Goal: Task Accomplishment & Management: Complete application form

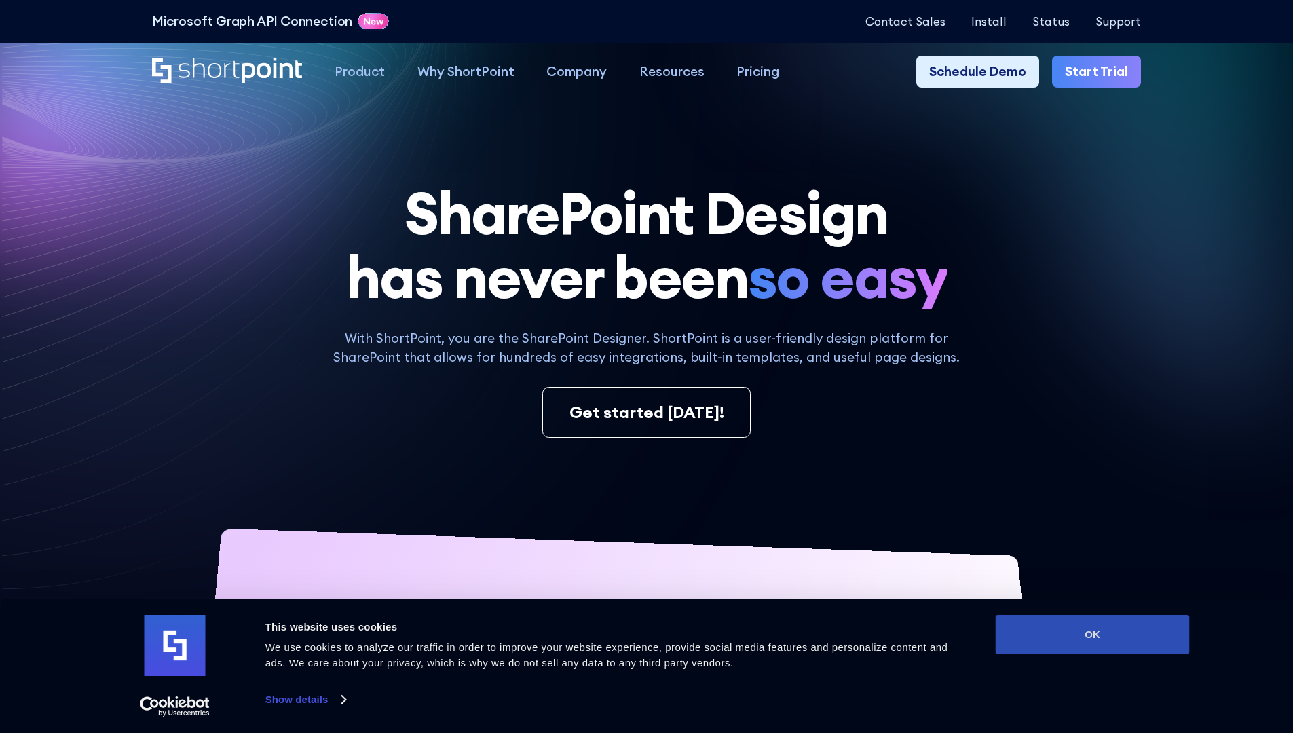
click at [1092, 635] on button "OK" at bounding box center [1093, 634] width 194 height 39
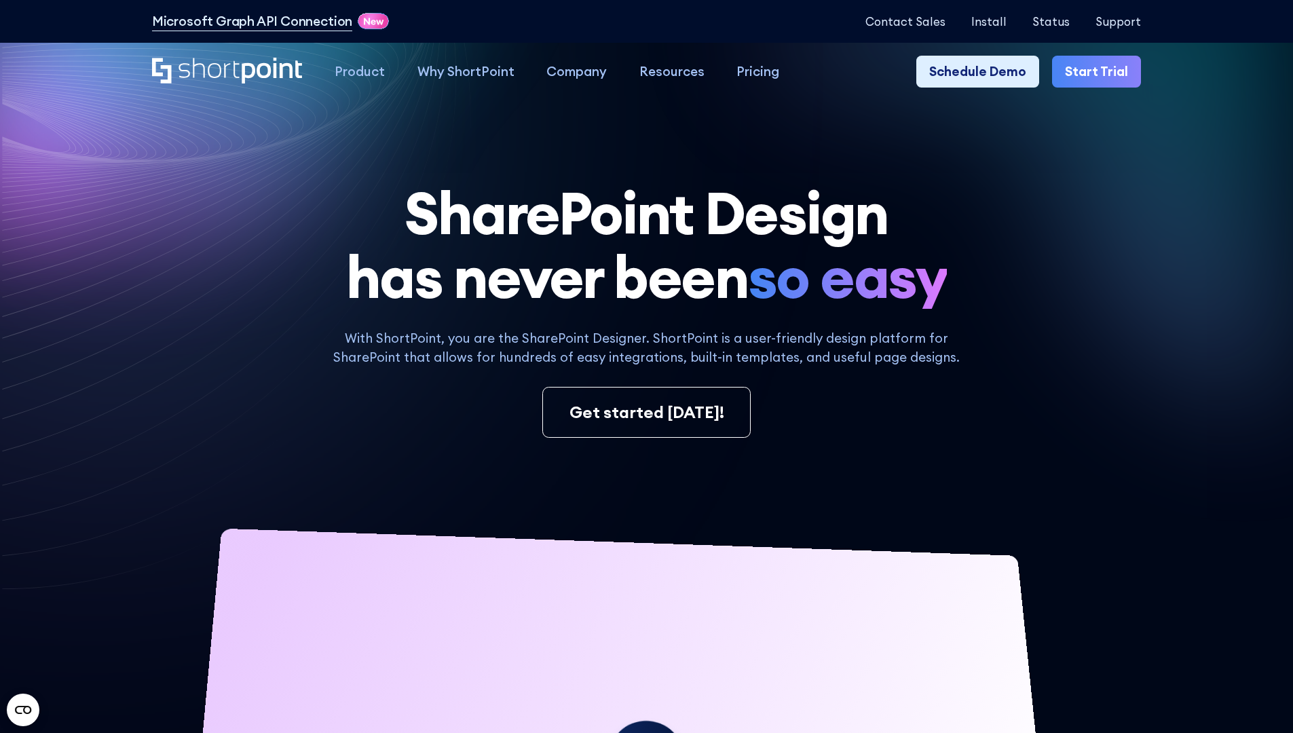
click at [1101, 72] on link "Start Trial" at bounding box center [1096, 72] width 89 height 33
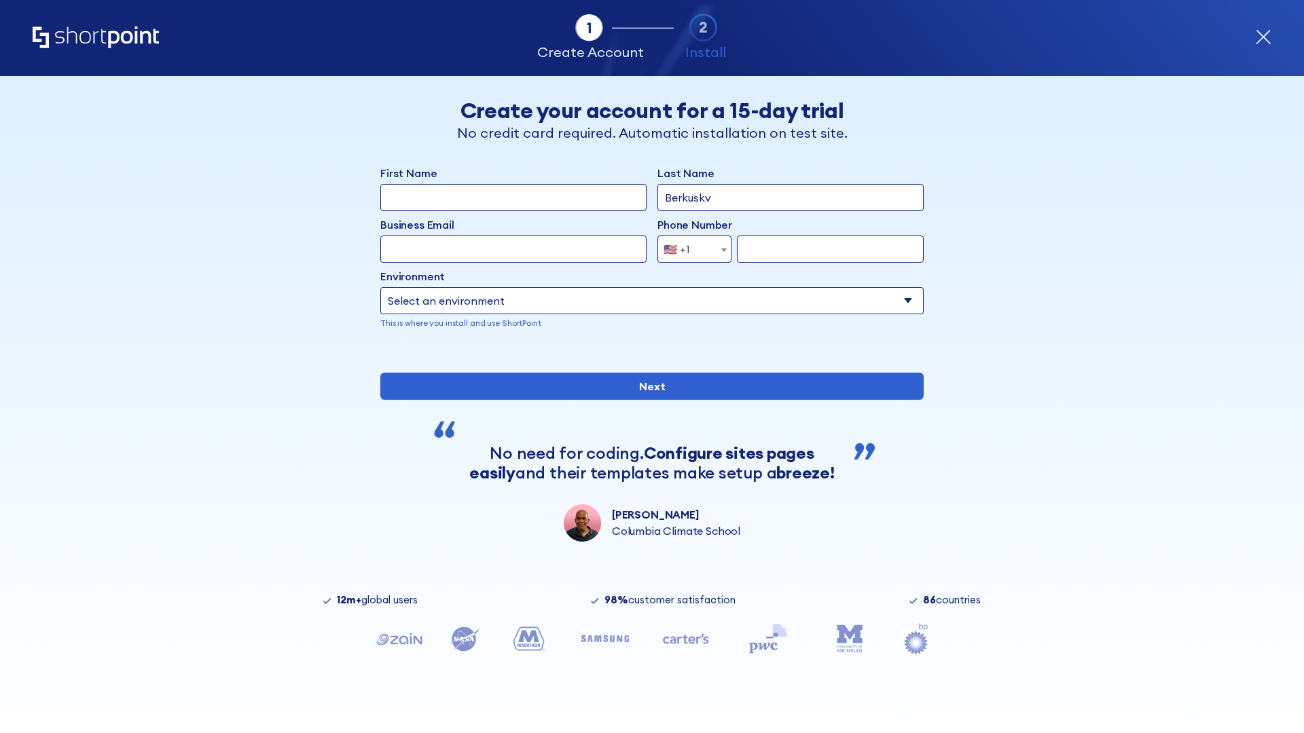
type input "Berkuskv"
type input "test@shortpoint.com"
type input "2125556789"
select select "Microsoft 365"
type input "2125556789"
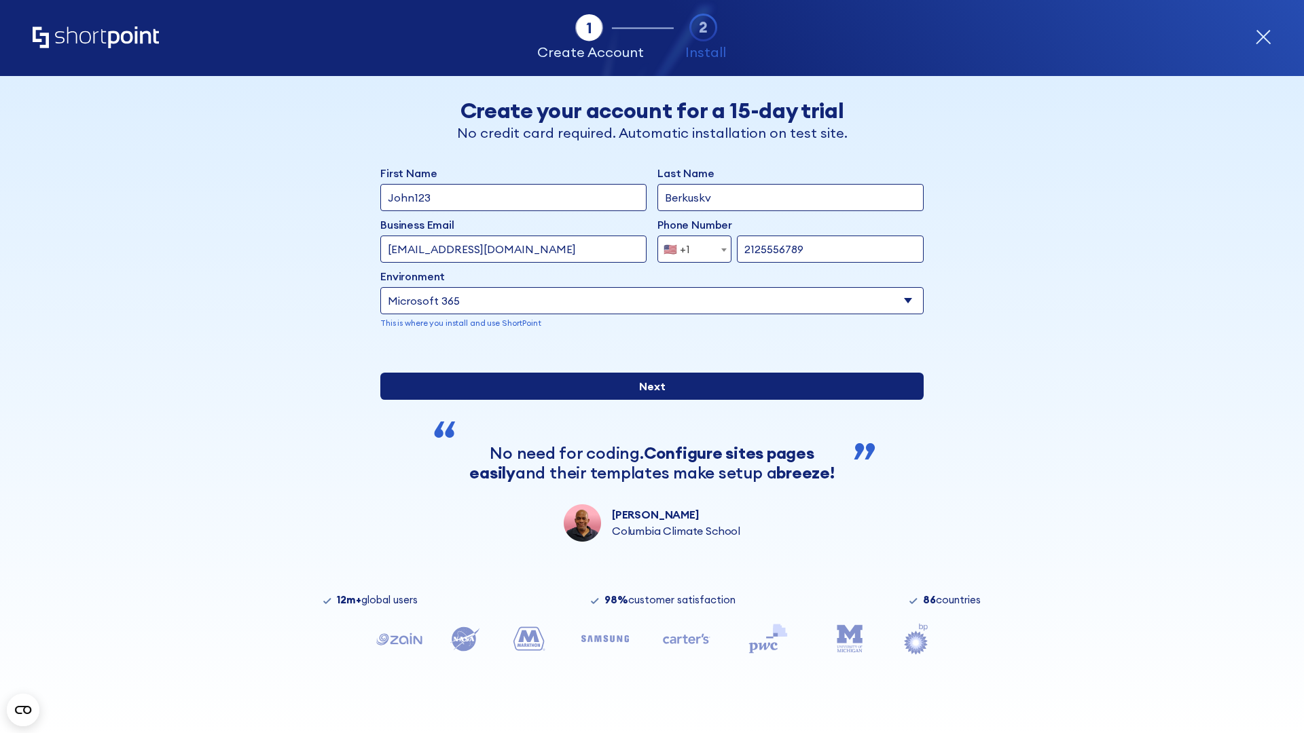
scroll to position [3, 0]
click at [646, 400] on input "Next" at bounding box center [651, 386] width 543 height 27
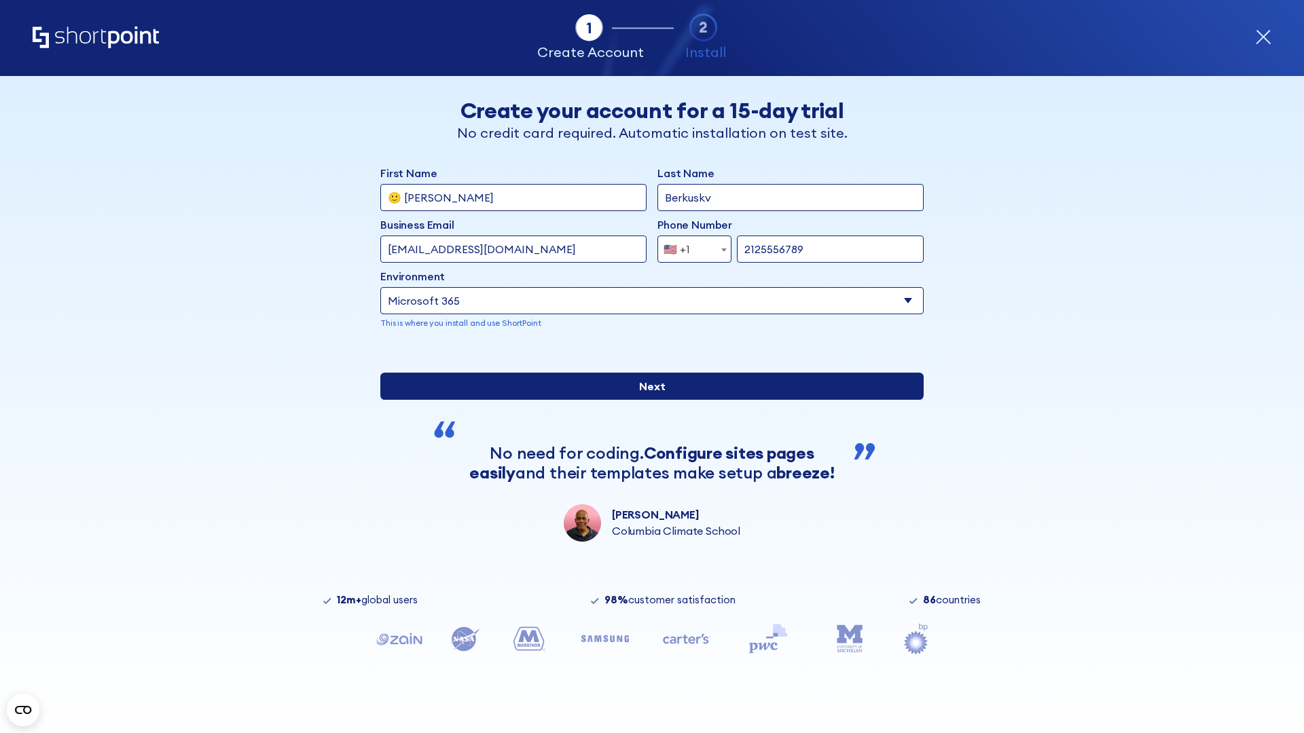
click at [646, 400] on input "Next" at bounding box center [651, 386] width 543 height 27
type input "Archebald"
click at [646, 400] on input "Next" at bounding box center [651, 386] width 543 height 27
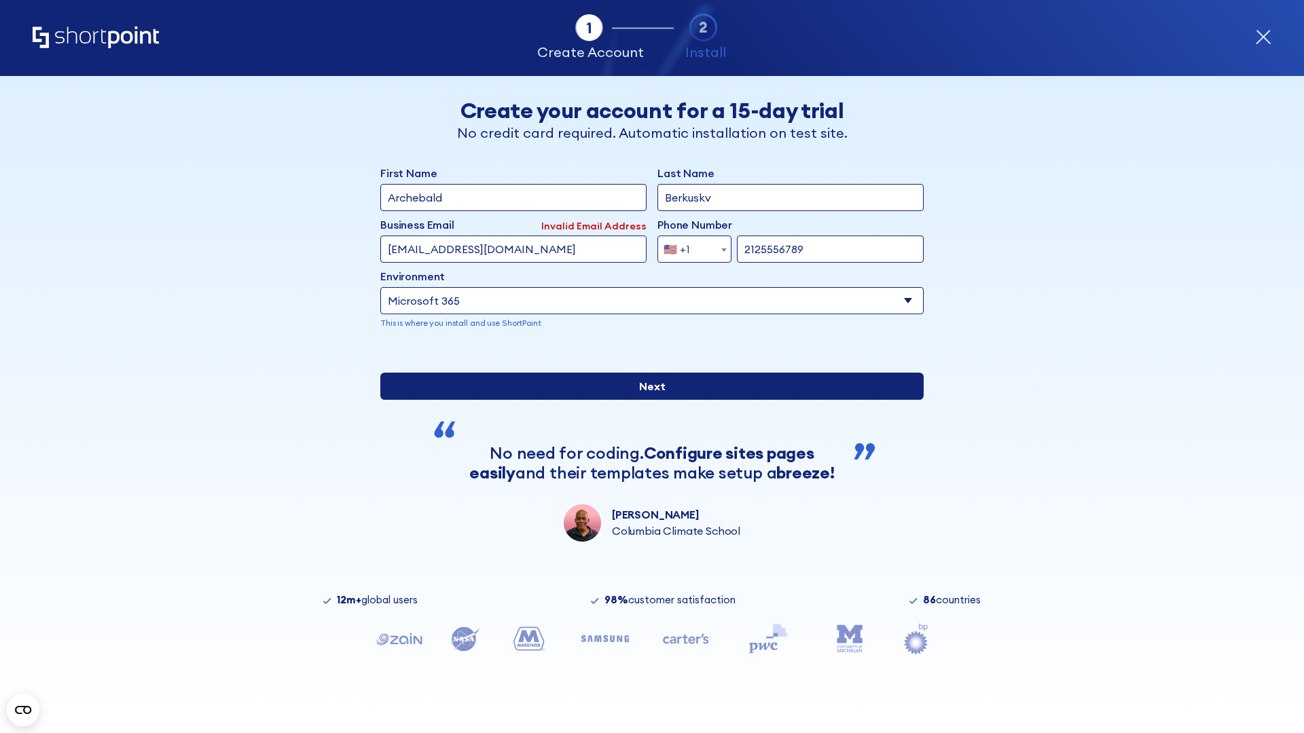
click at [646, 400] on input "Next" at bounding box center [651, 386] width 543 height 27
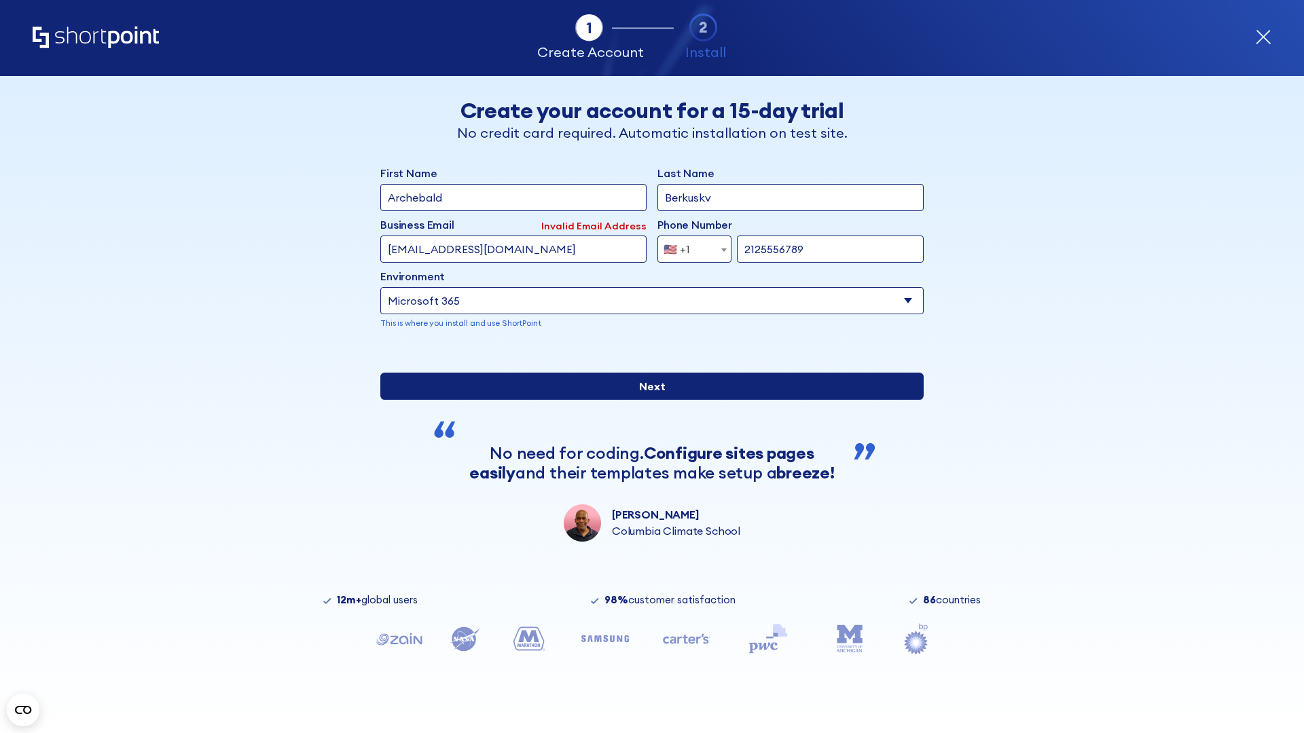
click at [646, 400] on input "Next" at bounding box center [651, 386] width 543 height 27
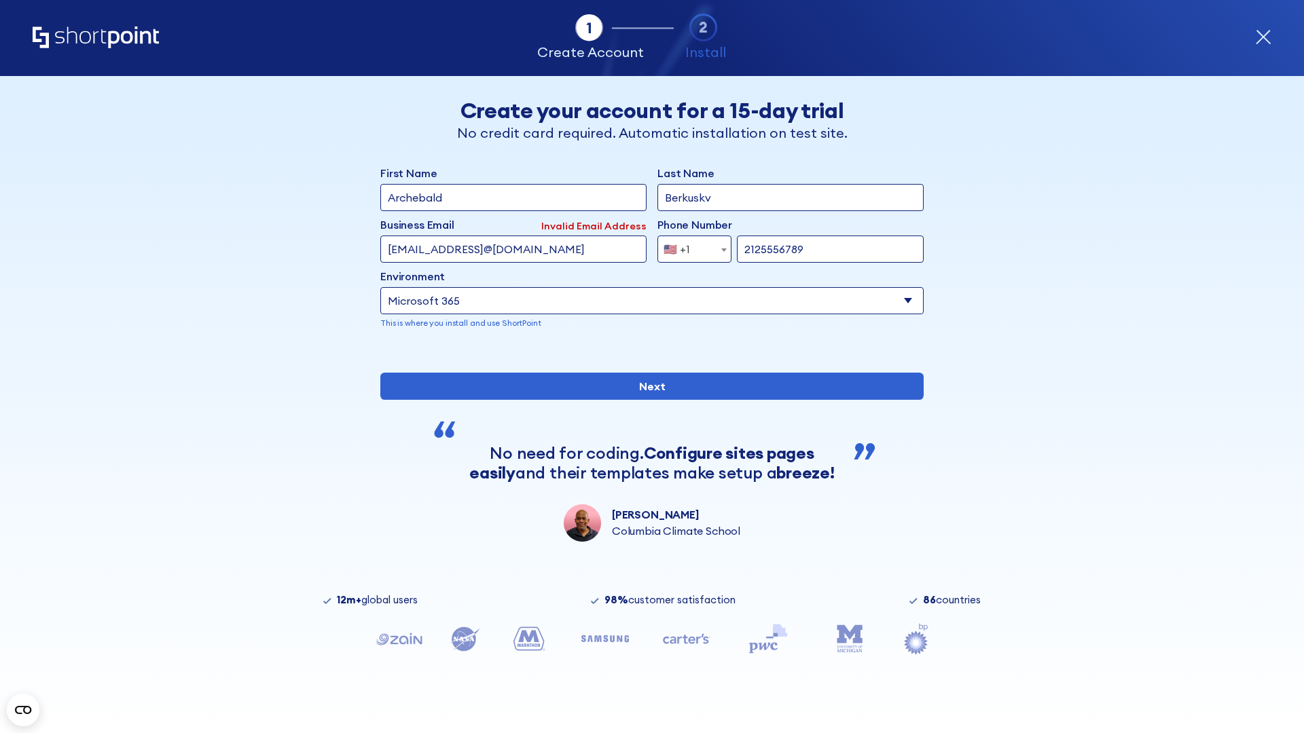
type input "testEmail@protonmail.comtest@shortpoint.com"
click at [689, 246] on span "🇺🇸 +1" at bounding box center [680, 249] width 45 height 27
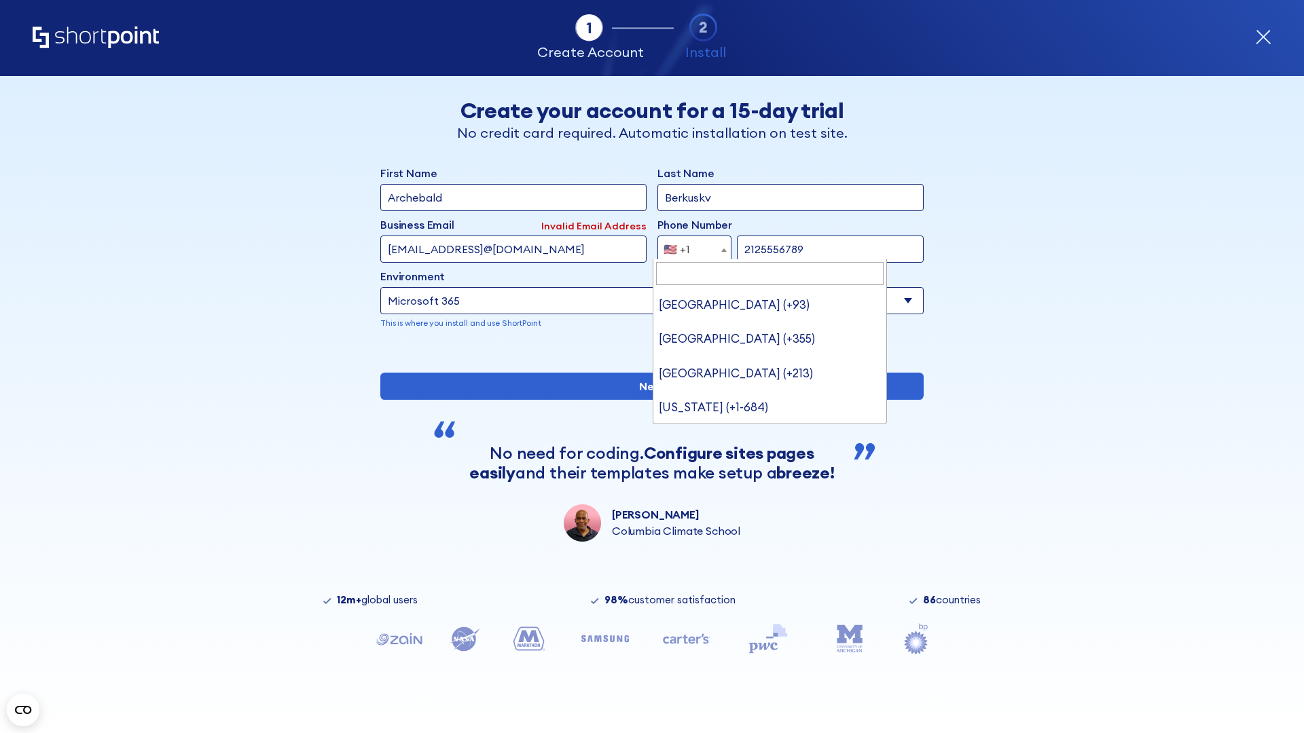
type input "[GEOGRAPHIC_DATA] (+966)"
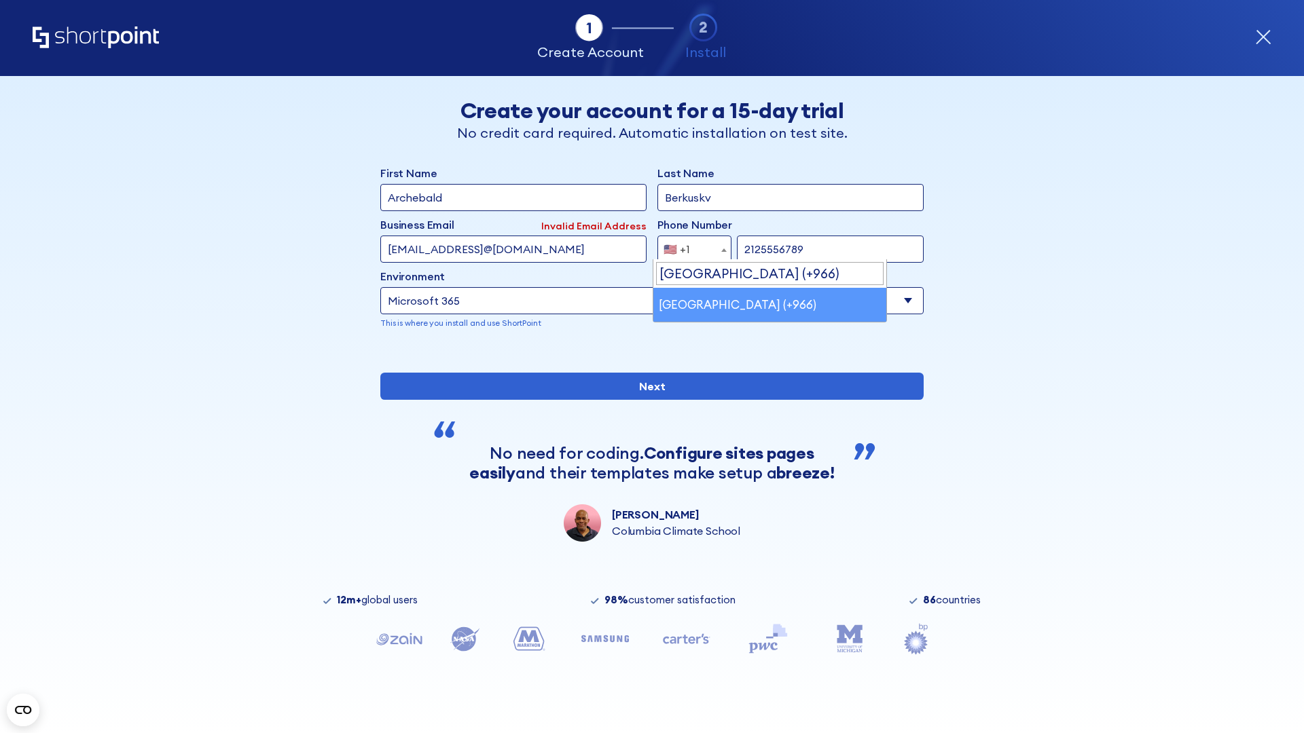
select select "+966"
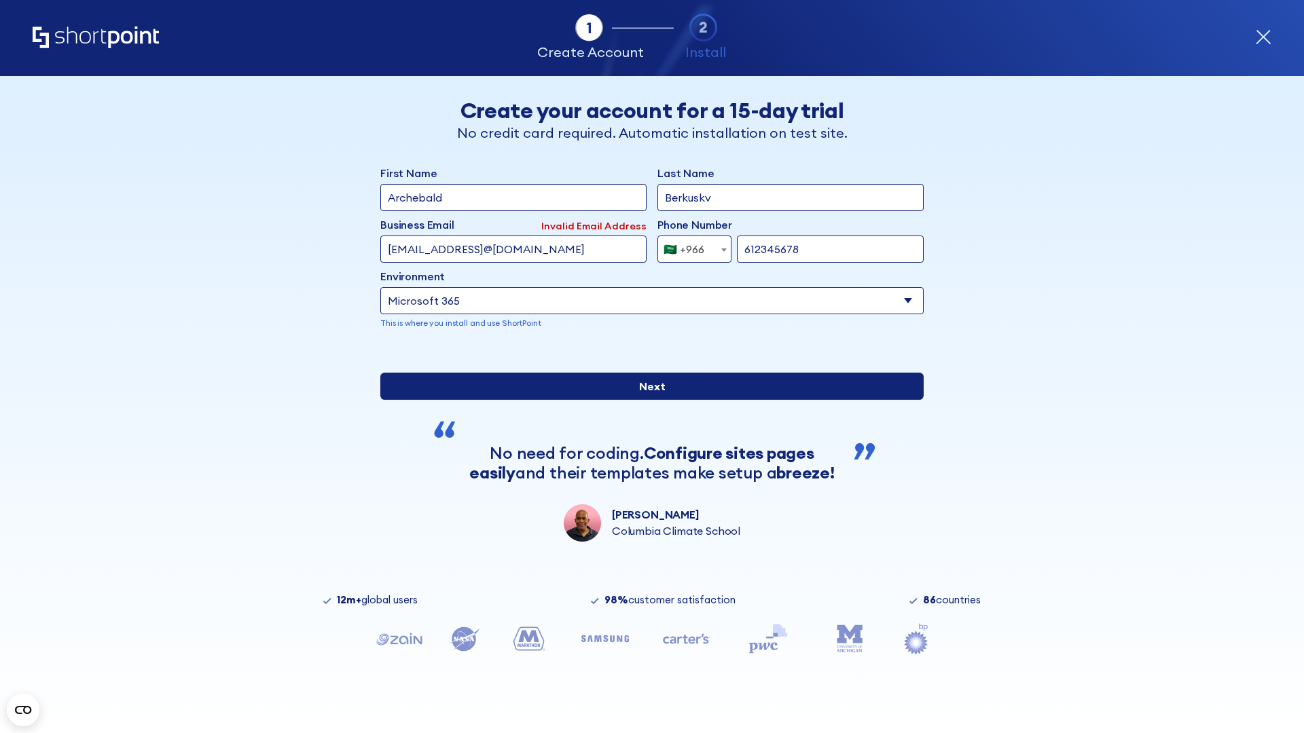
type input "612345678"
click at [646, 400] on input "Next" at bounding box center [651, 386] width 543 height 27
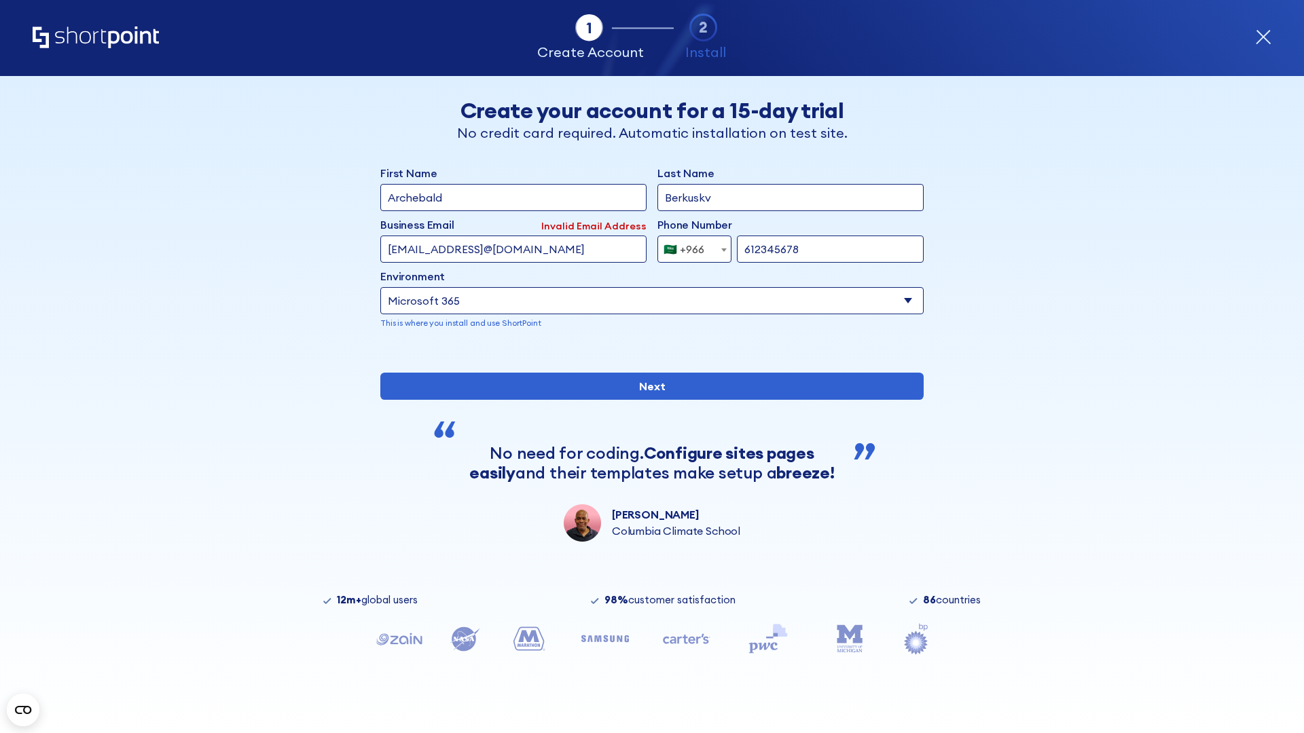
click at [689, 246] on div "🇸🇦 +966" at bounding box center [683, 249] width 41 height 27
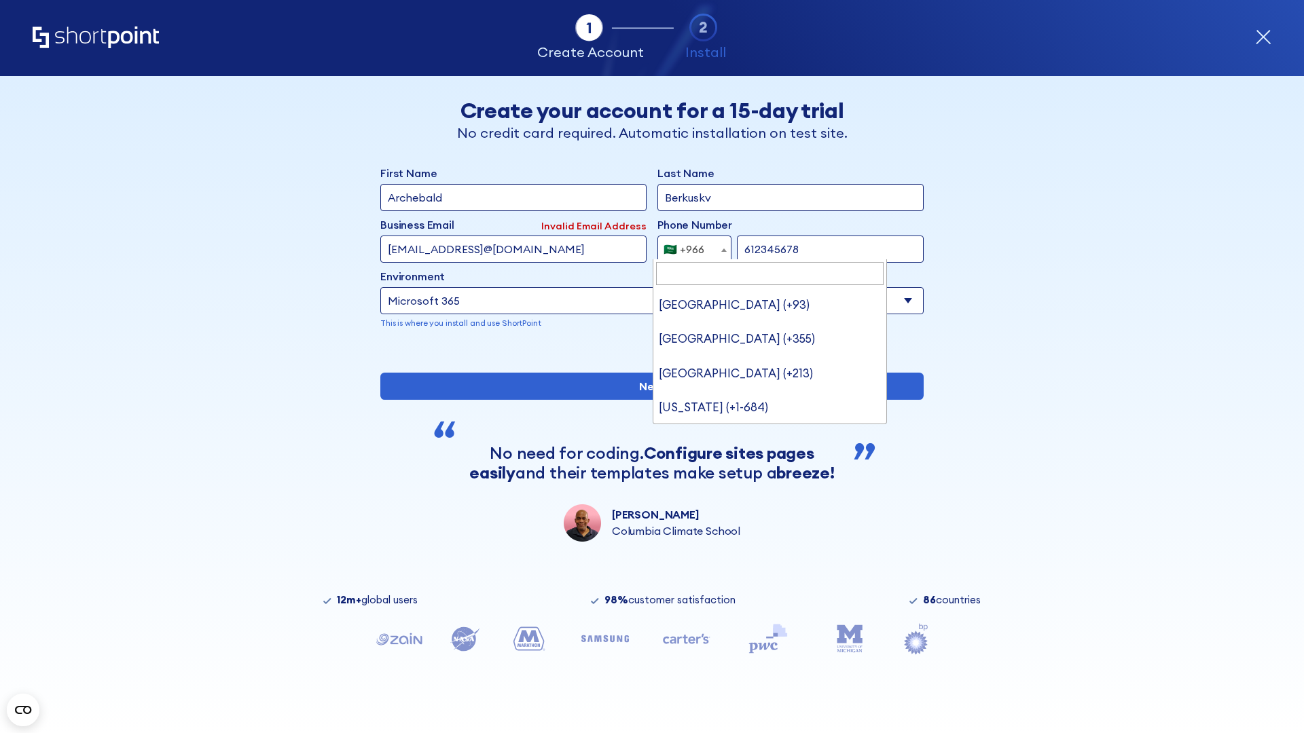
type input "[GEOGRAPHIC_DATA] (+971)"
select select "+971"
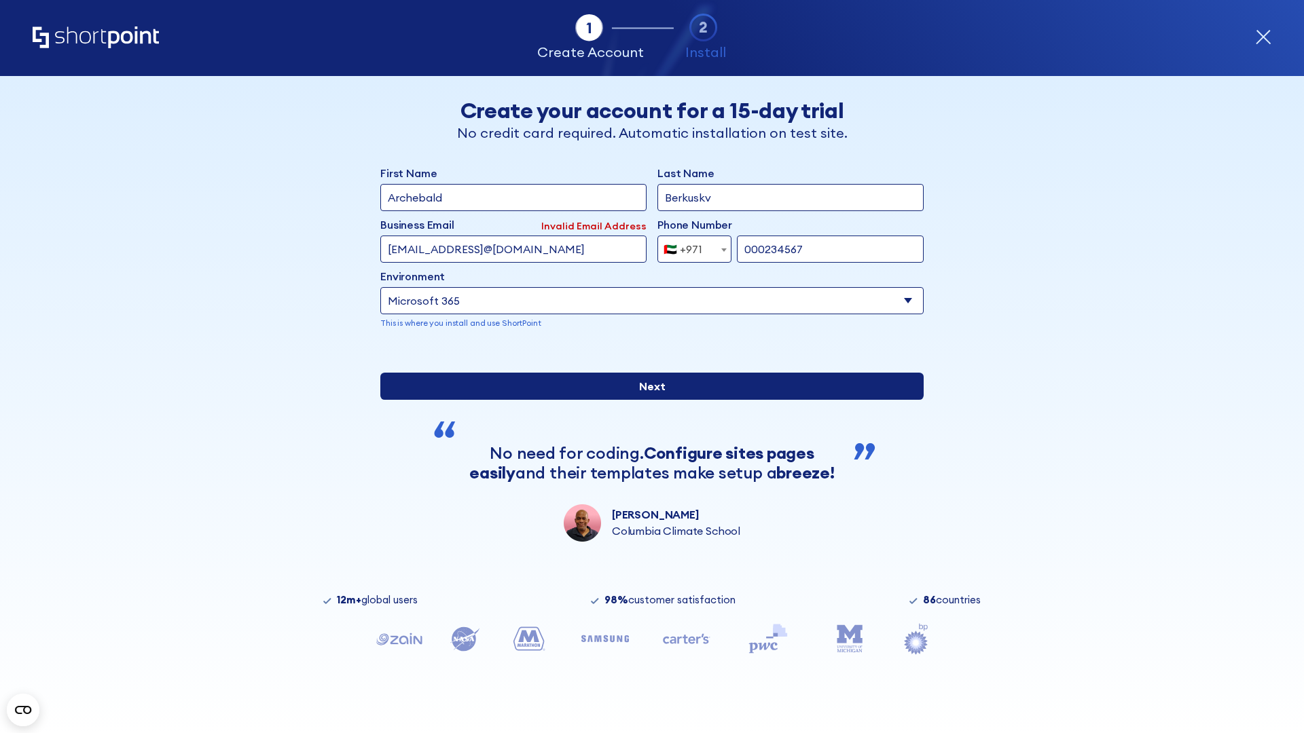
type input "000234567"
click at [646, 400] on input "Next" at bounding box center [651, 386] width 543 height 27
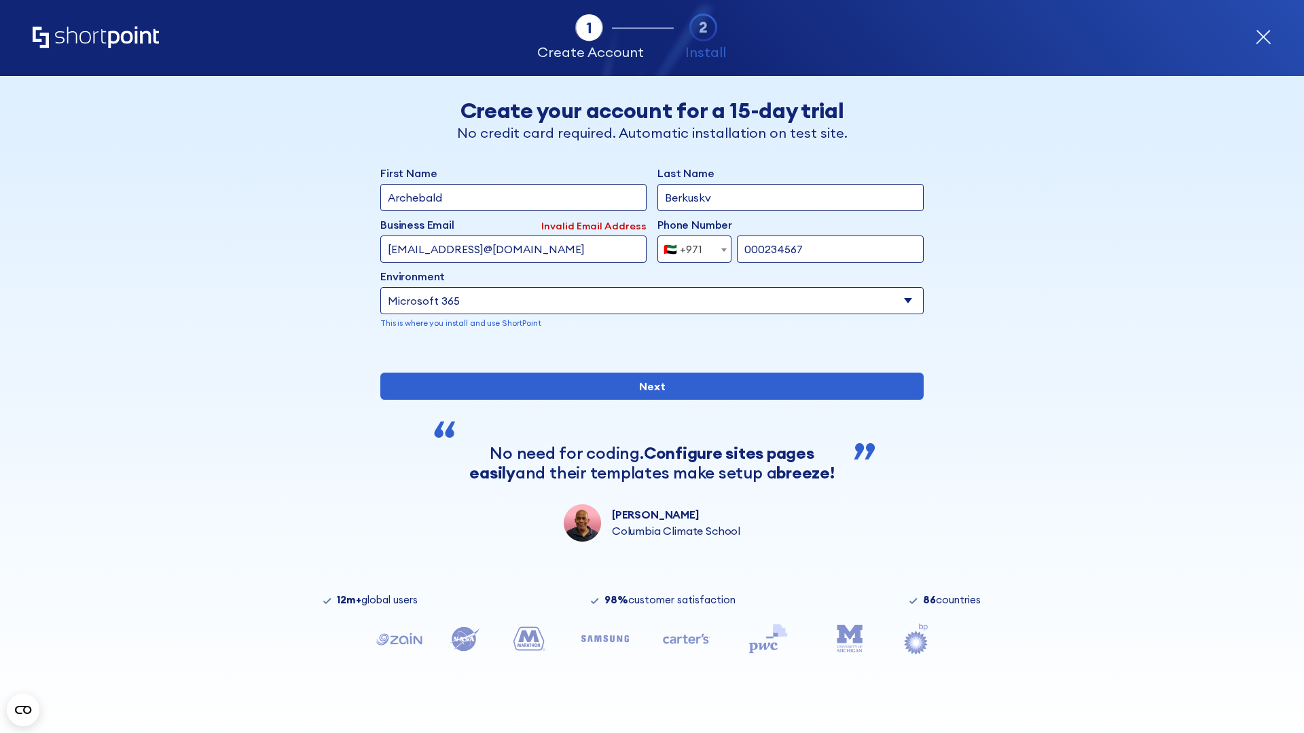
click at [689, 246] on div "🇦🇪 +971" at bounding box center [682, 249] width 39 height 27
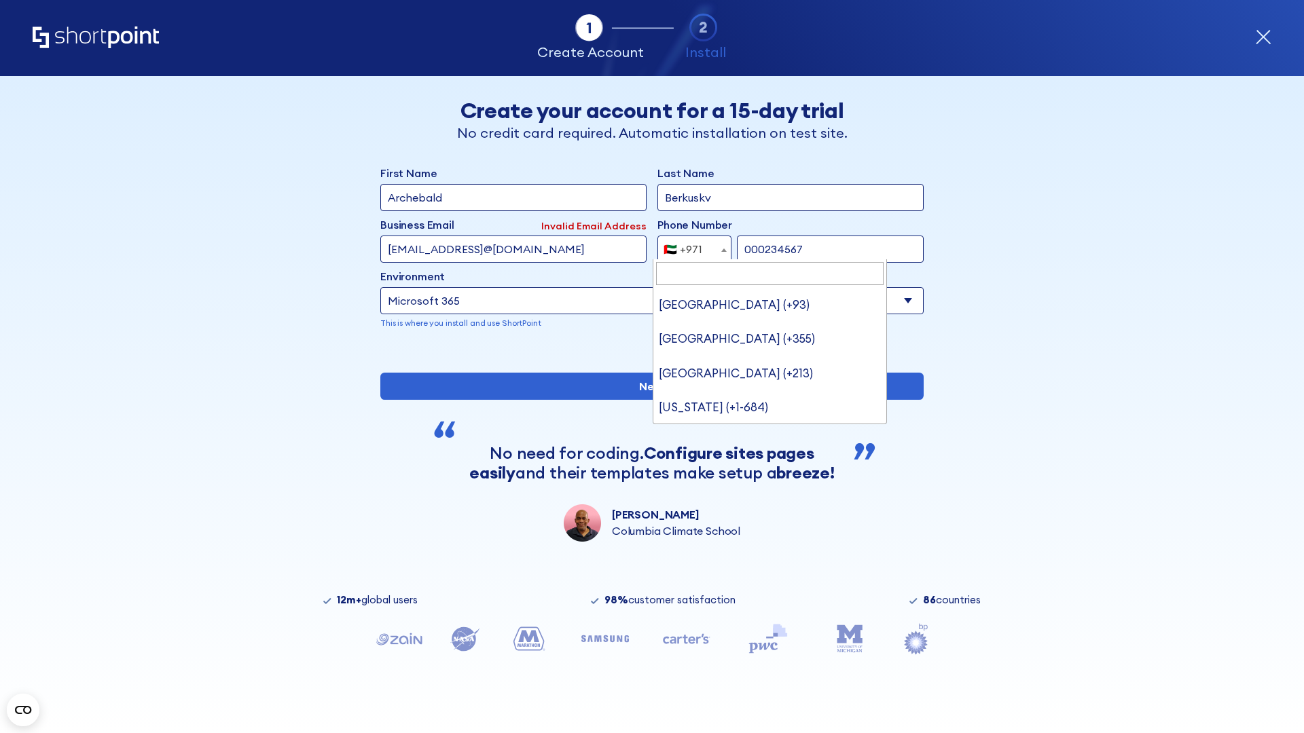
type input "[GEOGRAPHIC_DATA] (+44)"
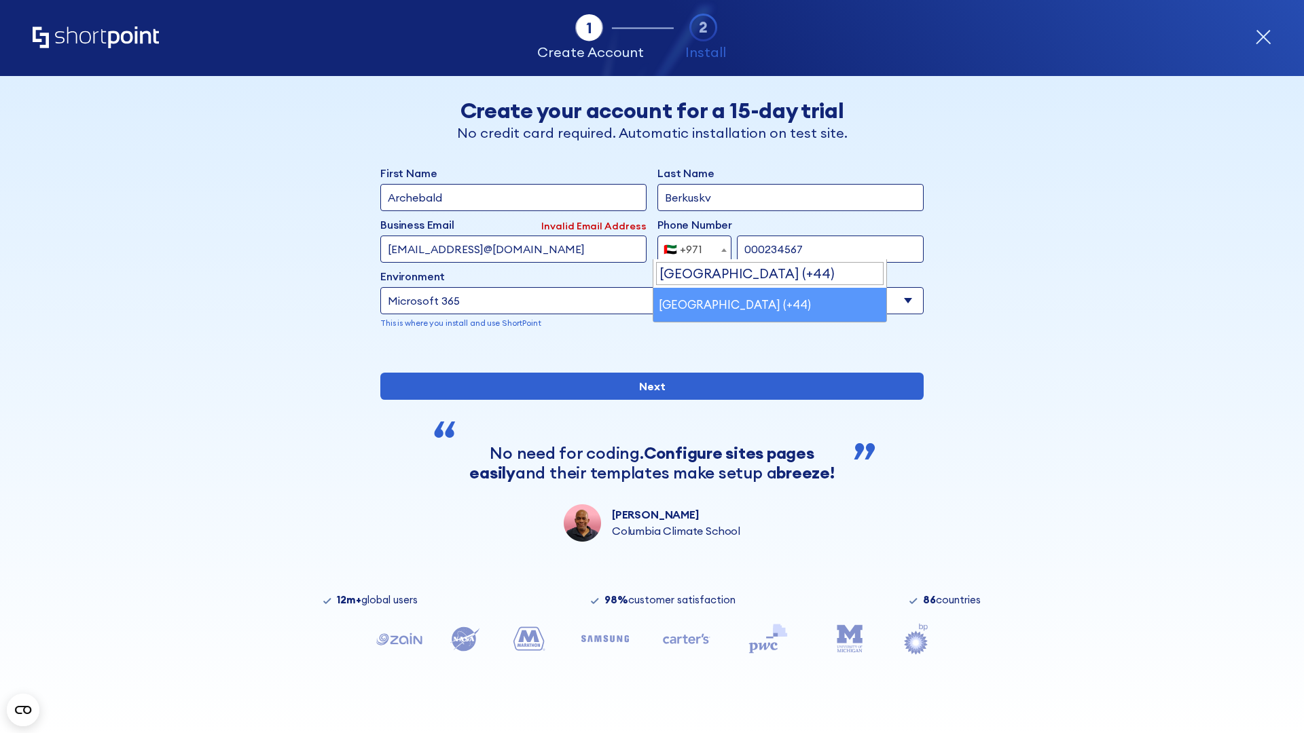
select select "+44"
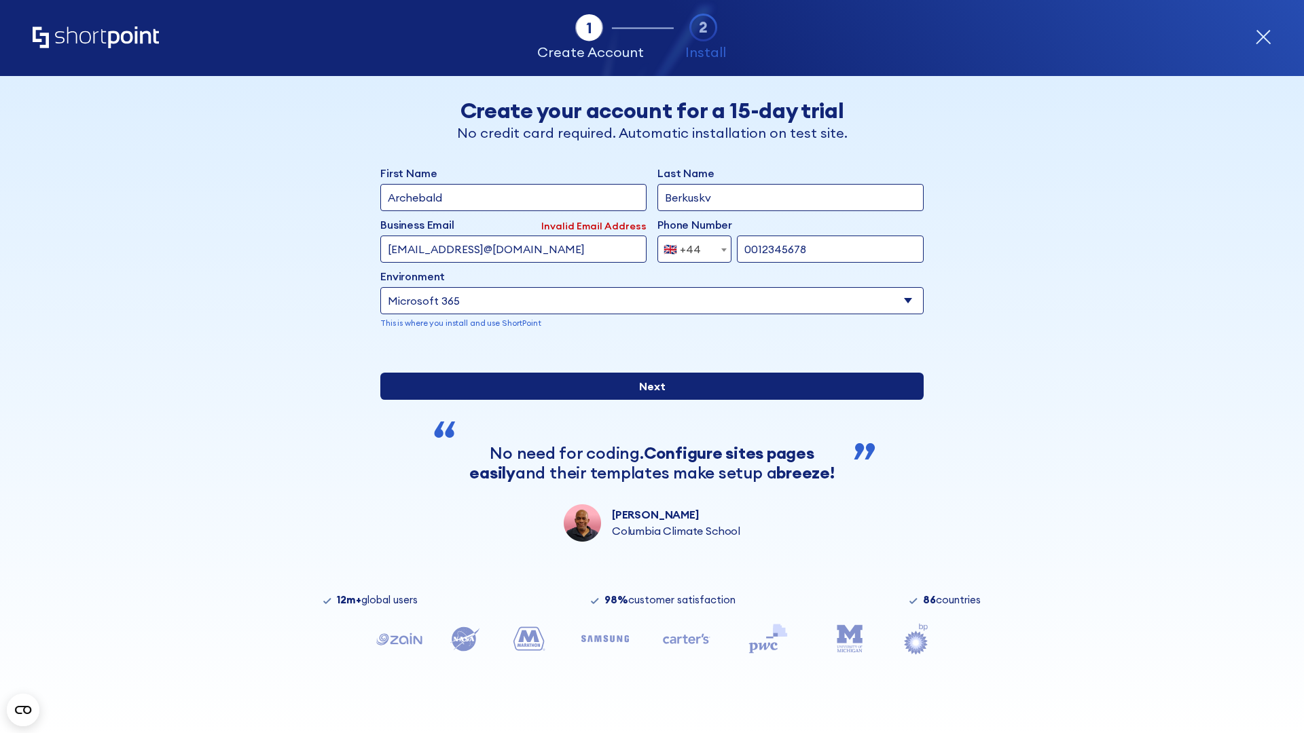
type input "0012345678"
click at [646, 400] on input "Next" at bounding box center [651, 386] width 543 height 27
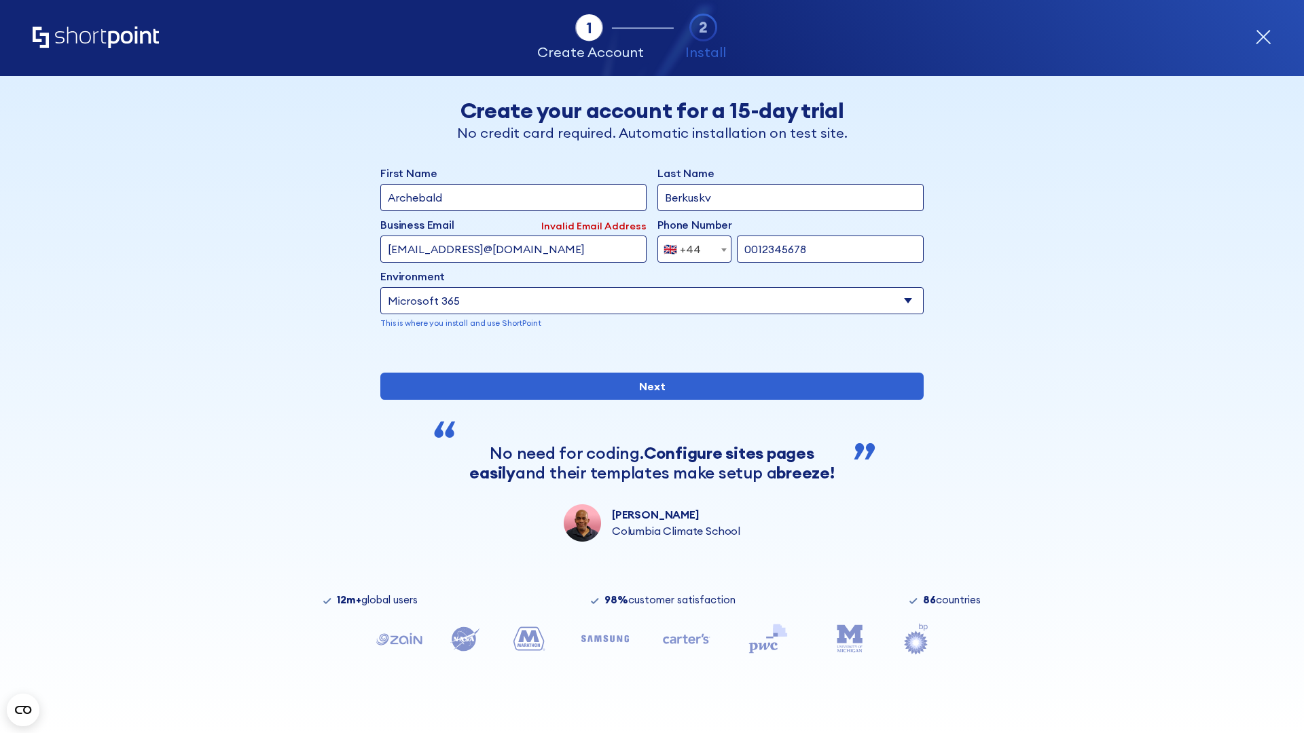
click at [689, 246] on div "🇬🇧 +44" at bounding box center [681, 249] width 37 height 27
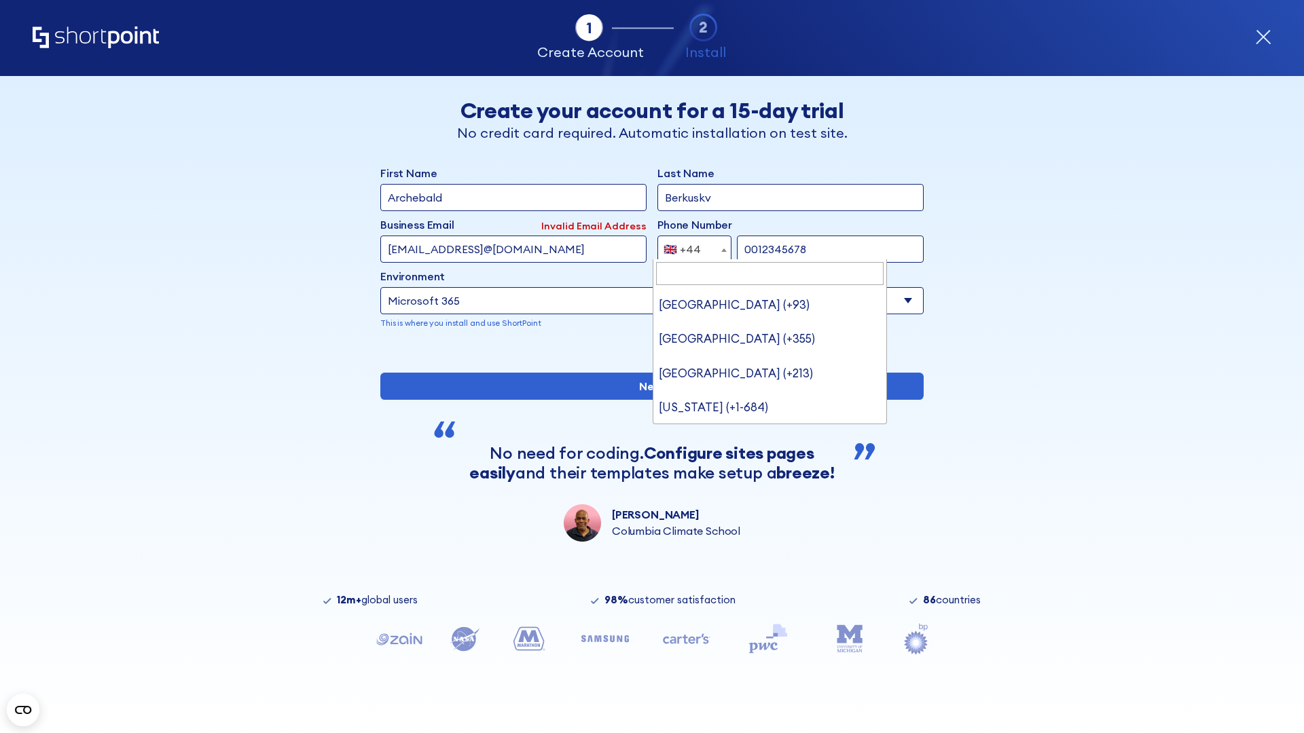
type input "Ukraine (+380)"
select select "+380"
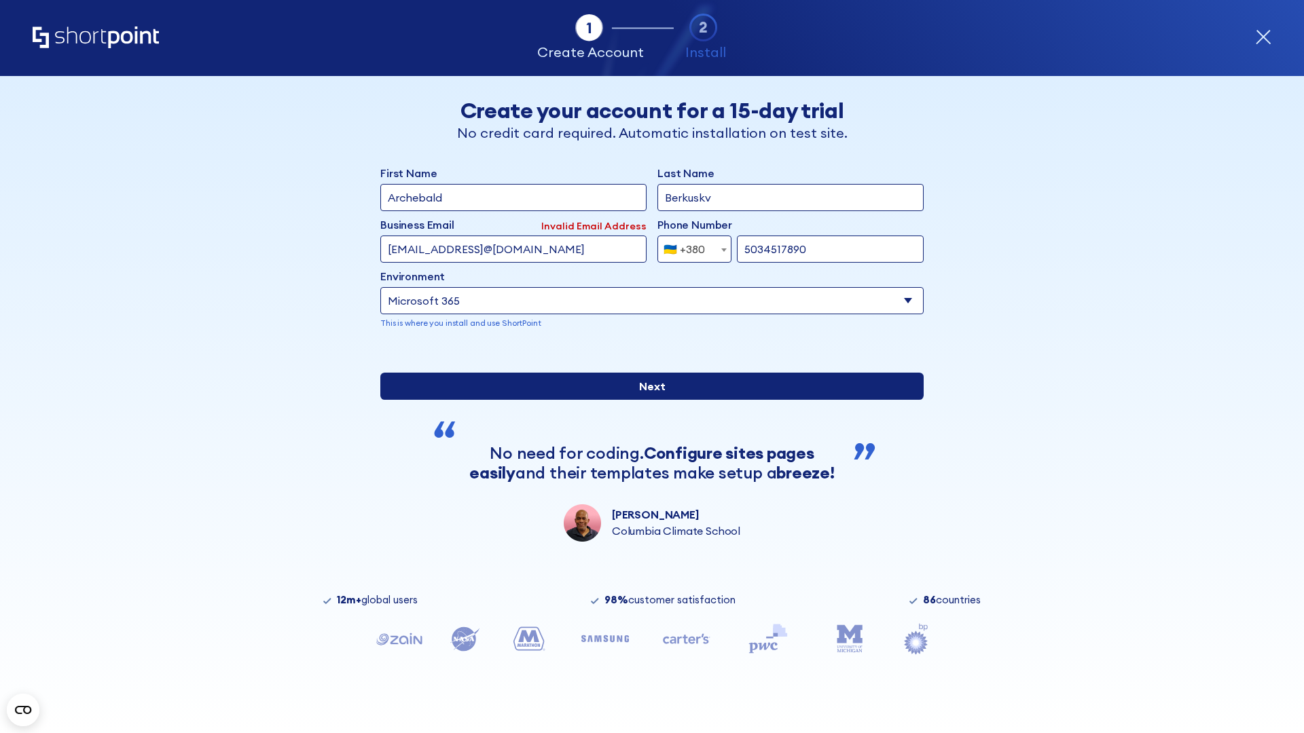
type input "5034517890"
click at [646, 400] on input "Next" at bounding box center [651, 386] width 543 height 27
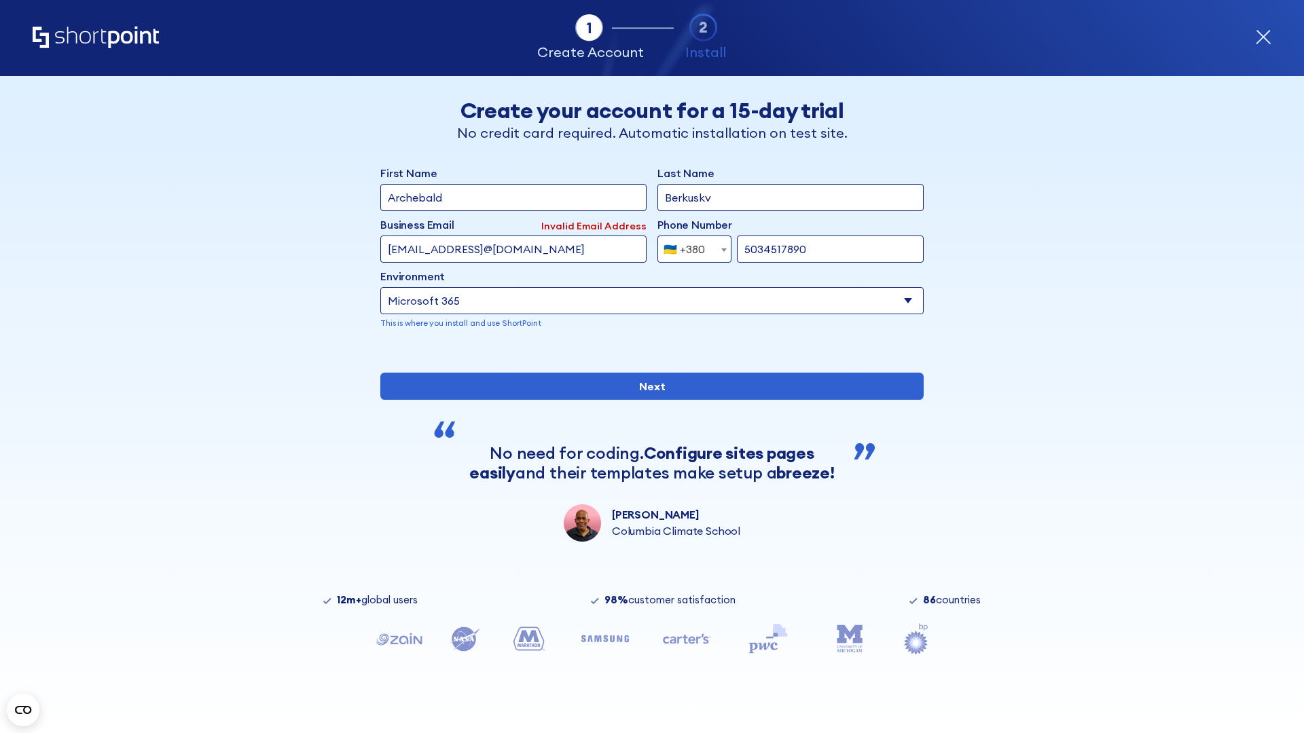
click at [689, 246] on div "🇺🇦 +380" at bounding box center [683, 249] width 41 height 27
select select "+1"
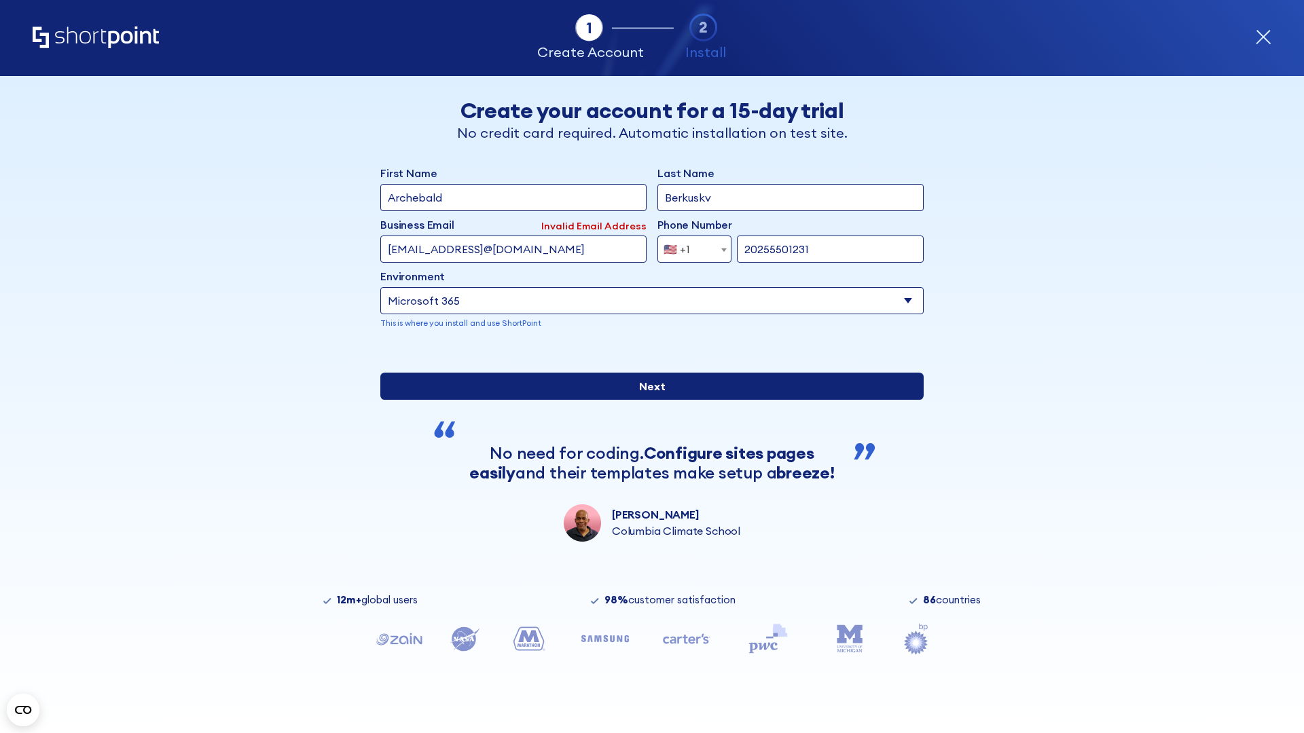
type input "20255501231"
click at [646, 400] on input "Next" at bounding box center [651, 386] width 543 height 27
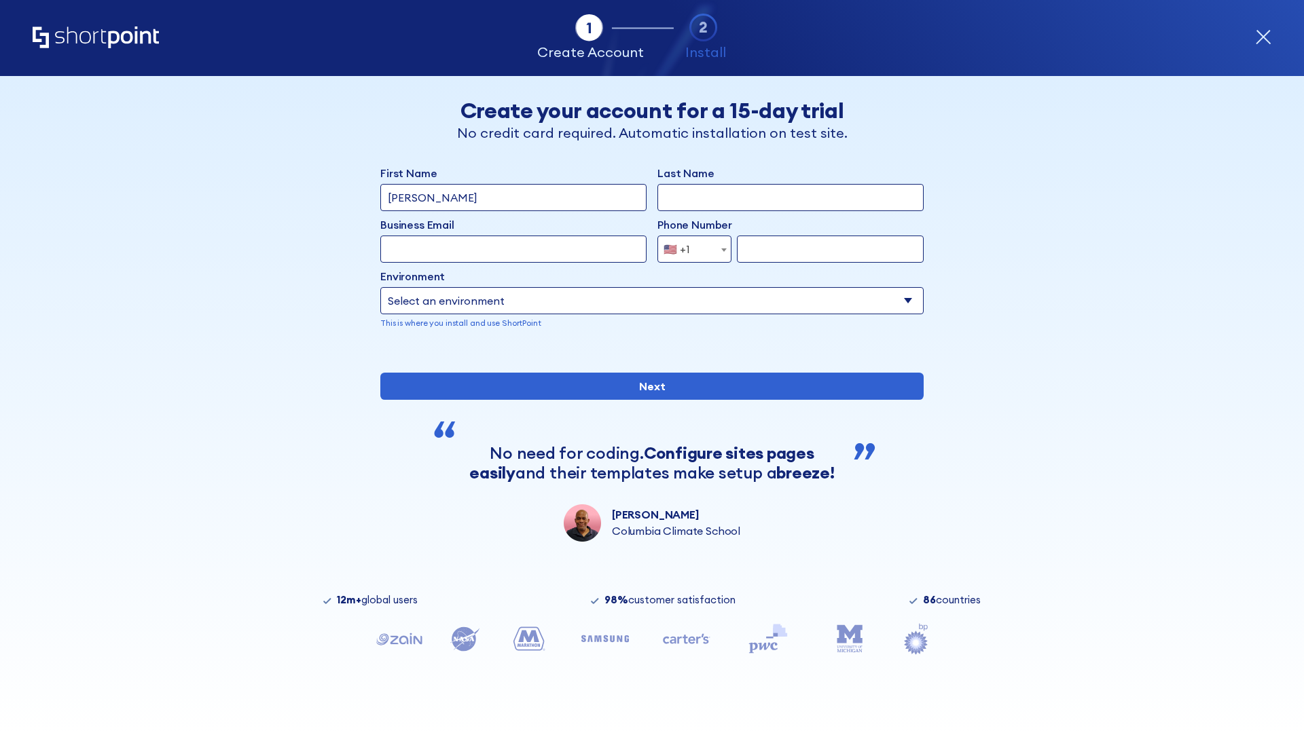
type input "[PERSON_NAME]"
type input "Berkuskv"
type input "john@company.com"
click at [689, 246] on span "🇺🇸 +1" at bounding box center [680, 249] width 45 height 27
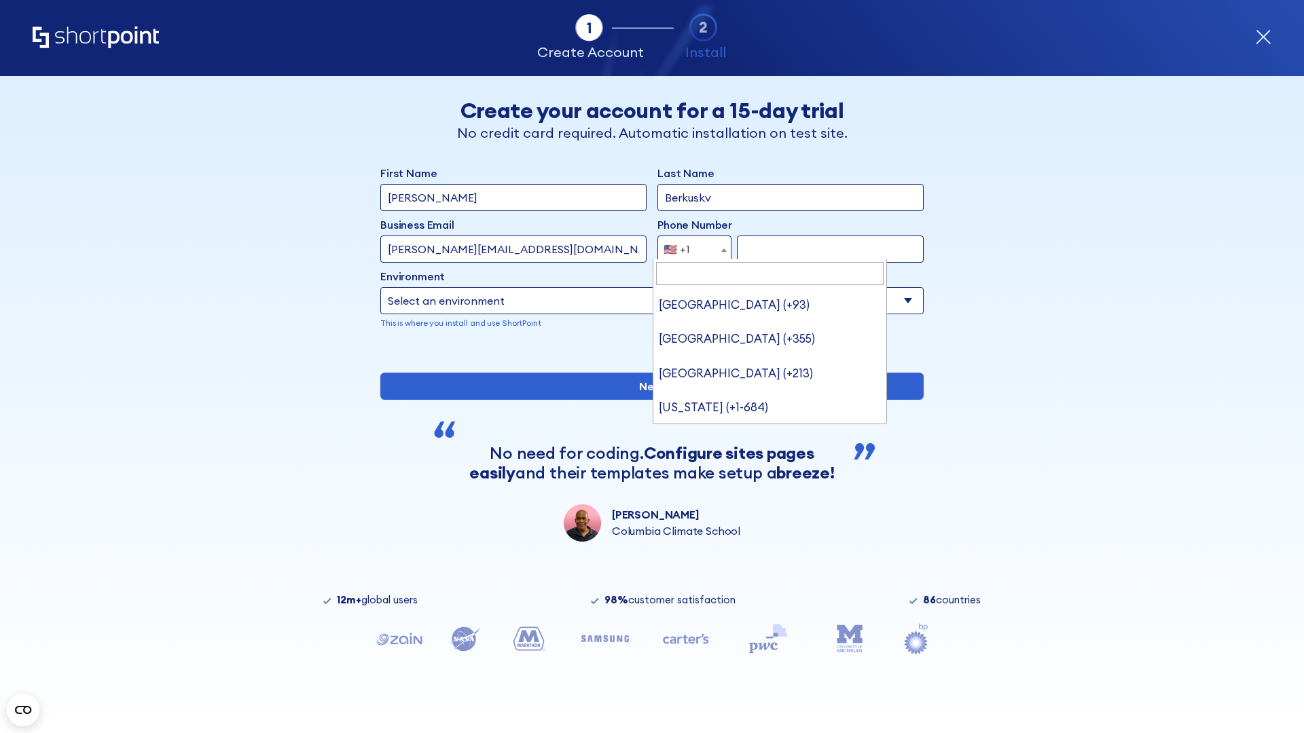
scroll to position [3, 0]
type input "[GEOGRAPHIC_DATA] (+966)"
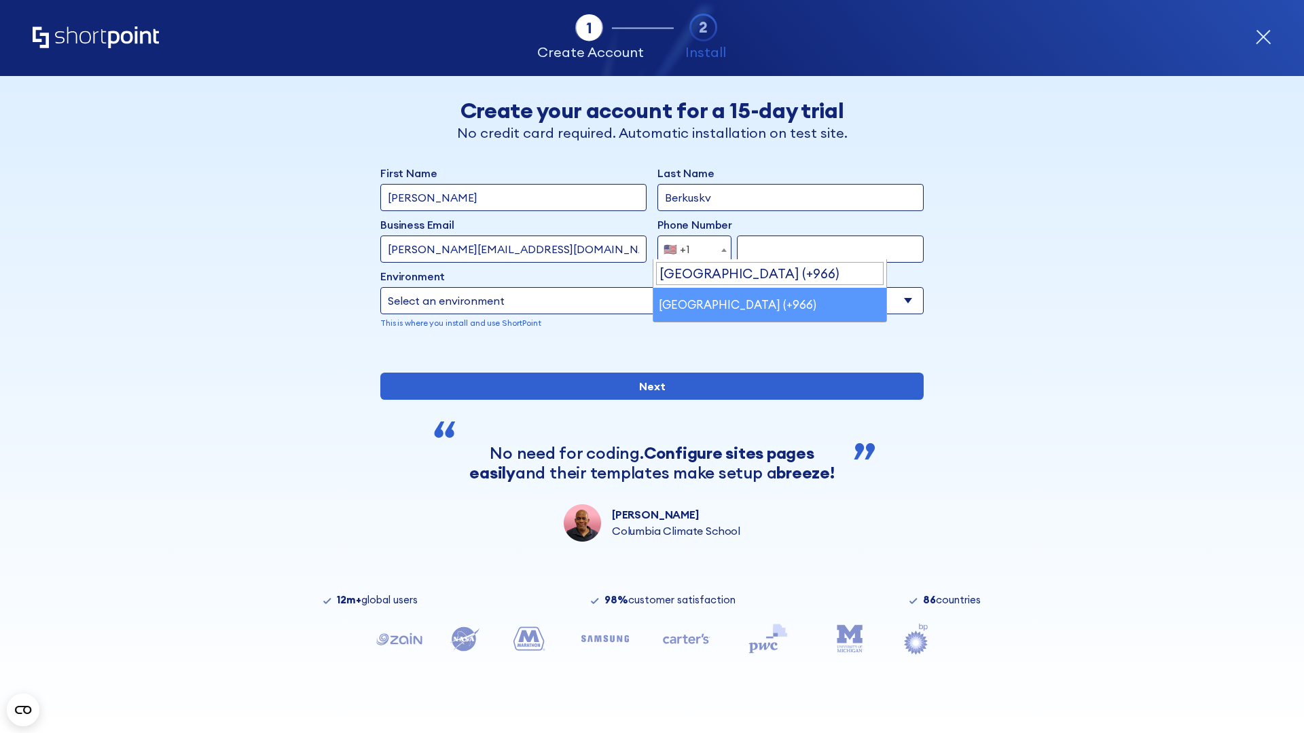
select select "+966"
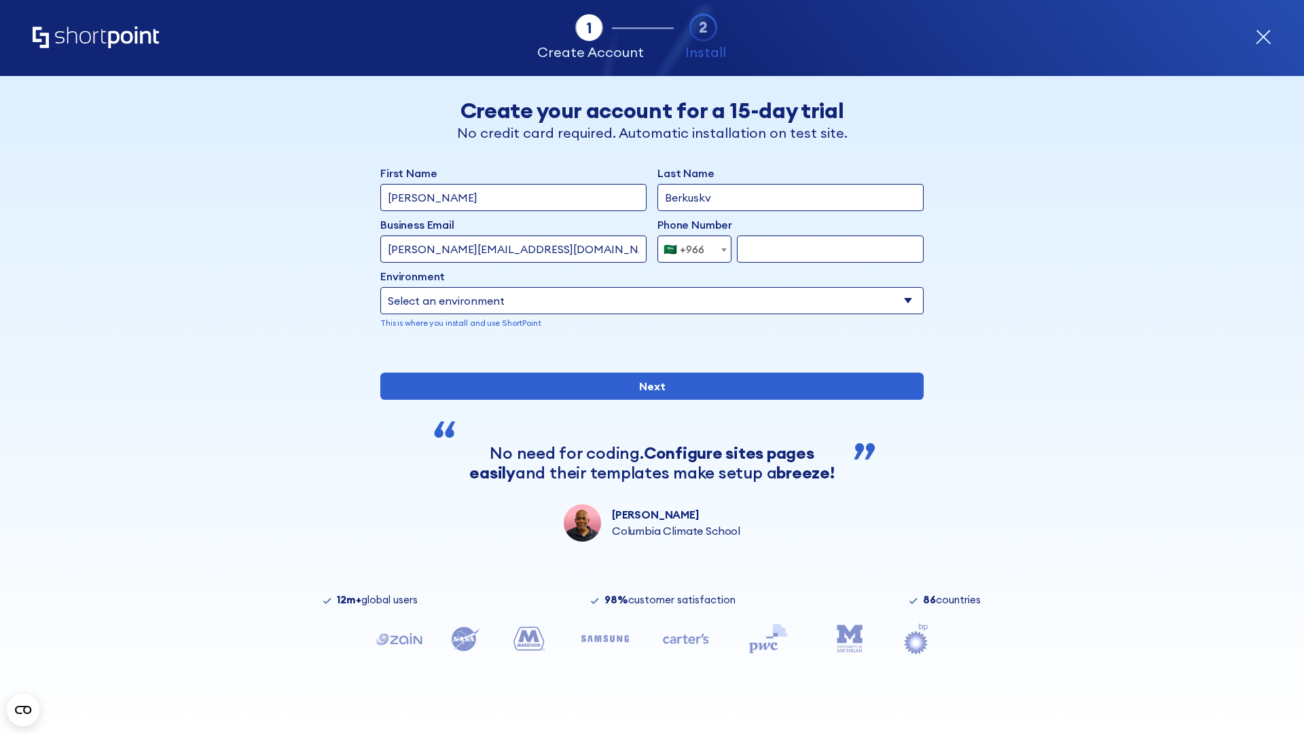
type input "512345678"
select select "Microsoft 365"
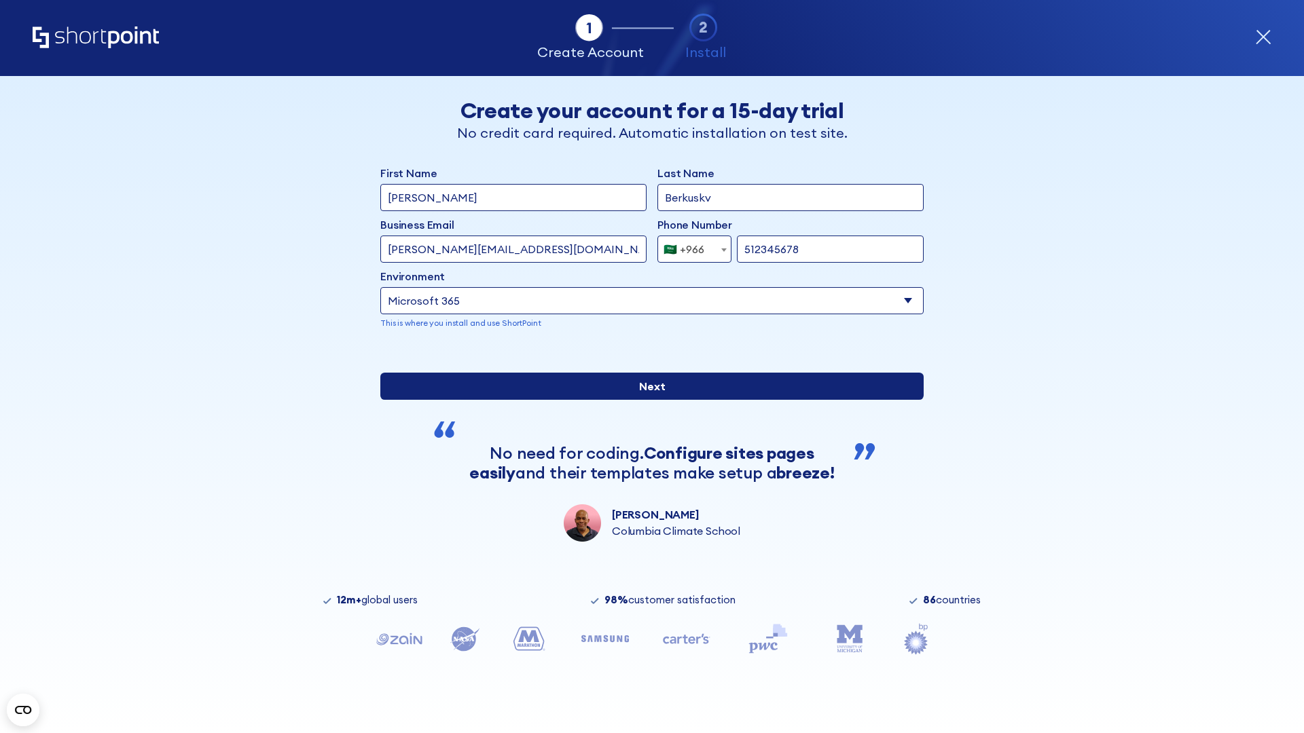
type input "512345678"
click at [646, 400] on input "Next" at bounding box center [651, 386] width 543 height 27
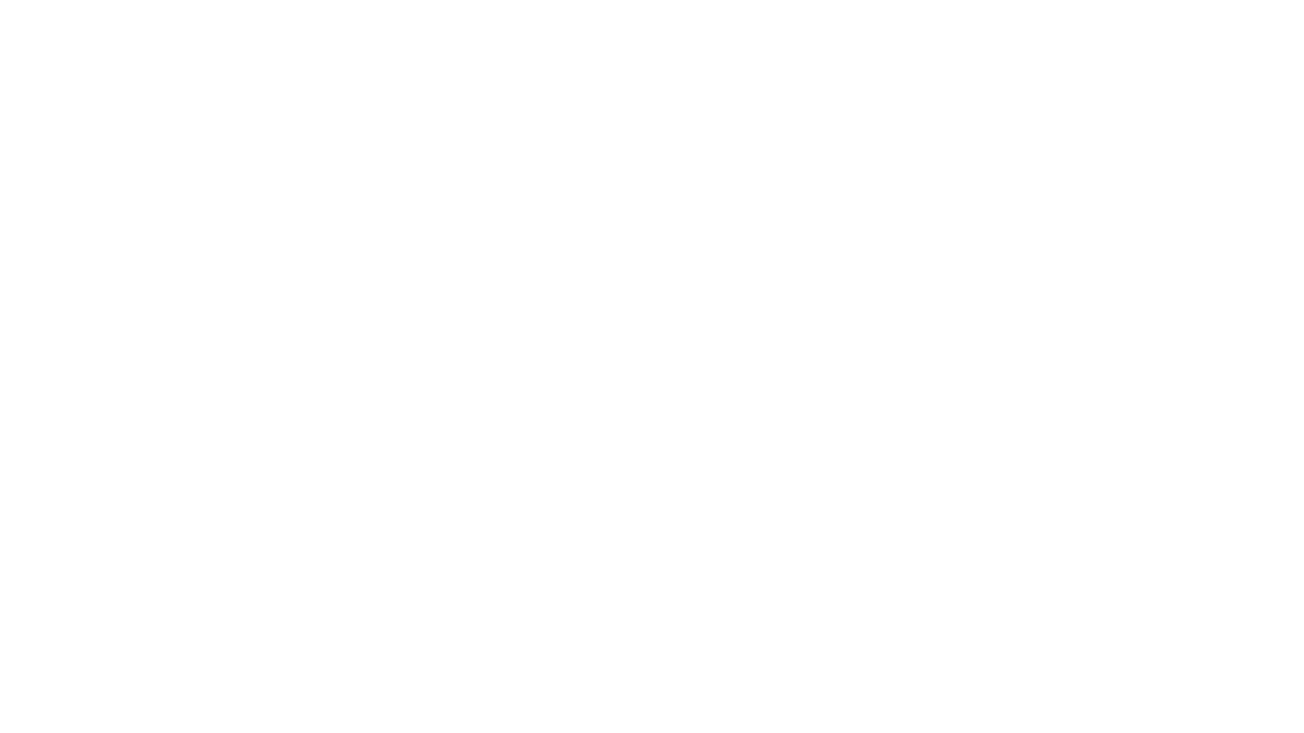
select select "+966"
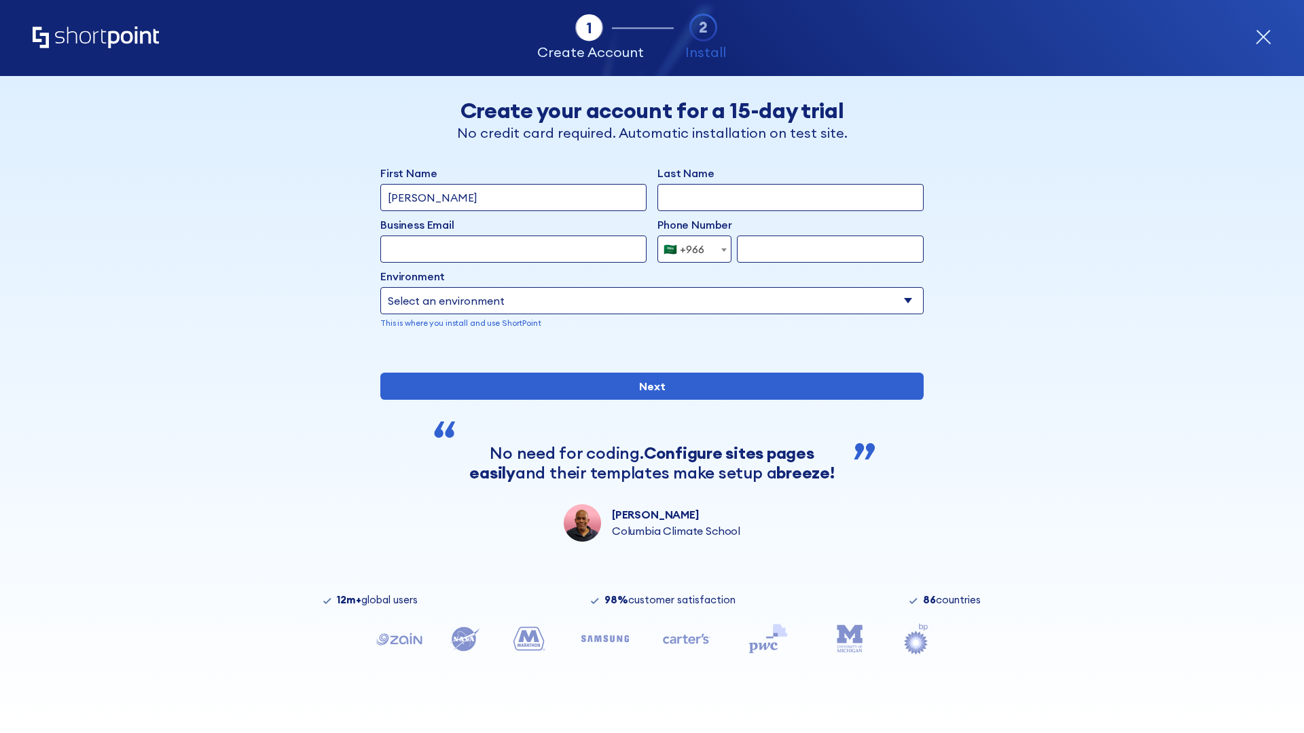
type input "D'Souza"
type input "Berkuskv"
type input "hr@mybusiness.org"
click at [689, 249] on div "🇸🇦 +966" at bounding box center [683, 249] width 41 height 27
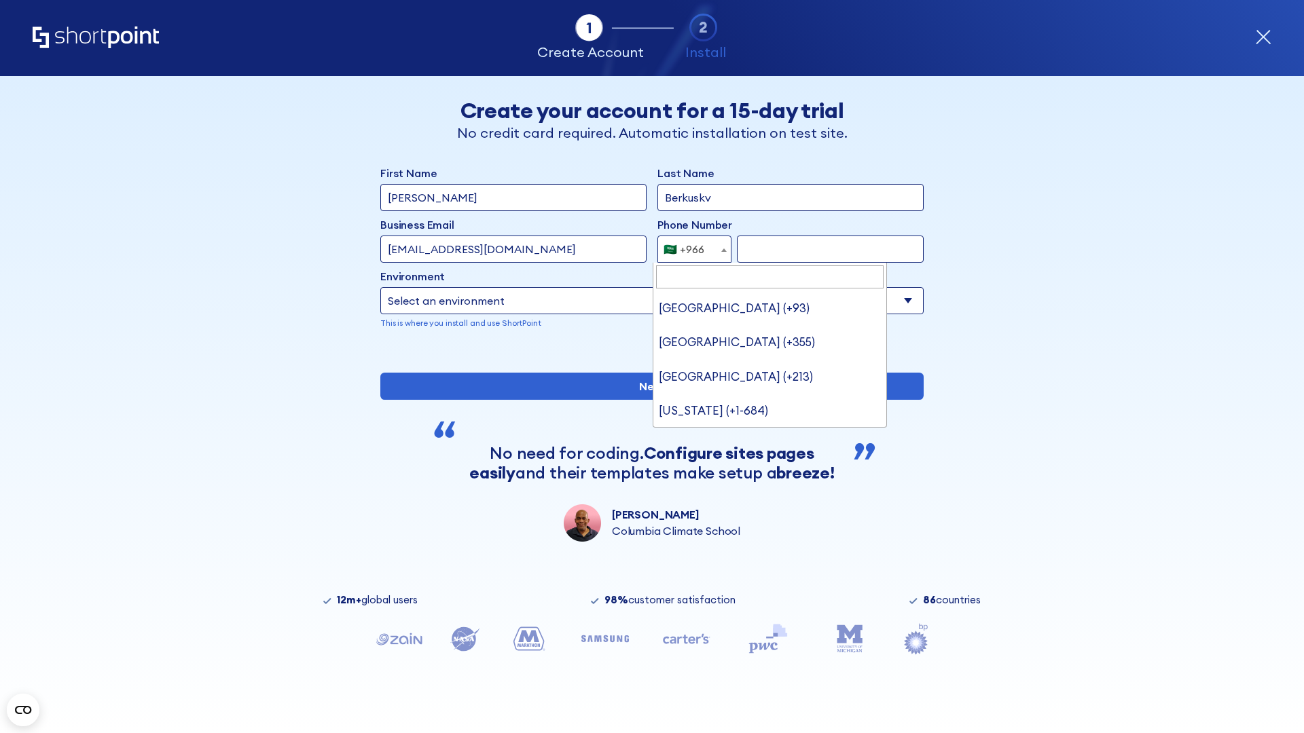
type input "[GEOGRAPHIC_DATA] (+971)"
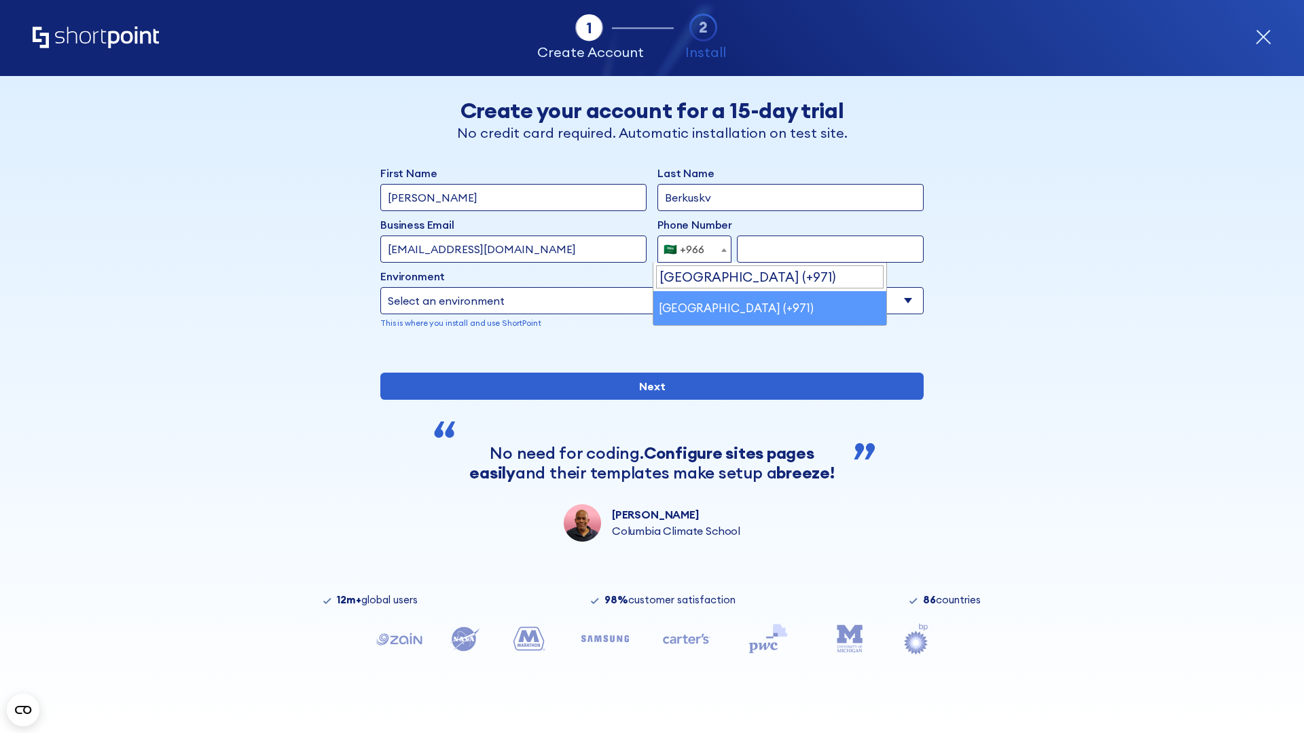
select select "+971"
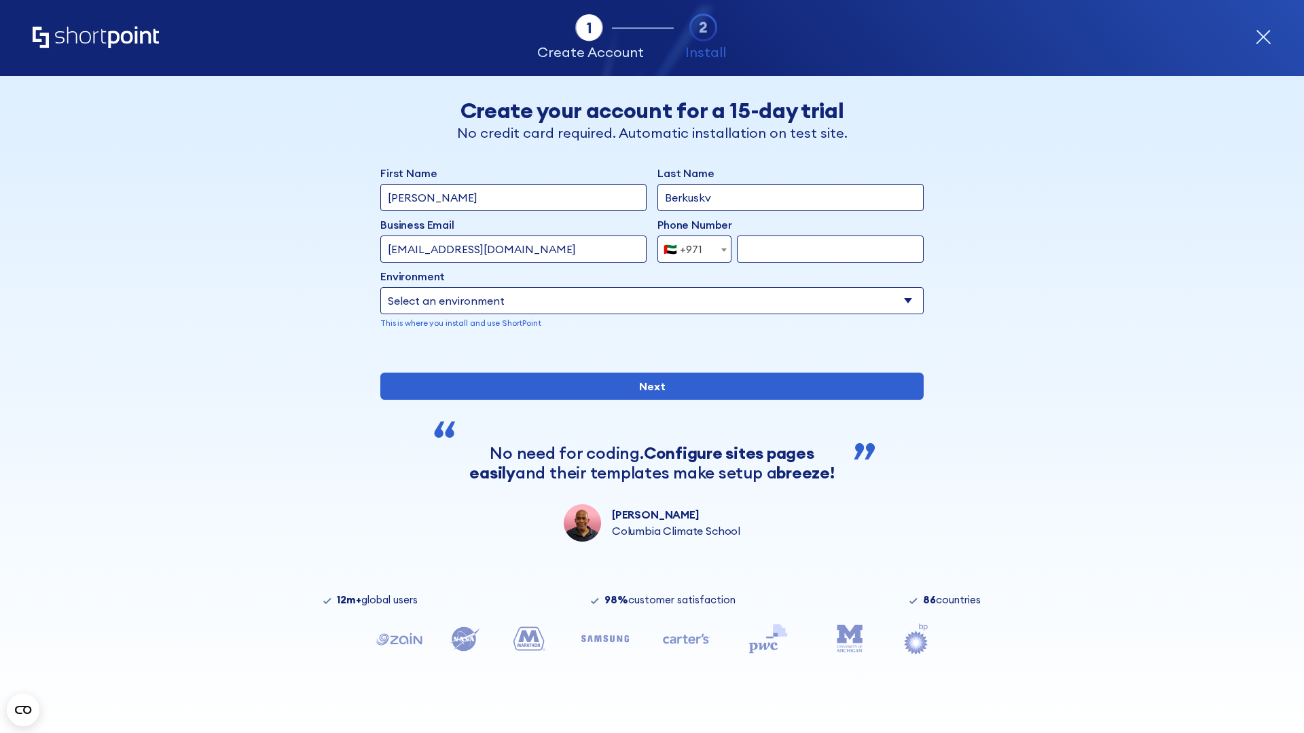
type input "501234567"
select select "Microsoft 365"
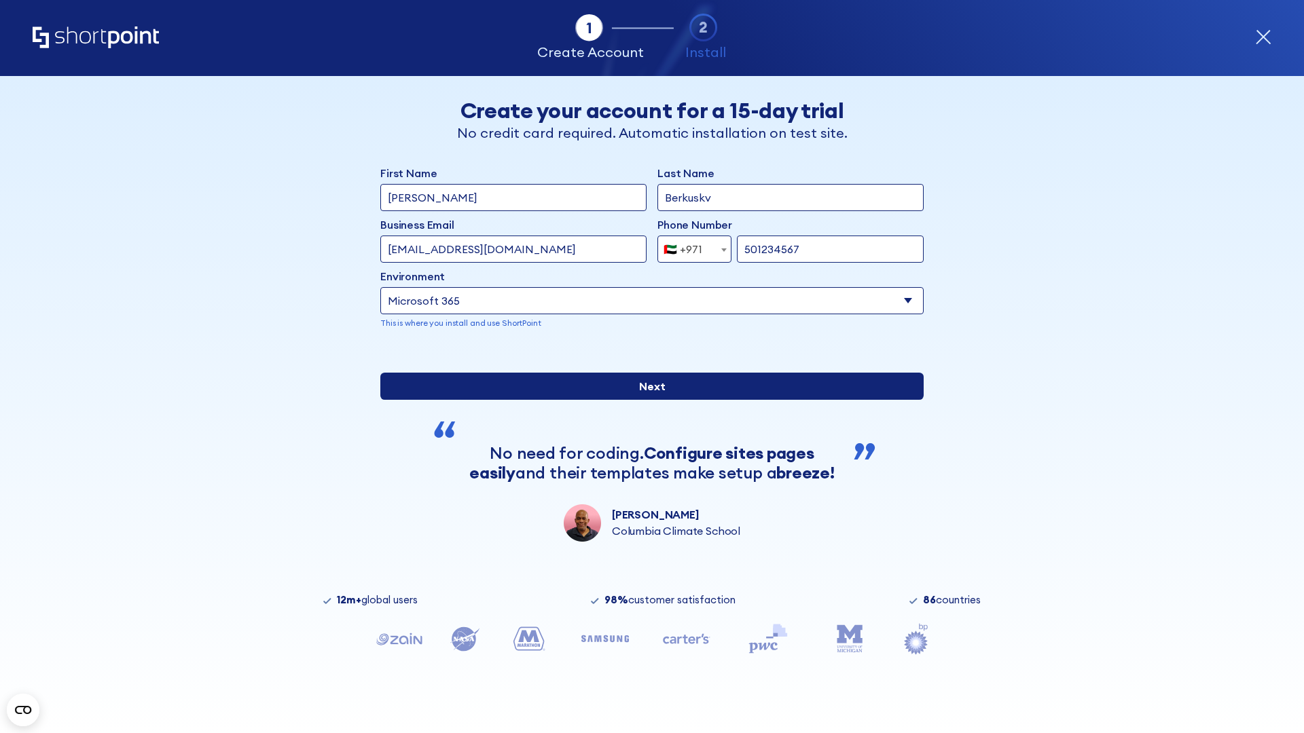
type input "501234567"
click at [646, 400] on input "Next" at bounding box center [651, 386] width 543 height 27
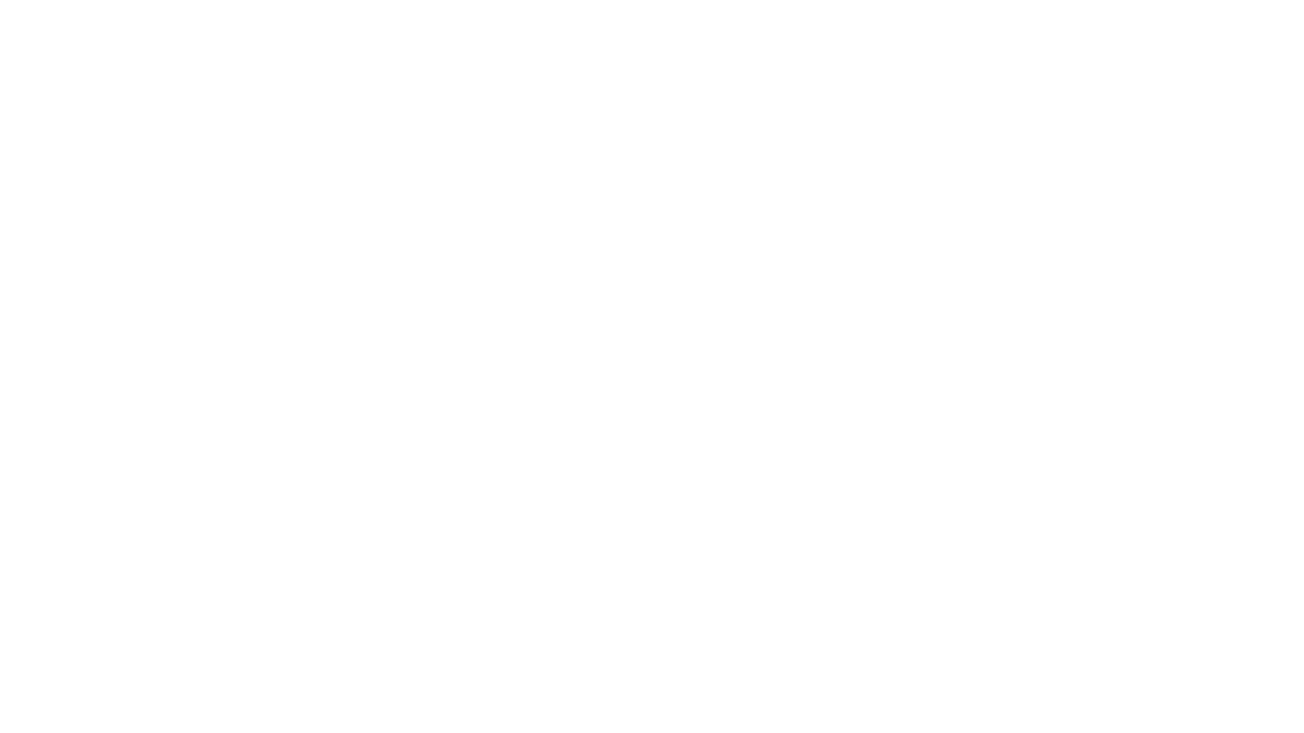
select select "+971"
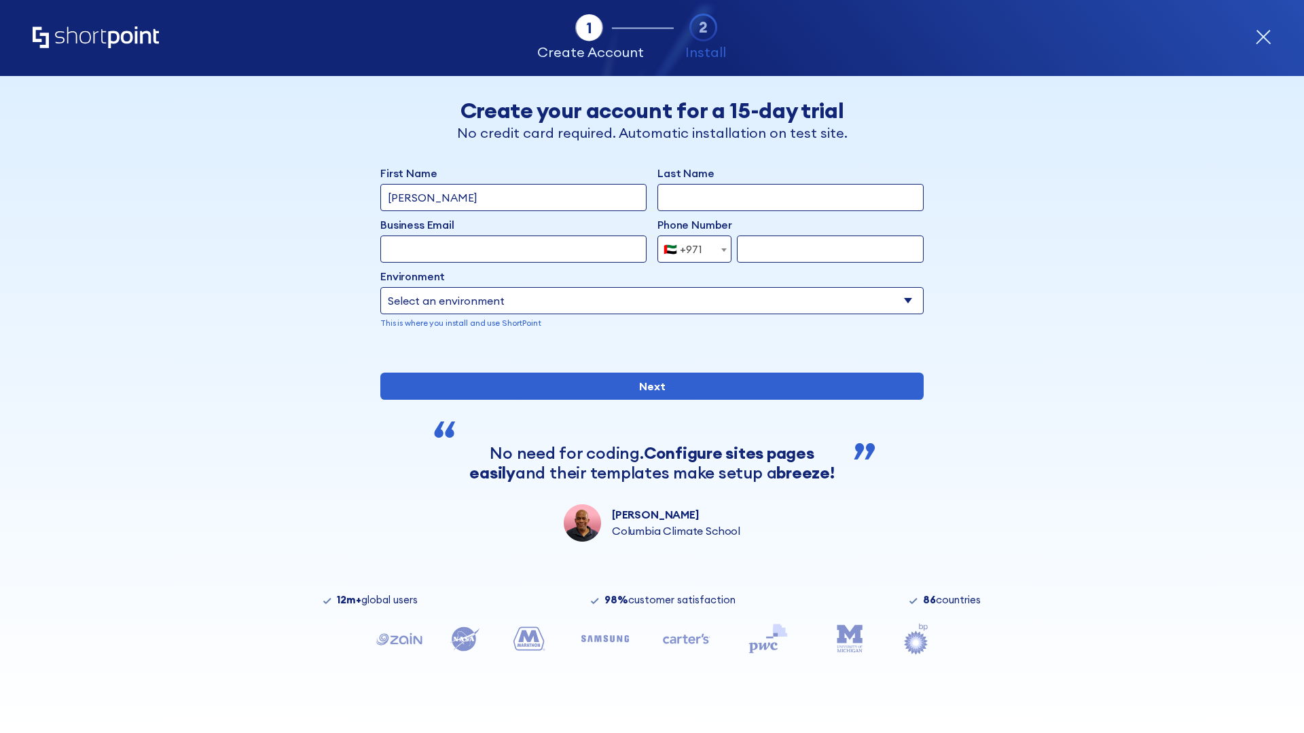
type input "Van der Meer"
type input "Berkuskv"
type input "support@university.edu"
click at [689, 249] on div "🇦🇪 +971" at bounding box center [682, 249] width 39 height 27
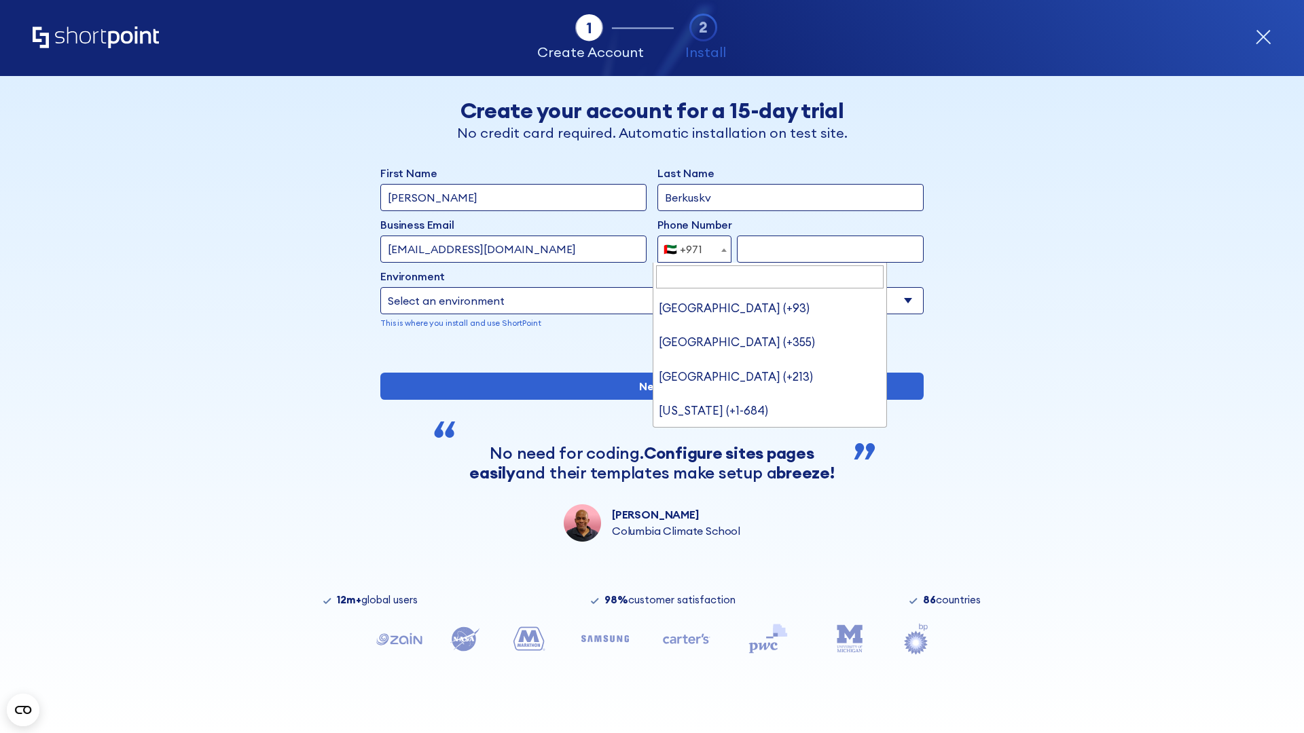
type input "[GEOGRAPHIC_DATA] (+44)"
select select "+44"
type input "7912345678"
select select "Microsoft 365"
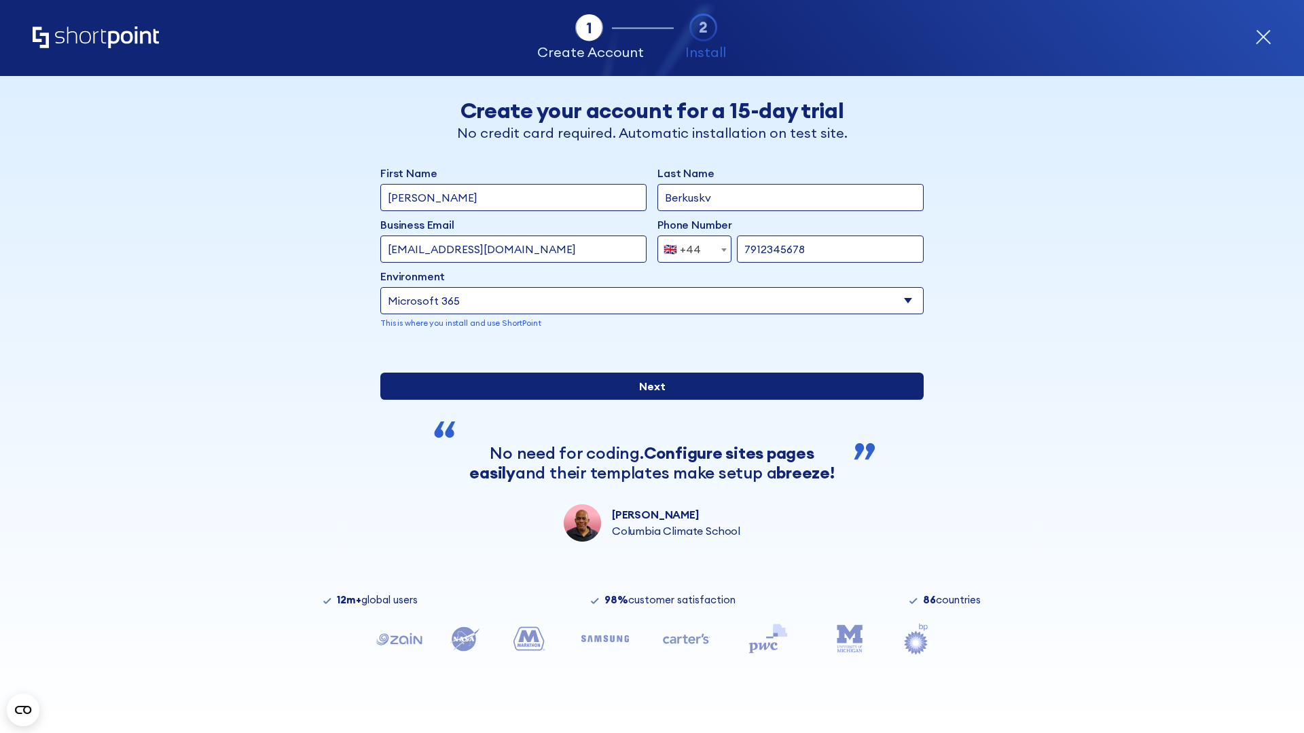
type input "7912345678"
click at [646, 400] on input "Next" at bounding box center [651, 386] width 543 height 27
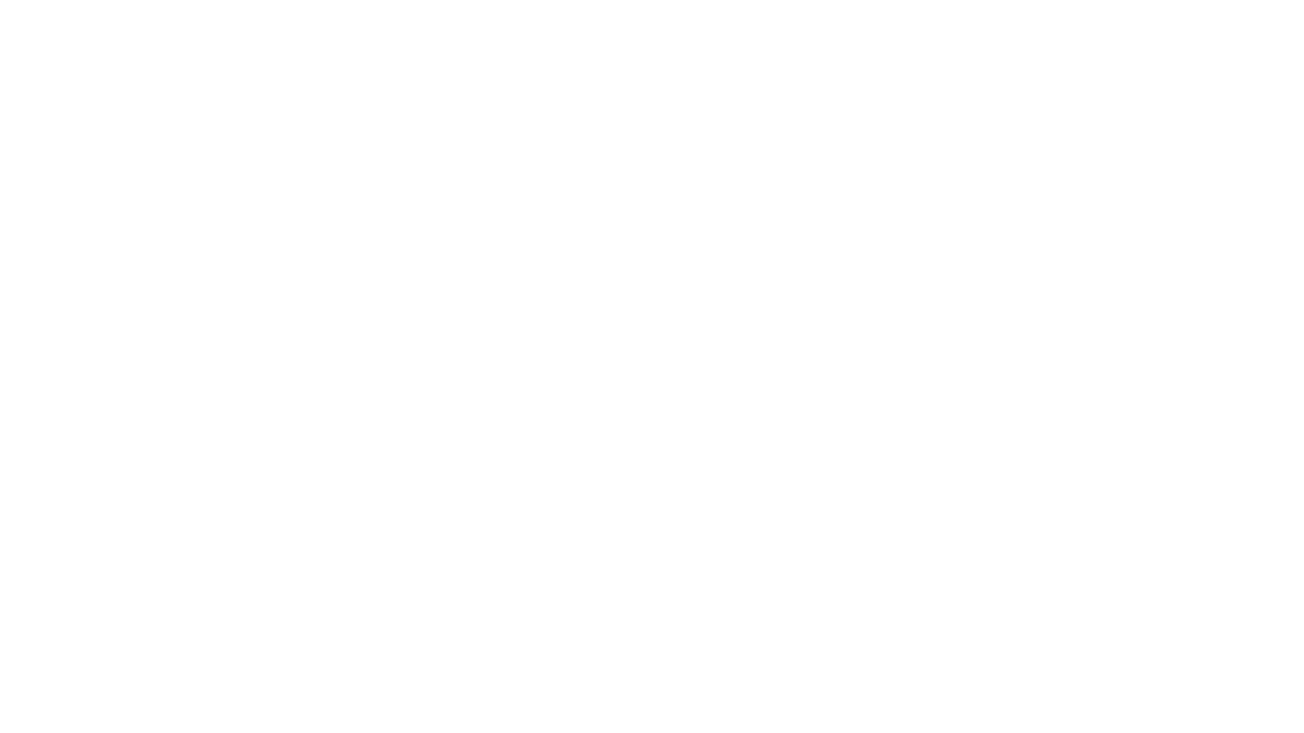
select select "+44"
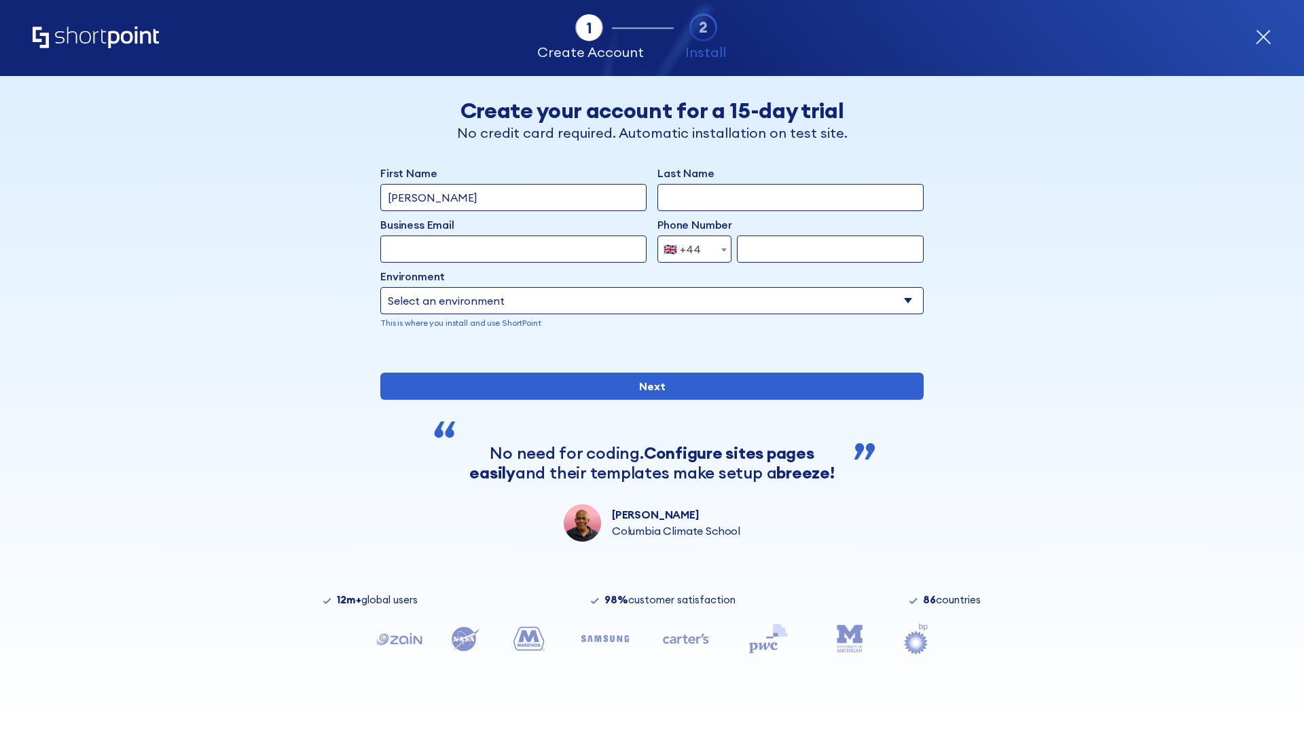
type input "[PERSON_NAME]"
type input "Berkuskv"
type input "[EMAIL_ADDRESS][DOMAIN_NAME]"
click at [689, 246] on div "🇬🇧 +44" at bounding box center [681, 249] width 37 height 27
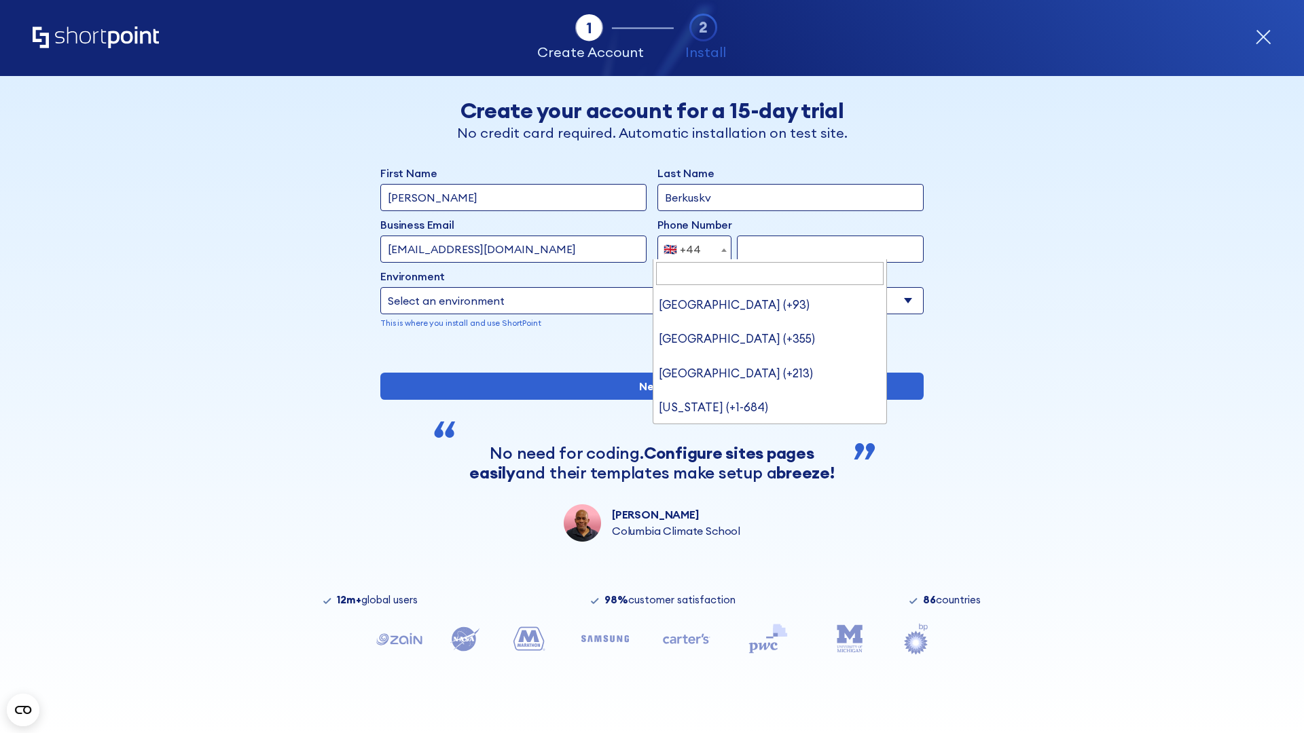
scroll to position [3, 0]
type input "Ukraine (+380)"
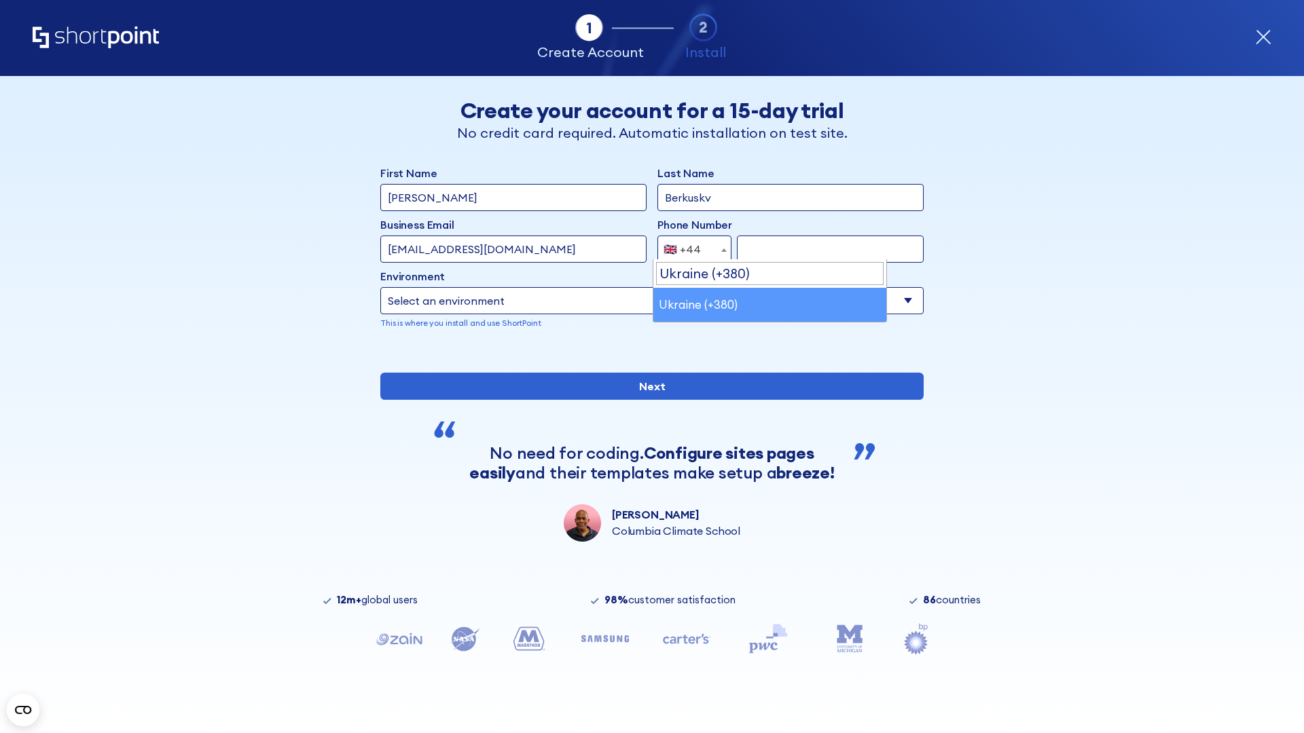
select select "+380"
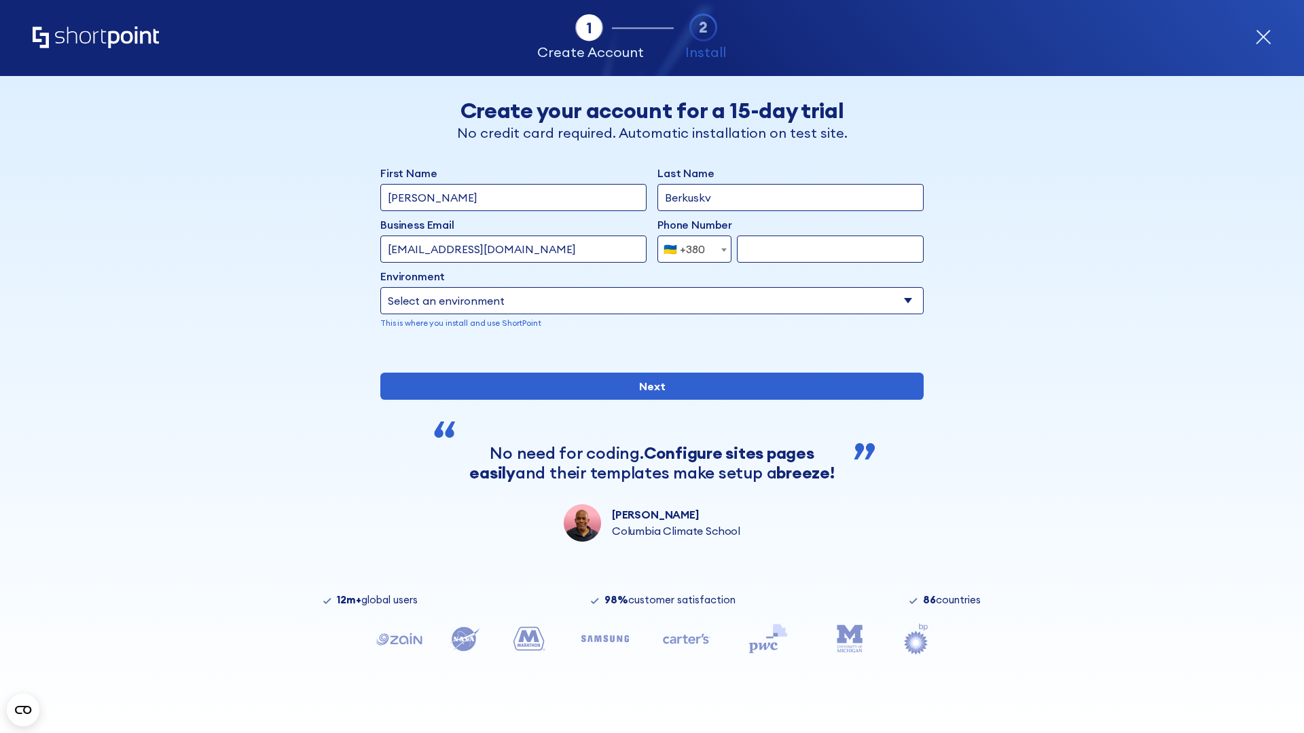
type input "663451789"
select select "Microsoft 365"
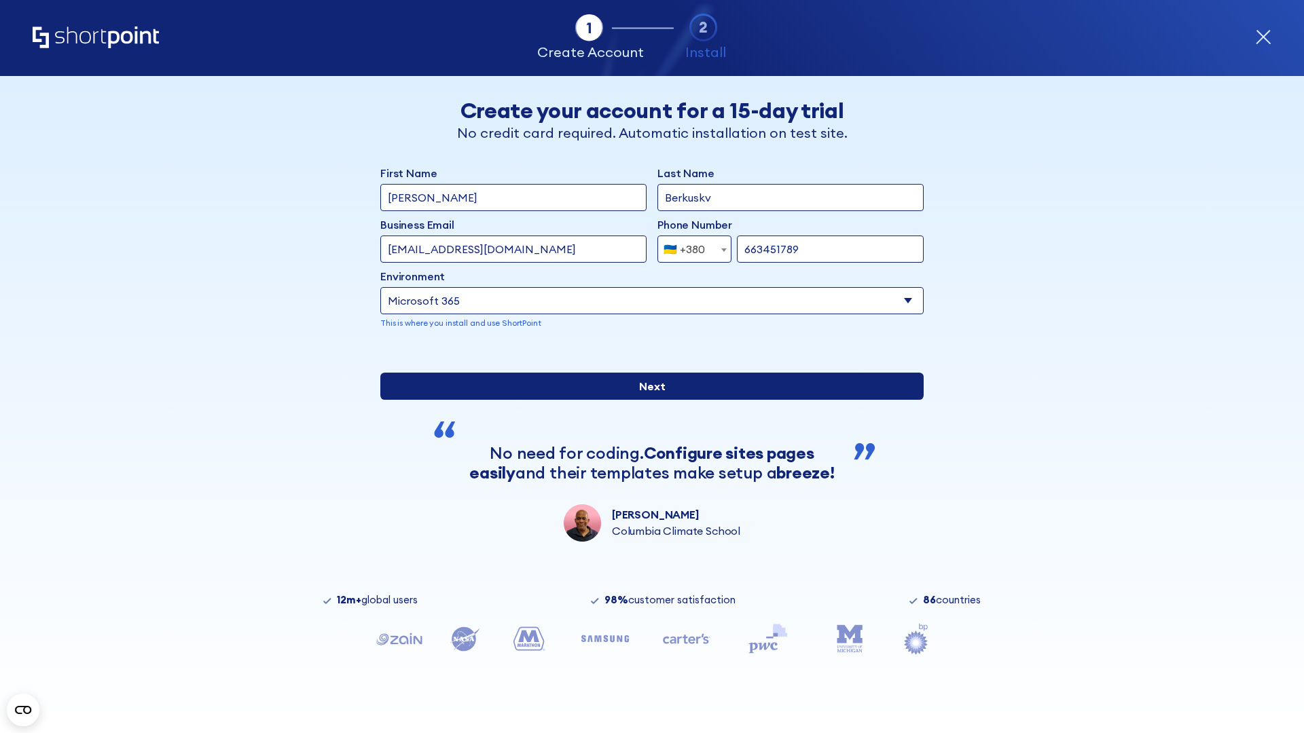
type input "663451789"
click at [646, 400] on input "Next" at bounding box center [651, 386] width 543 height 27
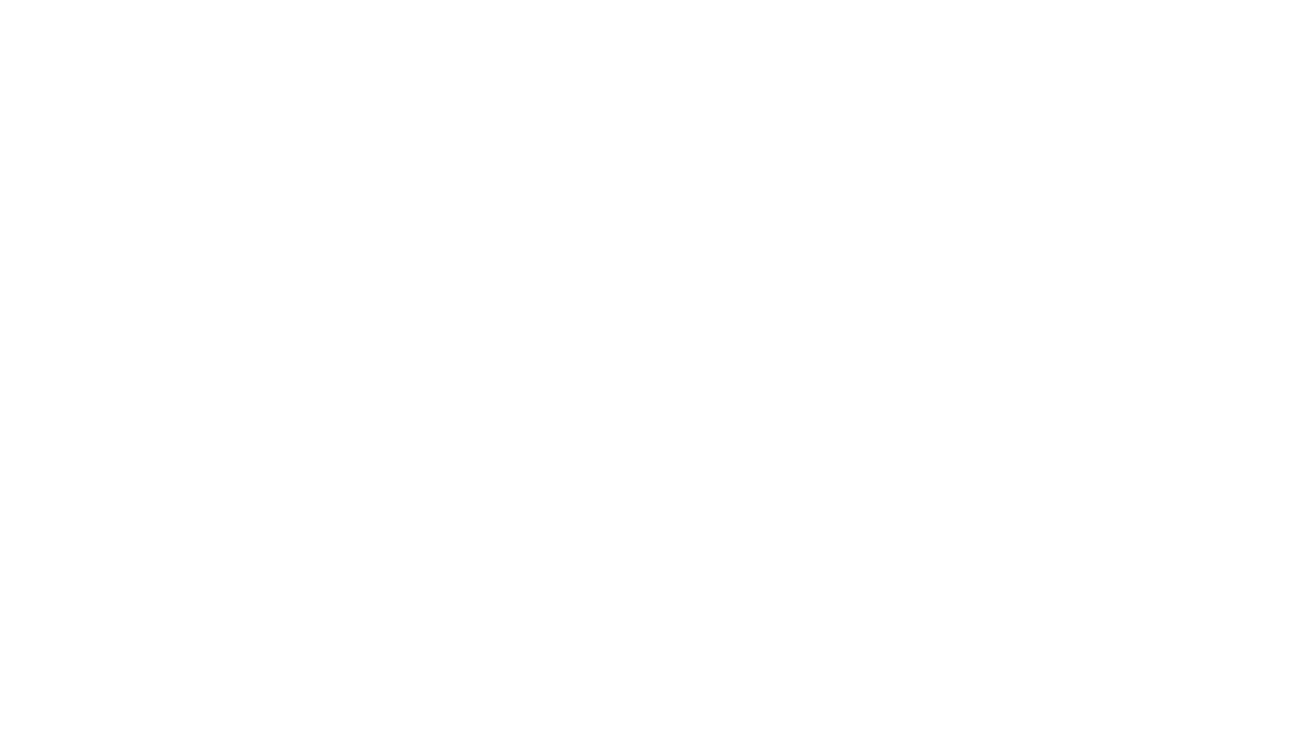
select select "+380"
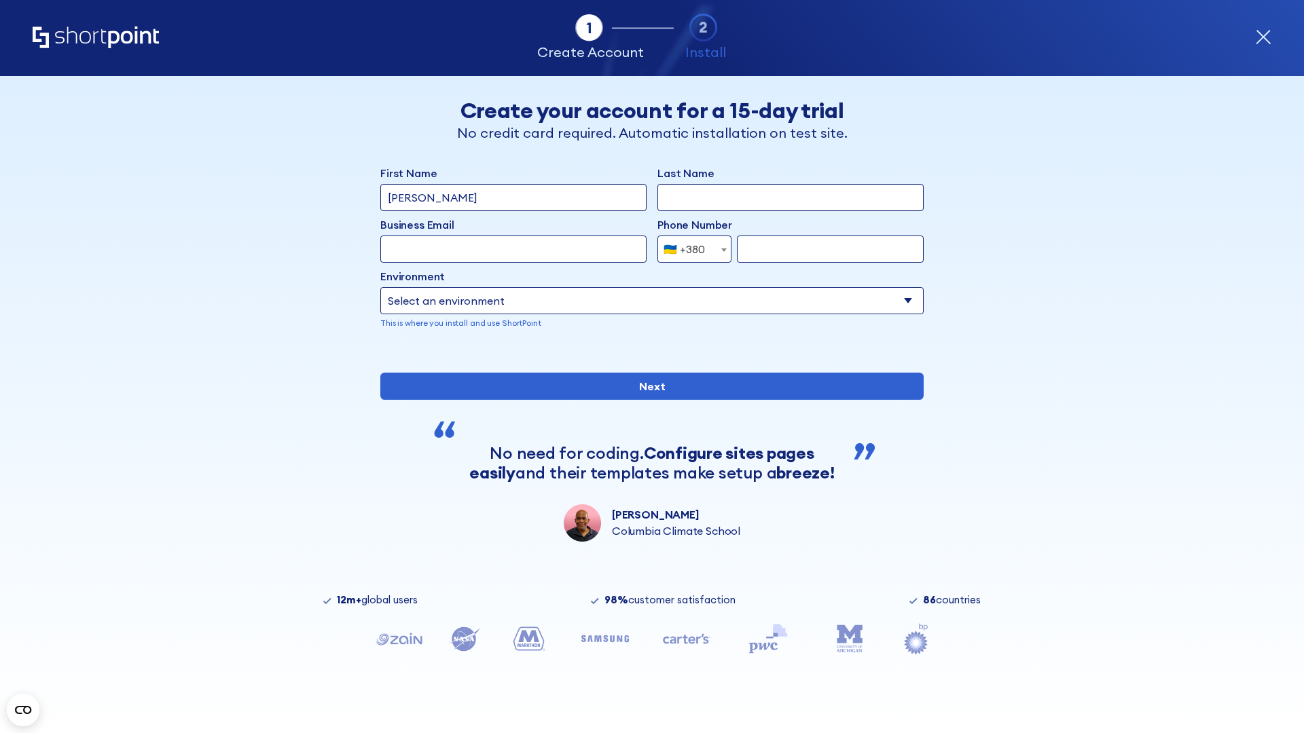
type input "[PERSON_NAME]"
type input "Berkuskv"
type input "[EMAIL_ADDRESS][DOMAIN_NAME]"
click at [689, 249] on div "🇺🇦 +380" at bounding box center [683, 249] width 41 height 27
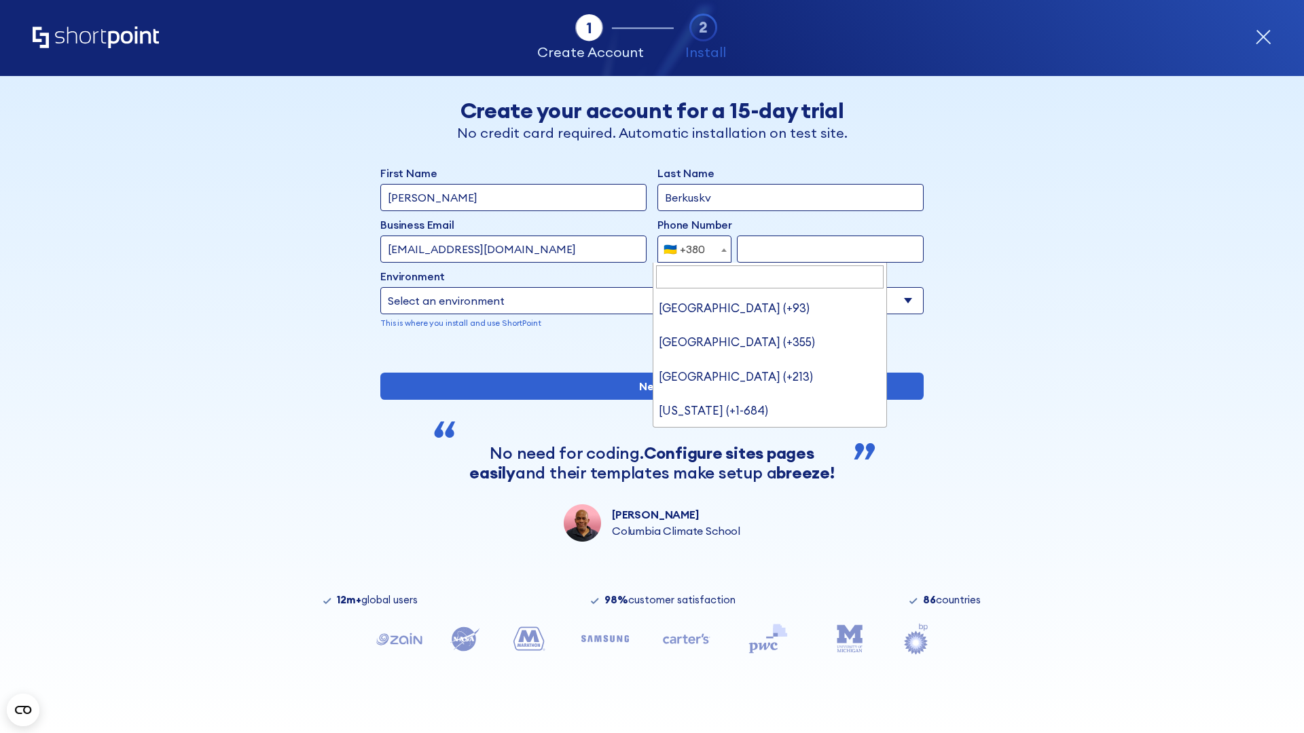
type input "United States (+1)"
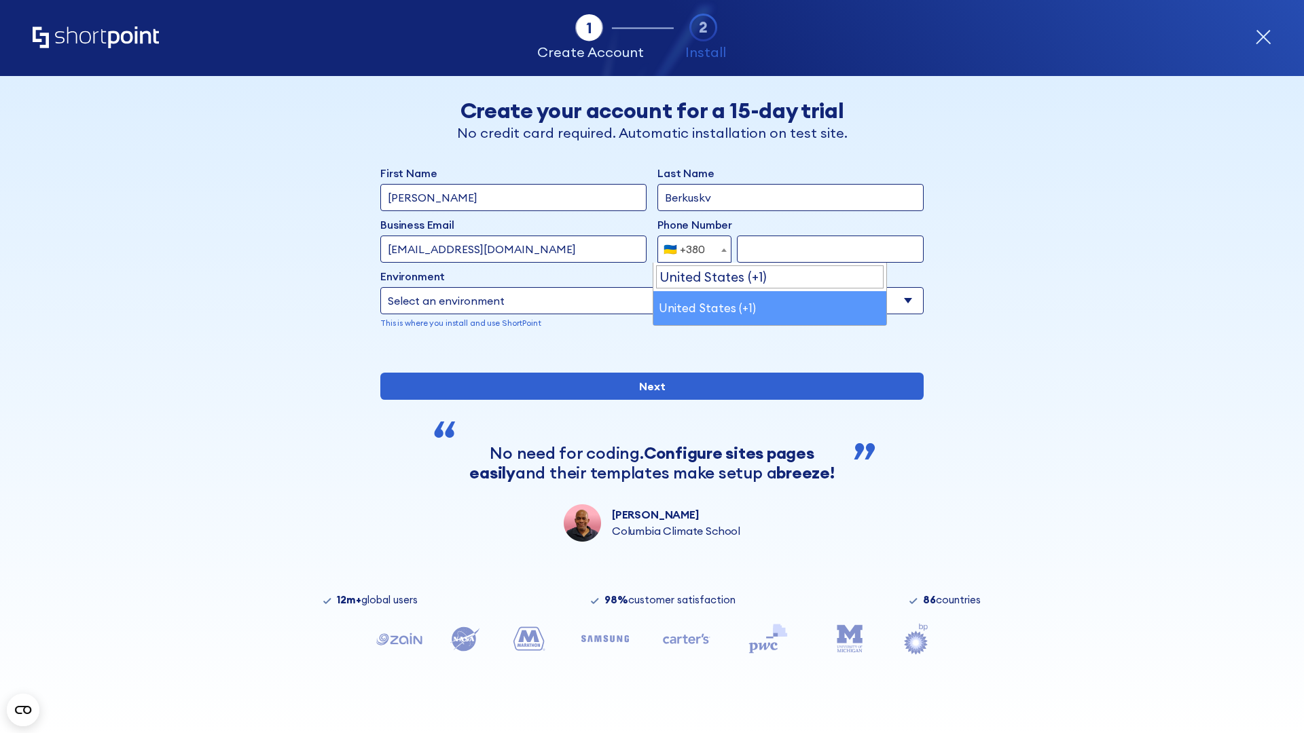
select select "+1"
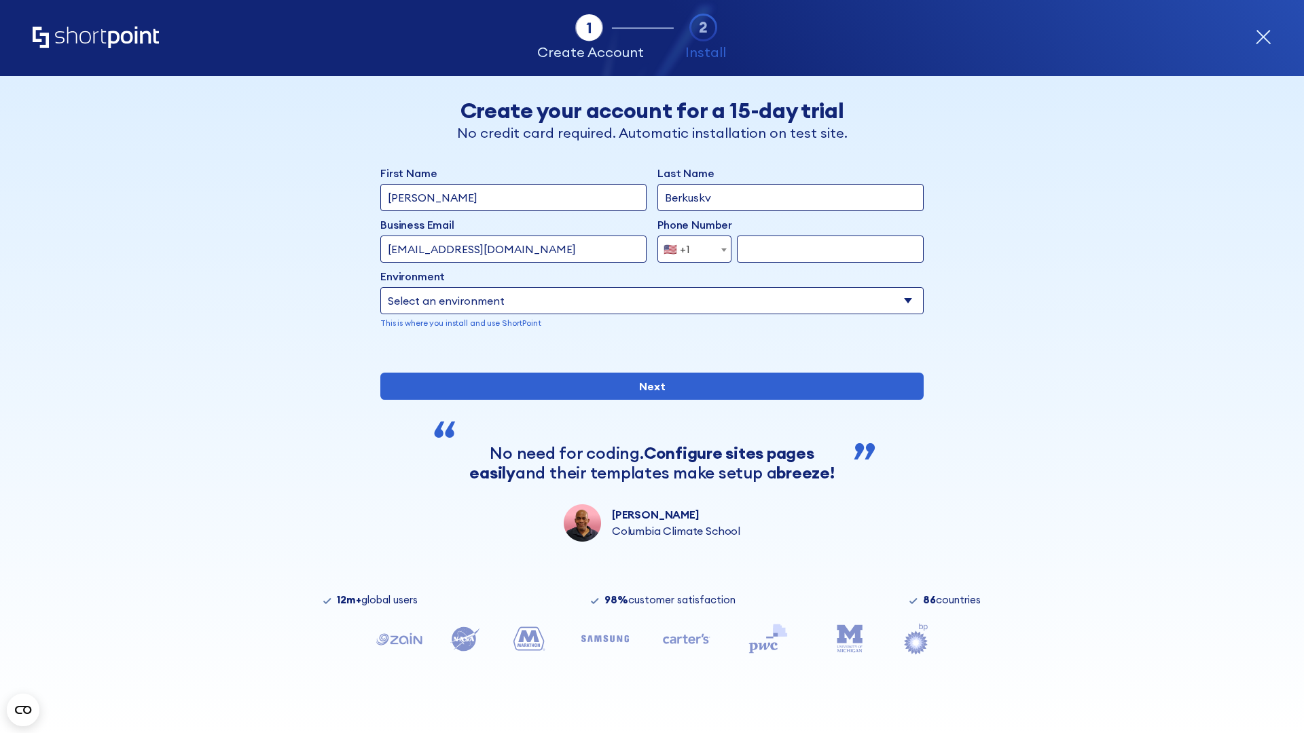
type input "2025550123"
select select "Microsoft 365"
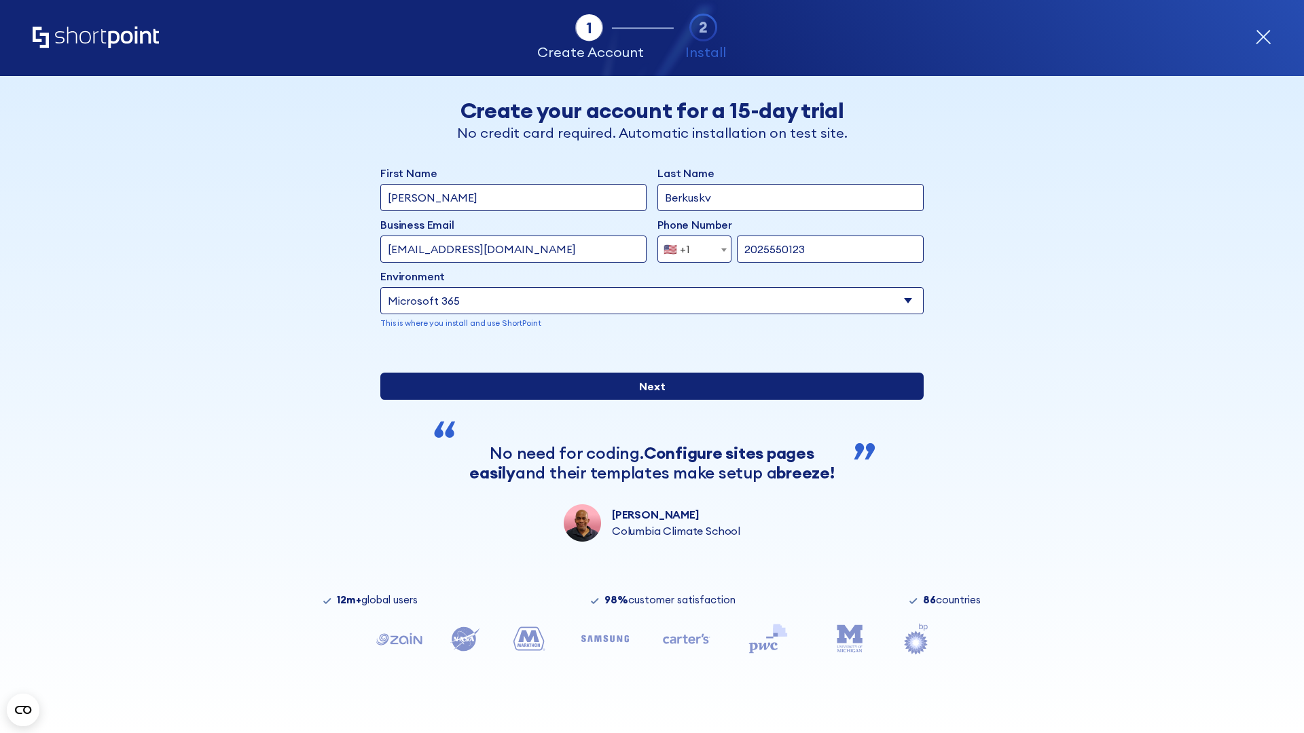
type input "2025550123"
click at [646, 400] on input "Next" at bounding box center [651, 386] width 543 height 27
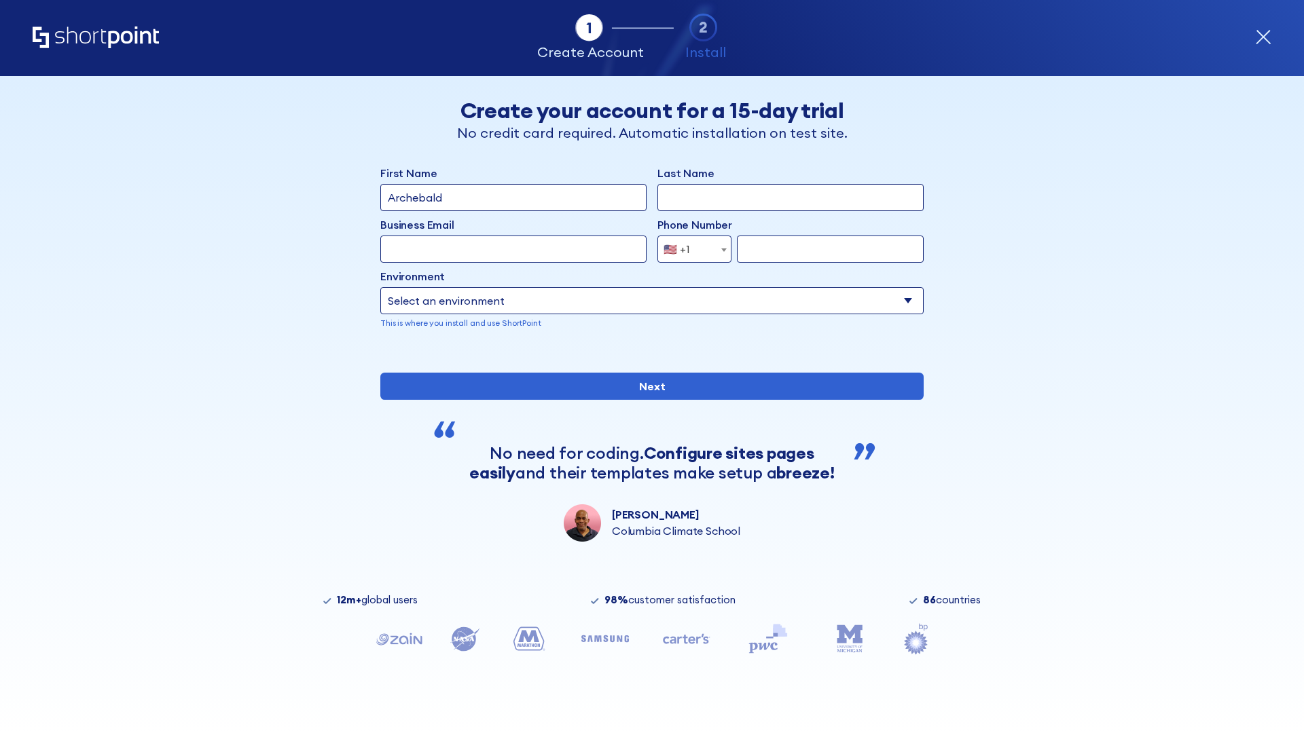
type input "Archebald"
type input "Berkuskv"
type input "[EMAIL_ADDRESS][DOMAIN_NAME]"
type input "2125556789"
select select "SharePoint 2019 (On-Premise)"
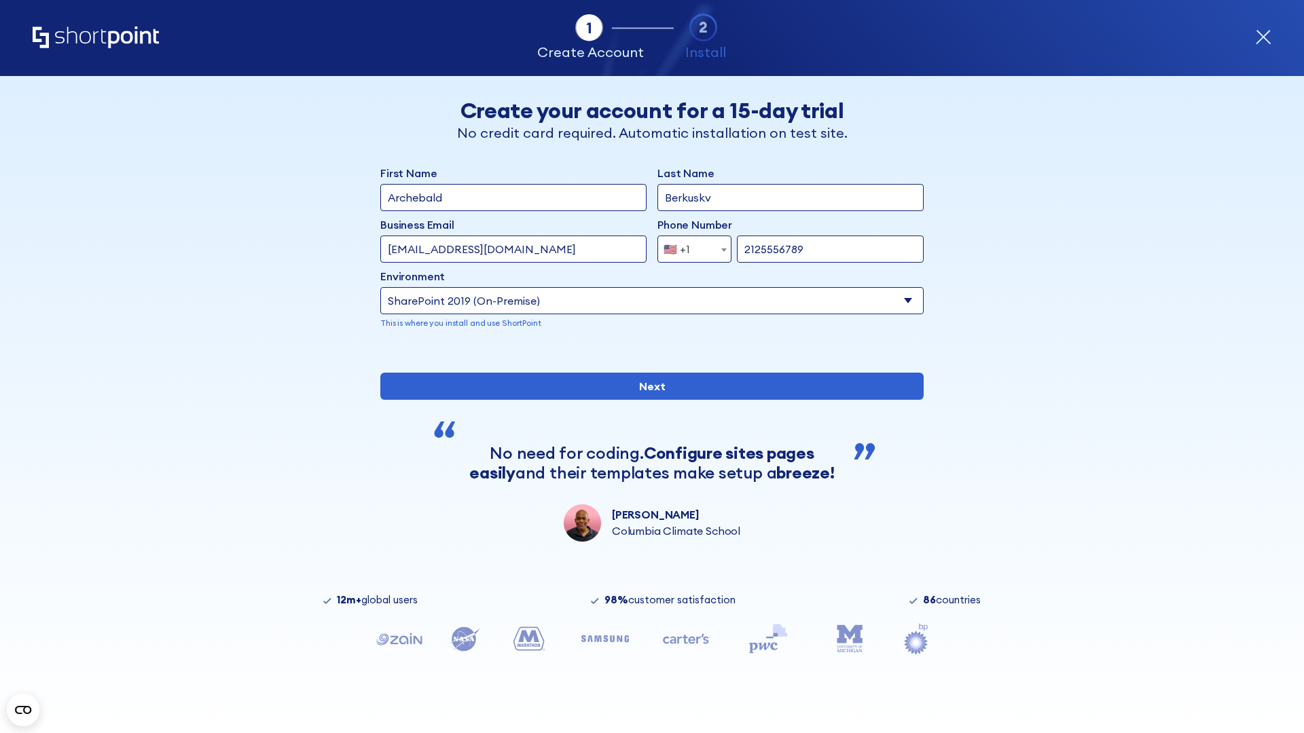
type input "2125556789"
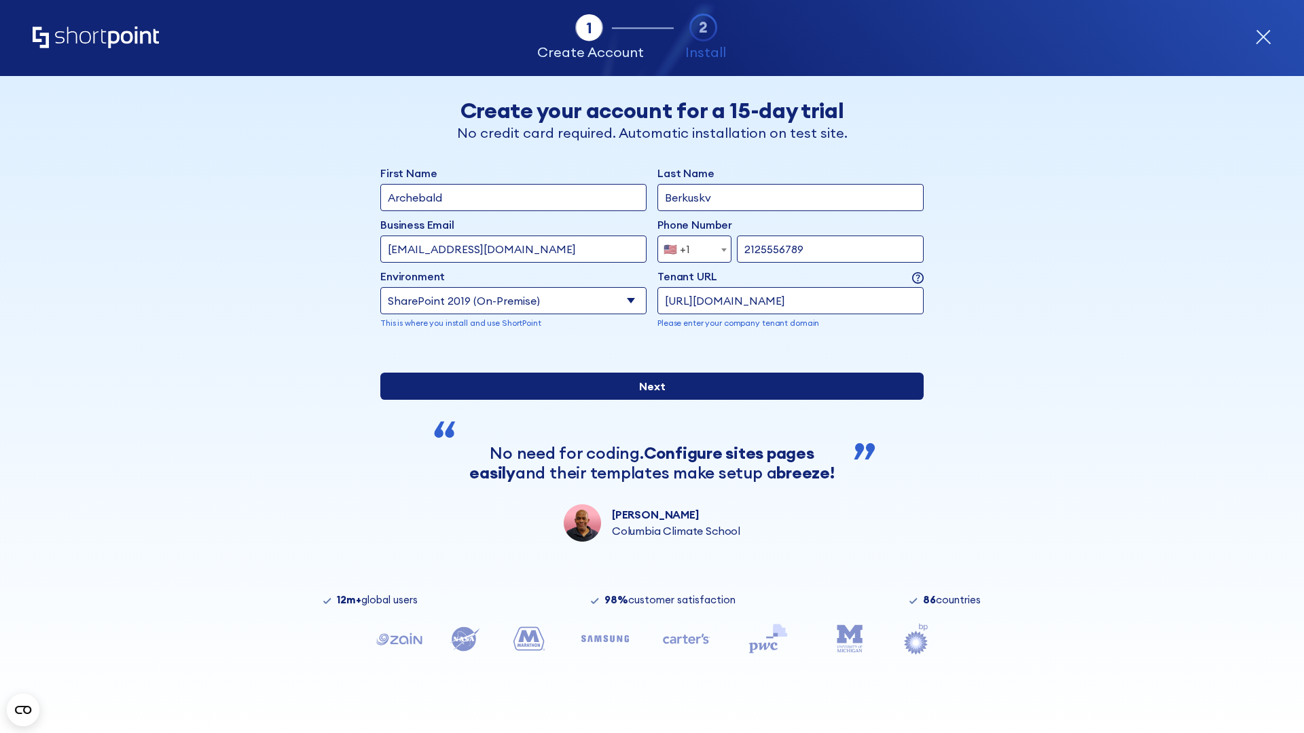
type input "https://contoso.sharepoint.xyz"
click at [646, 400] on input "Next" at bounding box center [651, 386] width 543 height 27
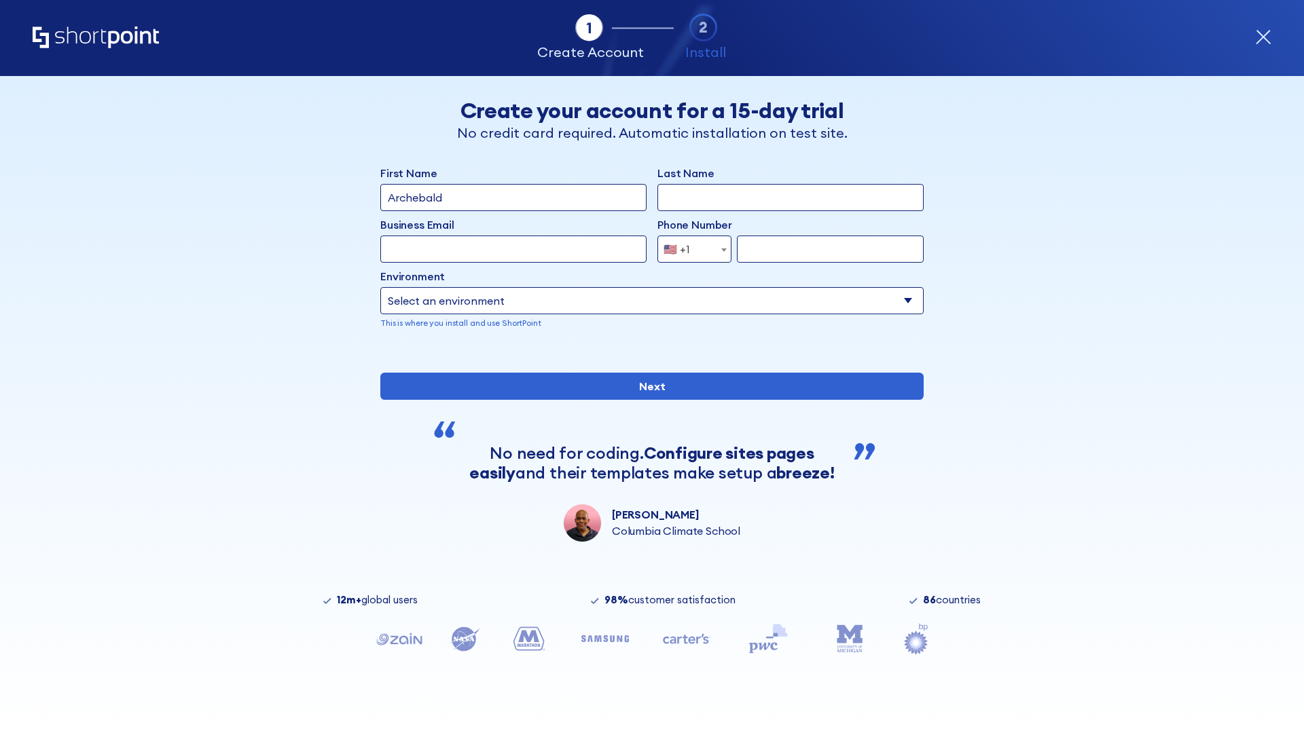
type input "Archebald"
type input "Berkuskv"
type input "[EMAIL_ADDRESS][DOMAIN_NAME]"
type input "2125556789"
select select "SharePoint 2019 (On-Premise)"
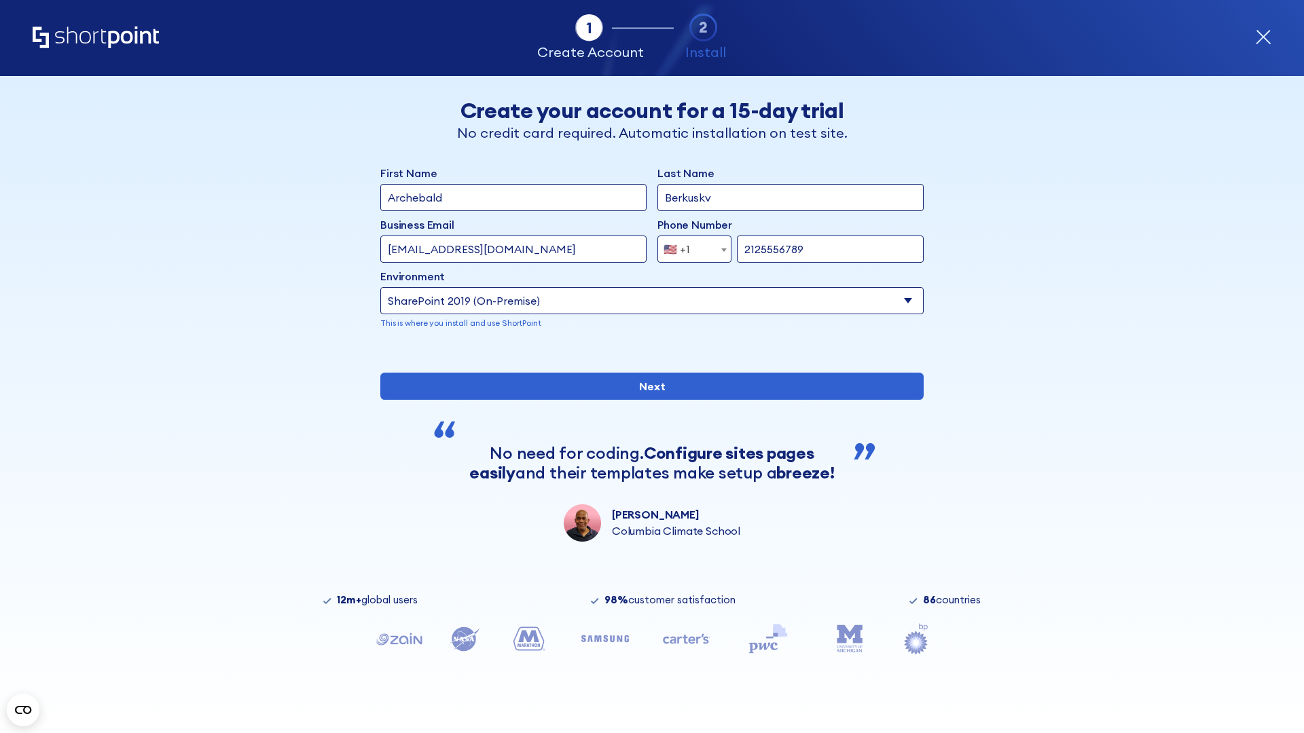
type input "2125556789"
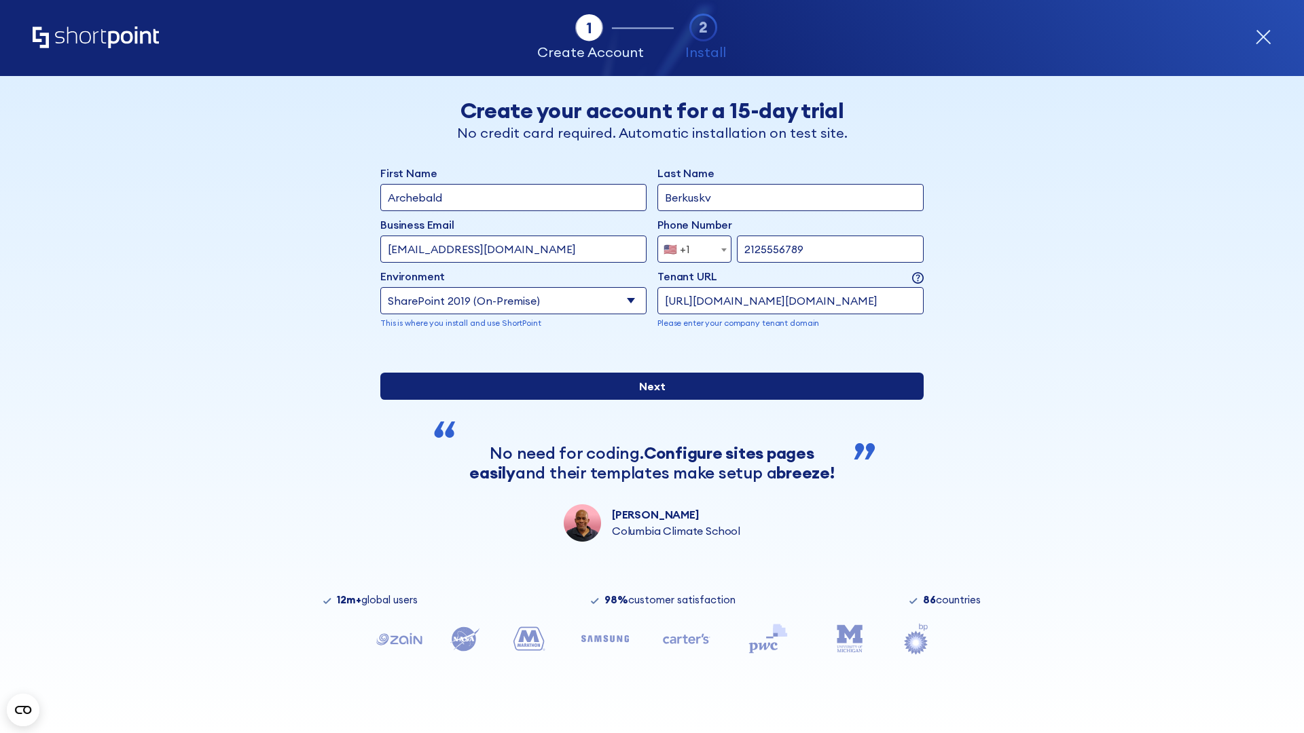
type input "http://malicious.com/sharepoint.com"
click at [646, 400] on input "Next" at bounding box center [651, 386] width 543 height 27
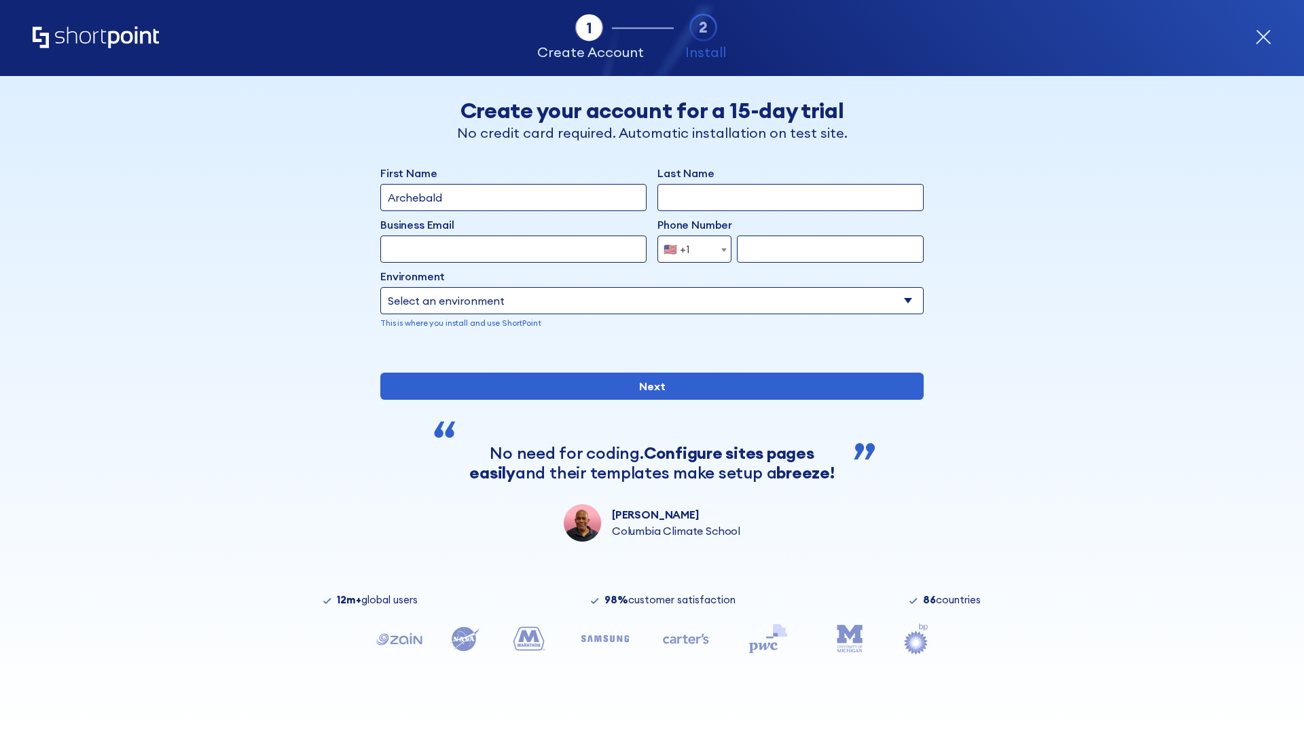
type input "Archebald"
type input "Berkuskv"
type input "[EMAIL_ADDRESS][DOMAIN_NAME]"
type input "2125556789"
select select "SharePoint 2019 (On-Premise)"
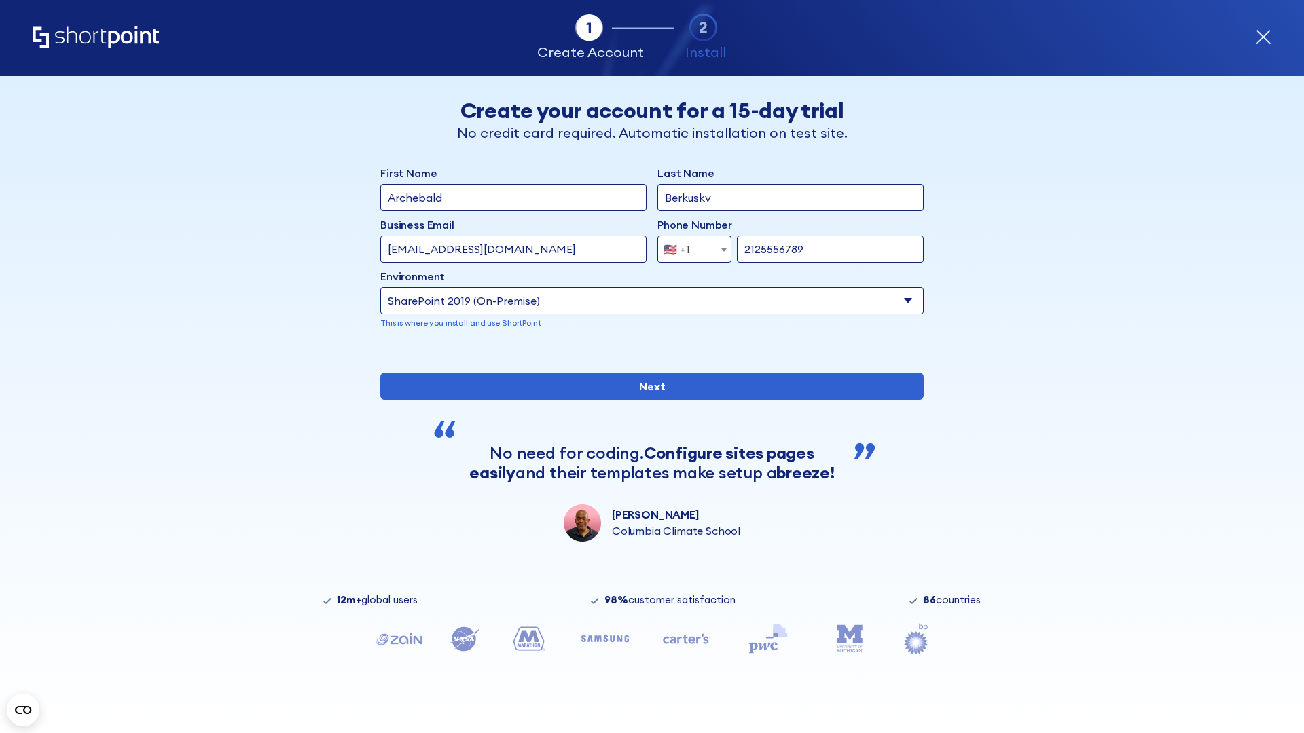
type input "2125556789"
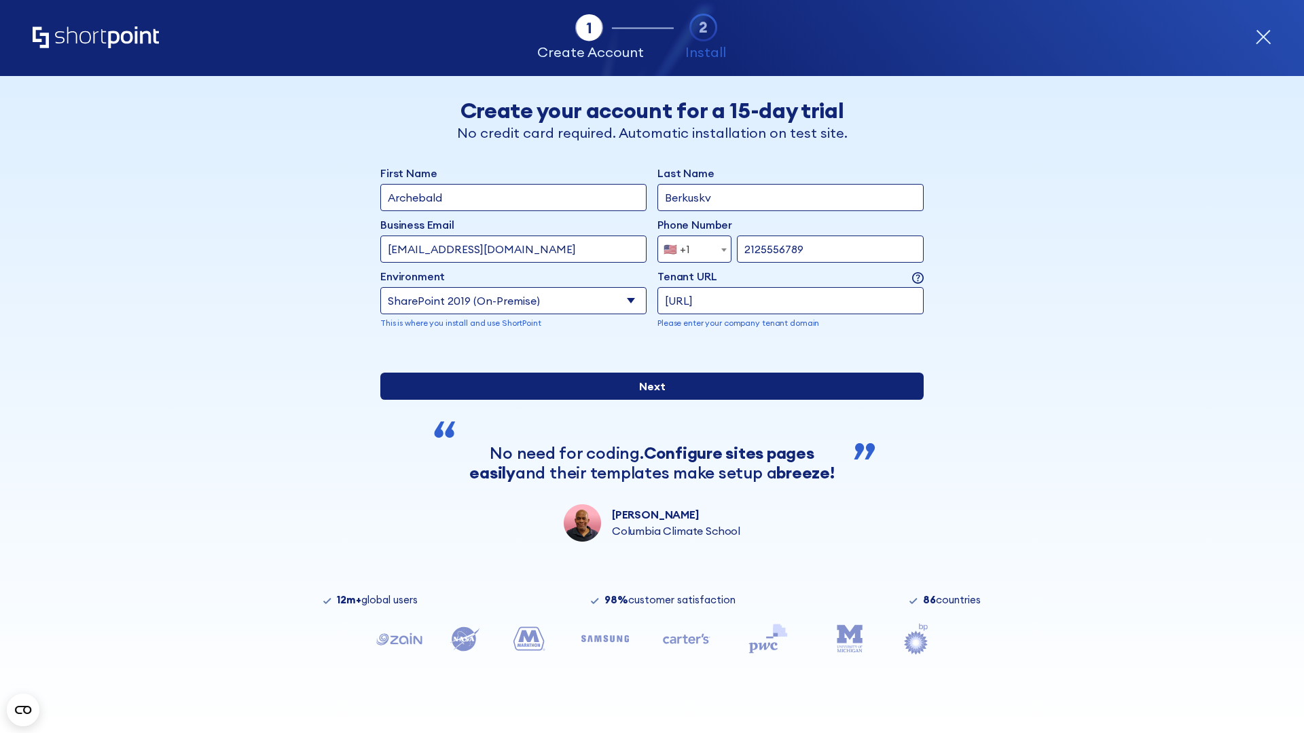
type input "[URL]"
click at [646, 400] on input "Next" at bounding box center [651, 386] width 543 height 27
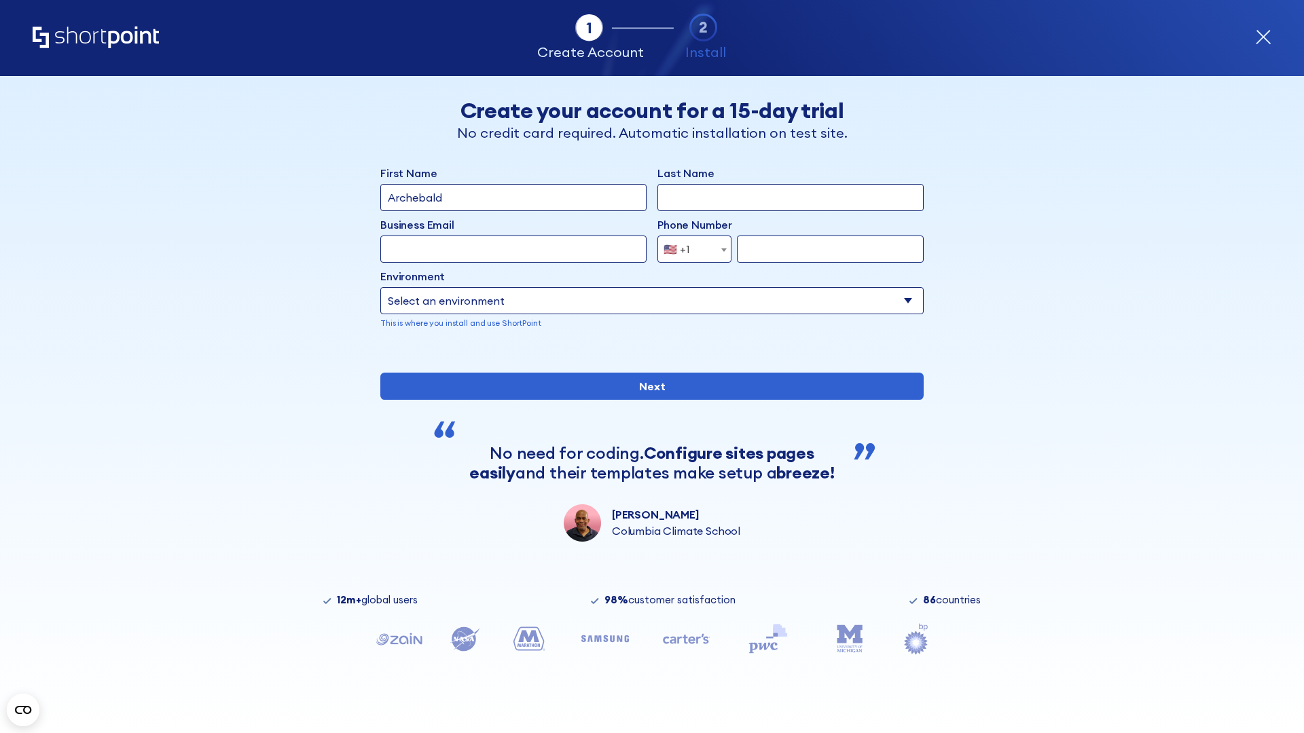
type input "Archebald"
type input "Berkuskv"
type input "[EMAIL_ADDRESS][DOMAIN_NAME]"
type input "2125556789"
select select "SharePoint 2019 (On-Premise)"
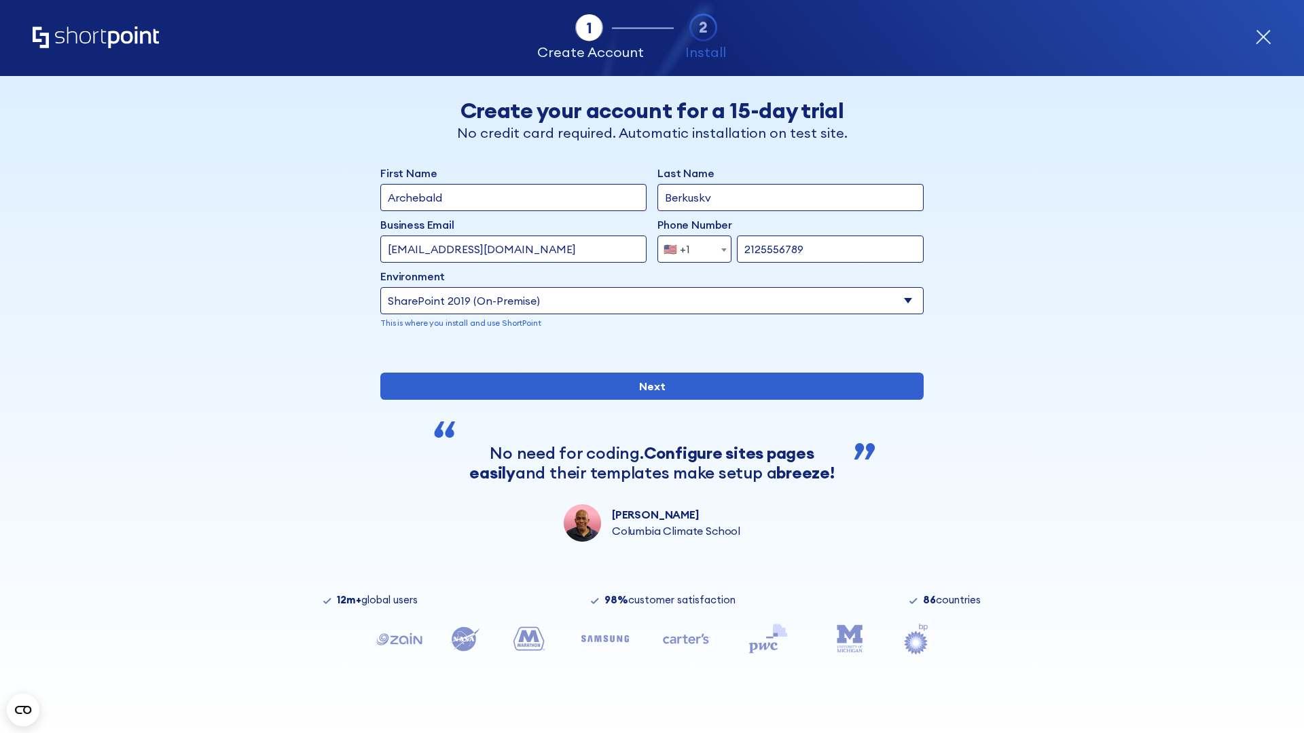
type input "2125556789"
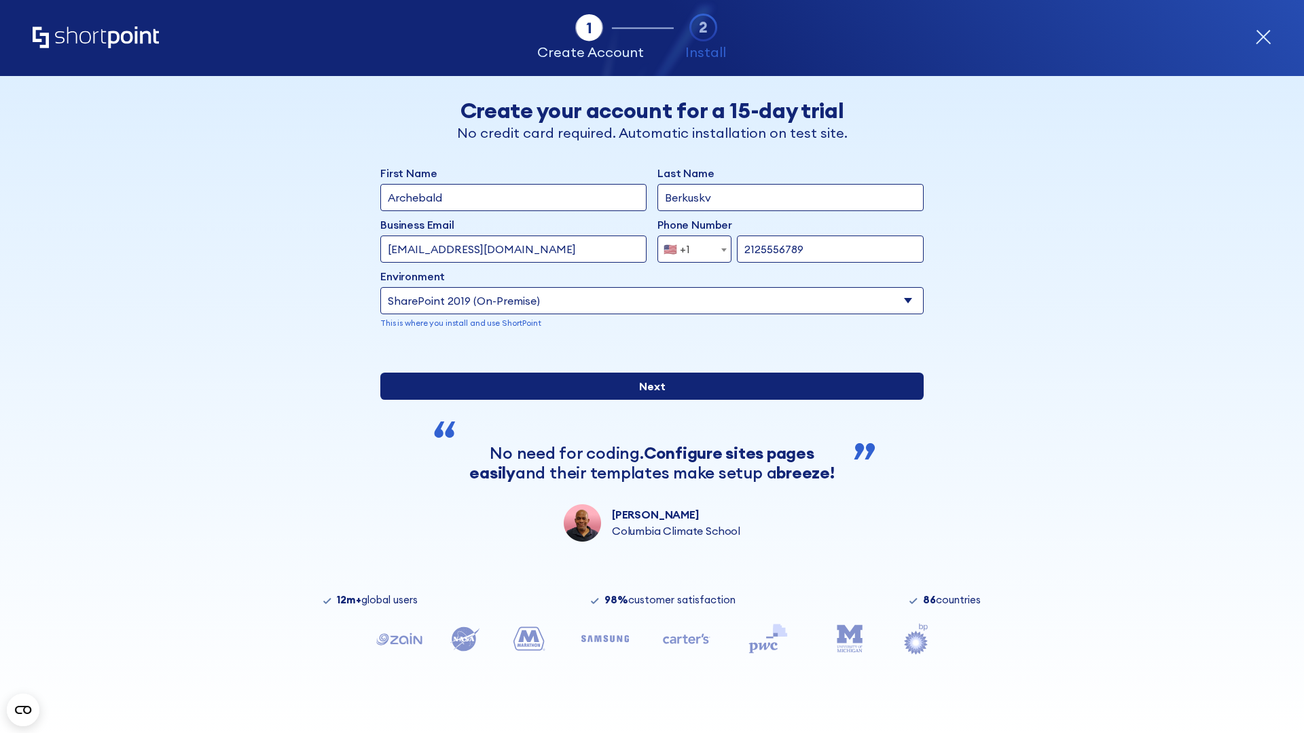
type input "https://sharepoint.com.evil.com"
click at [646, 400] on input "Next" at bounding box center [651, 386] width 543 height 27
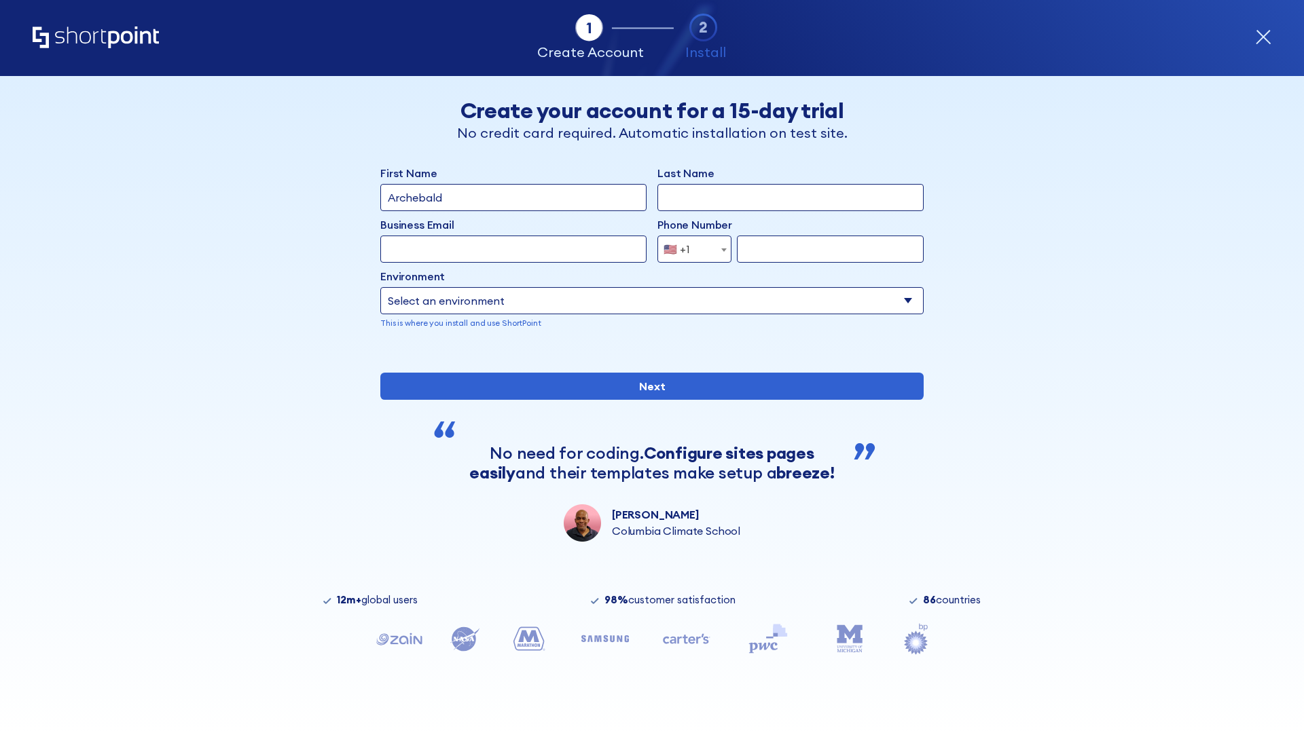
type input "Archebald"
type input "Berkuskv"
type input "[EMAIL_ADDRESS][DOMAIN_NAME]"
type input "2125556789"
select select "SharePoint 2019 (On-Premise)"
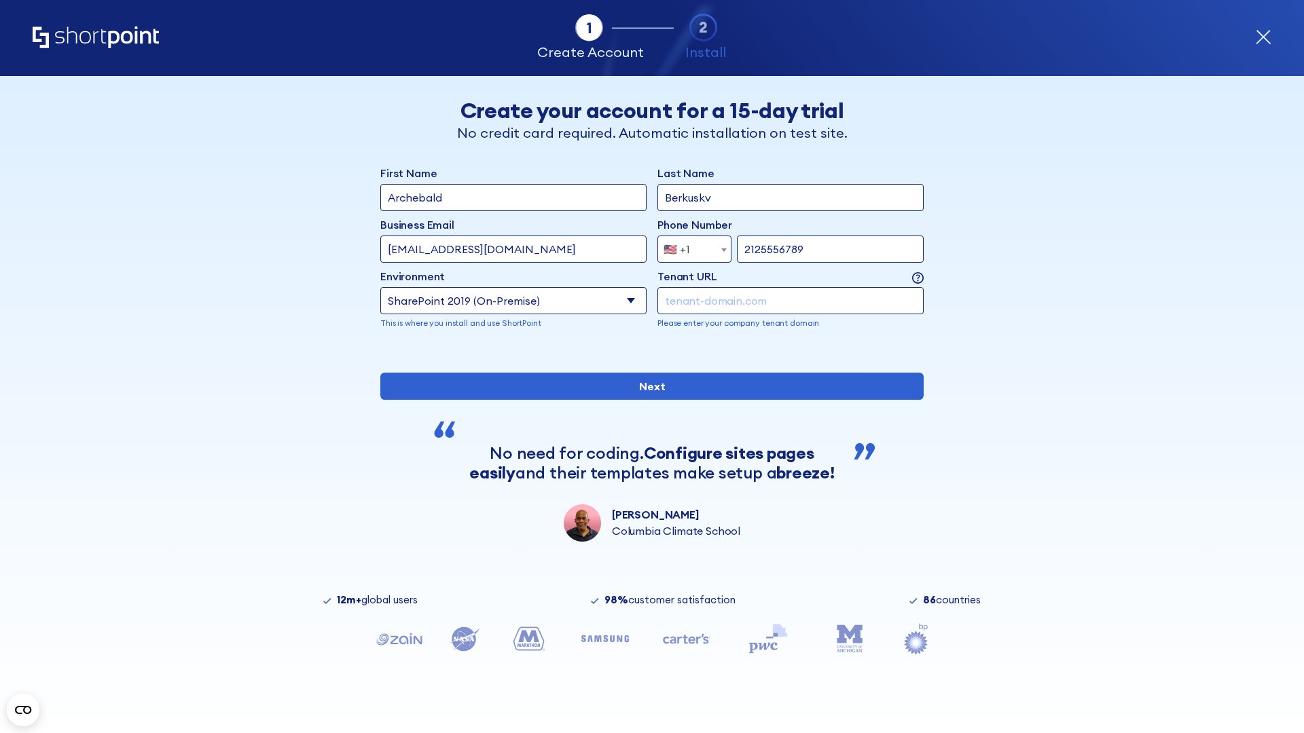
type input "2125556789"
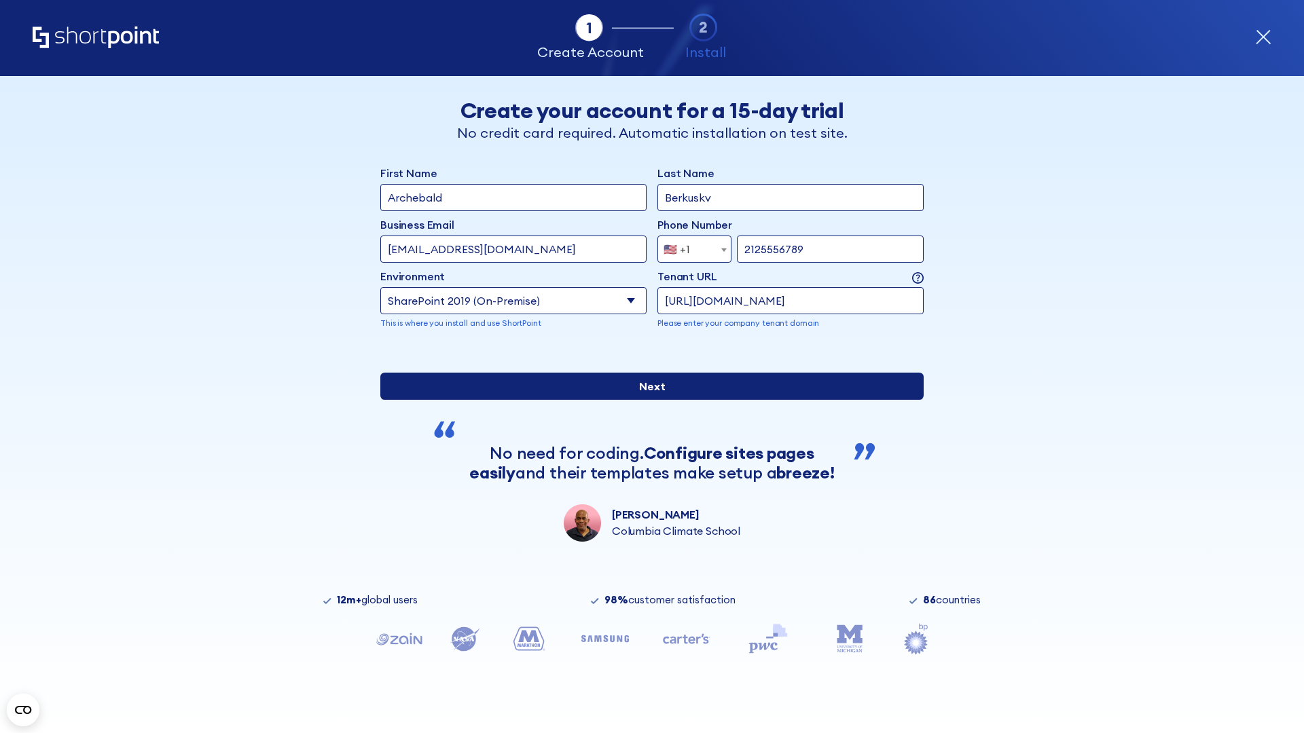
type input "https://yzrtre3nv.sharepoint.com"
click at [646, 400] on input "Next" at bounding box center [651, 386] width 543 height 27
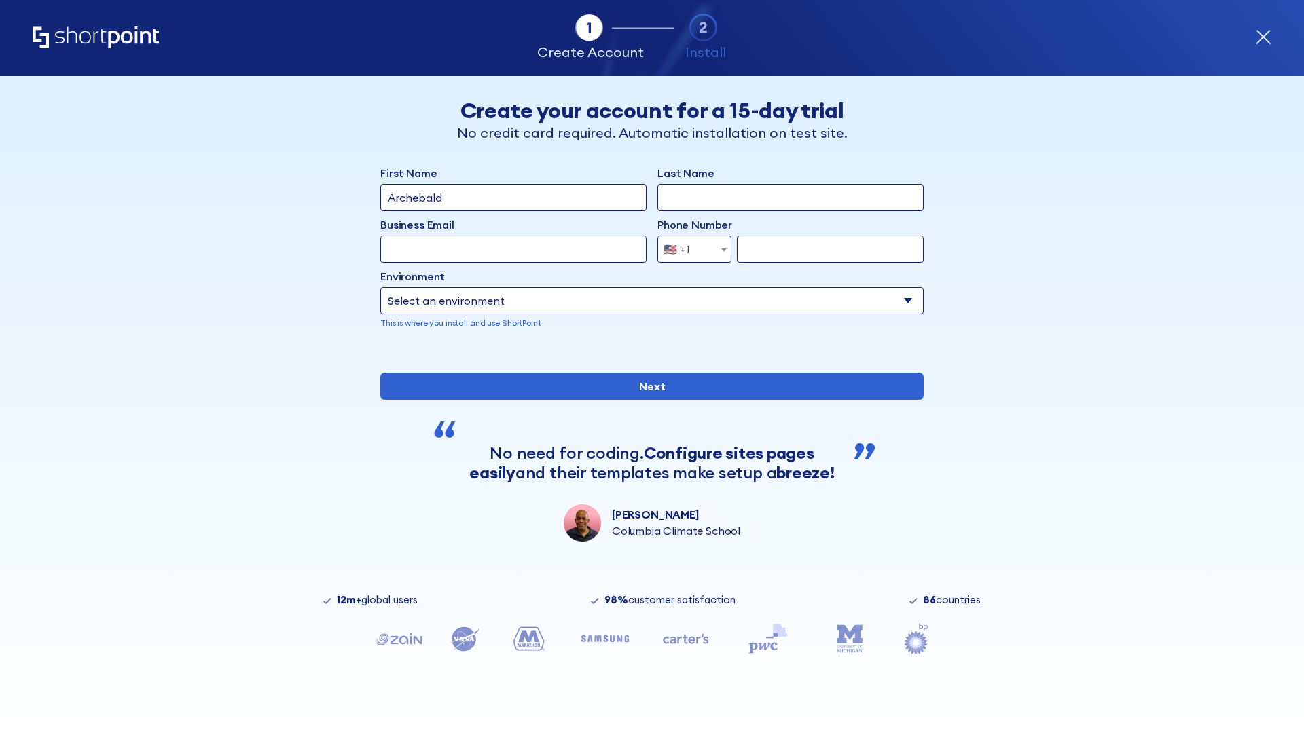
type input "Archebald"
type input "Berkuskv"
type input "[EMAIL_ADDRESS][DOMAIN_NAME]"
type input "2125556789"
select select "SharePoint 2019 (On-Premise)"
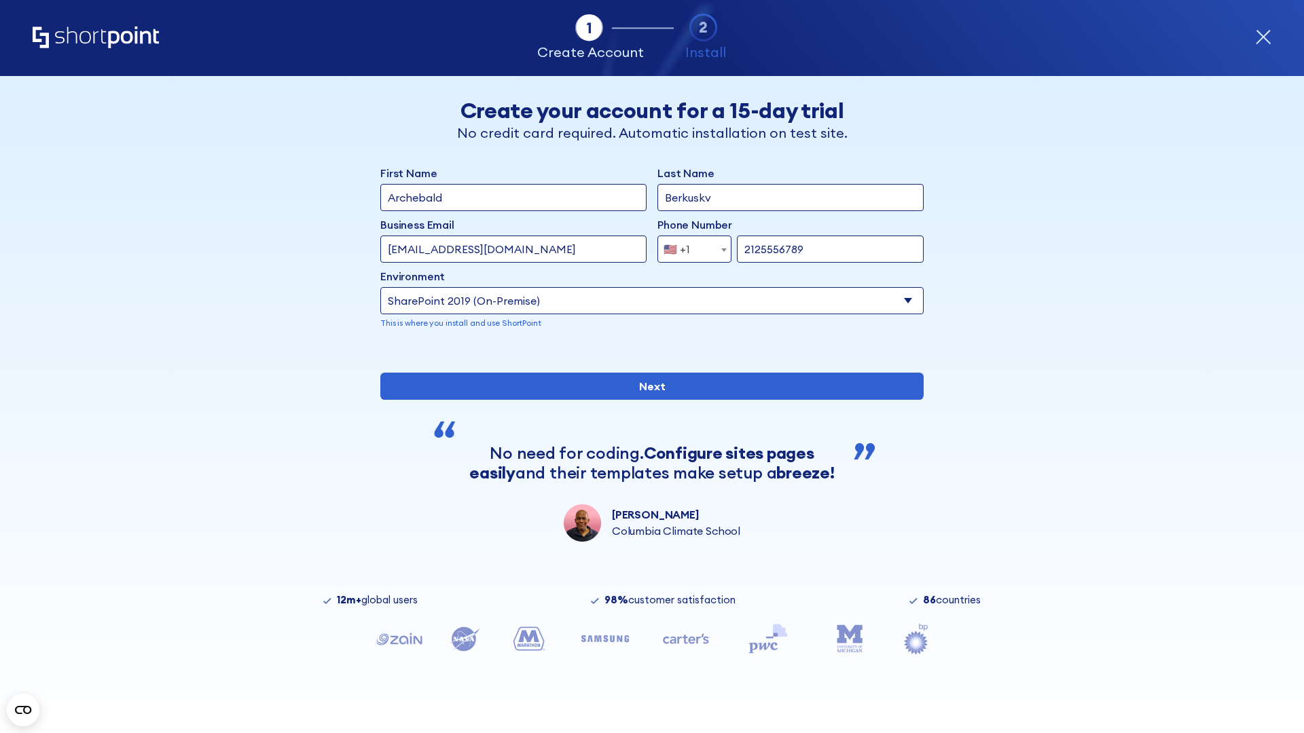
type input "2125556789"
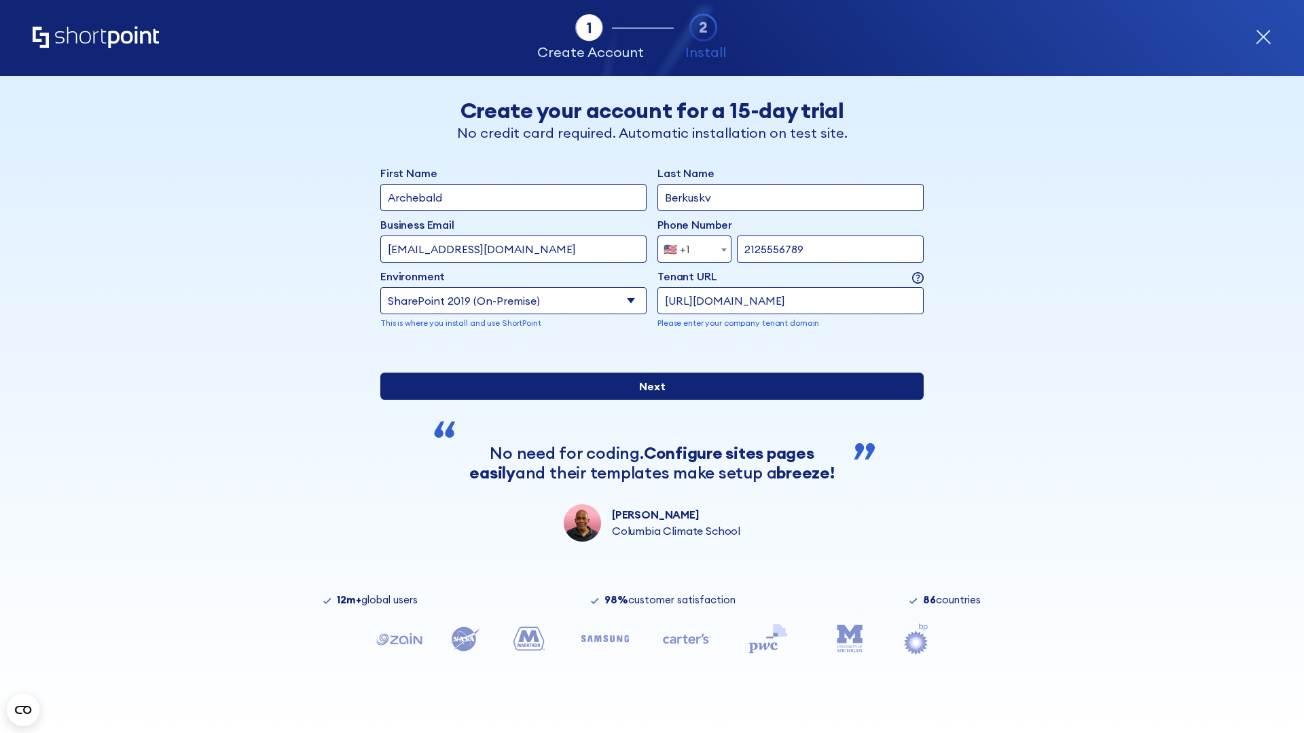
type input "[URL][DOMAIN_NAME]"
click at [646, 400] on input "Next" at bounding box center [651, 386] width 543 height 27
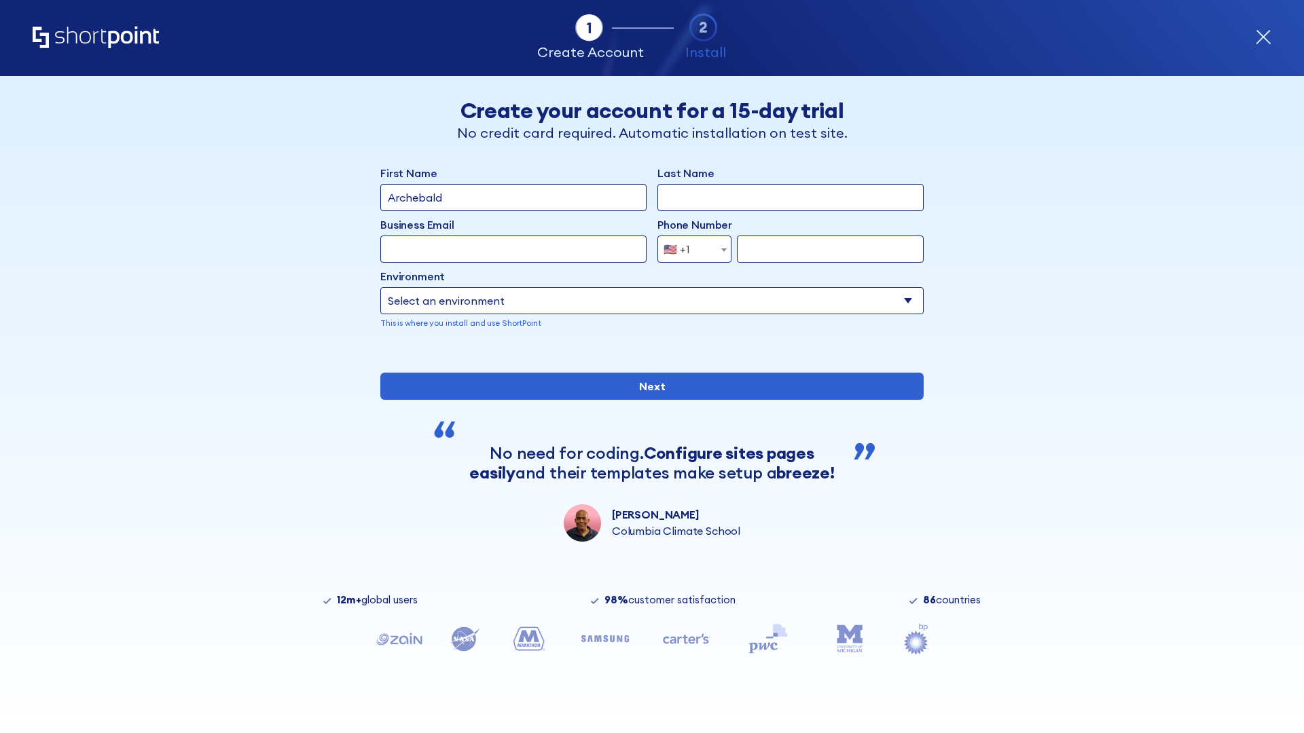
type input "Archebald"
type input "Berkuskv"
type input "[EMAIL_ADDRESS][DOMAIN_NAME]"
type input "2125556789"
select select "SharePoint 2019 (On-Premise)"
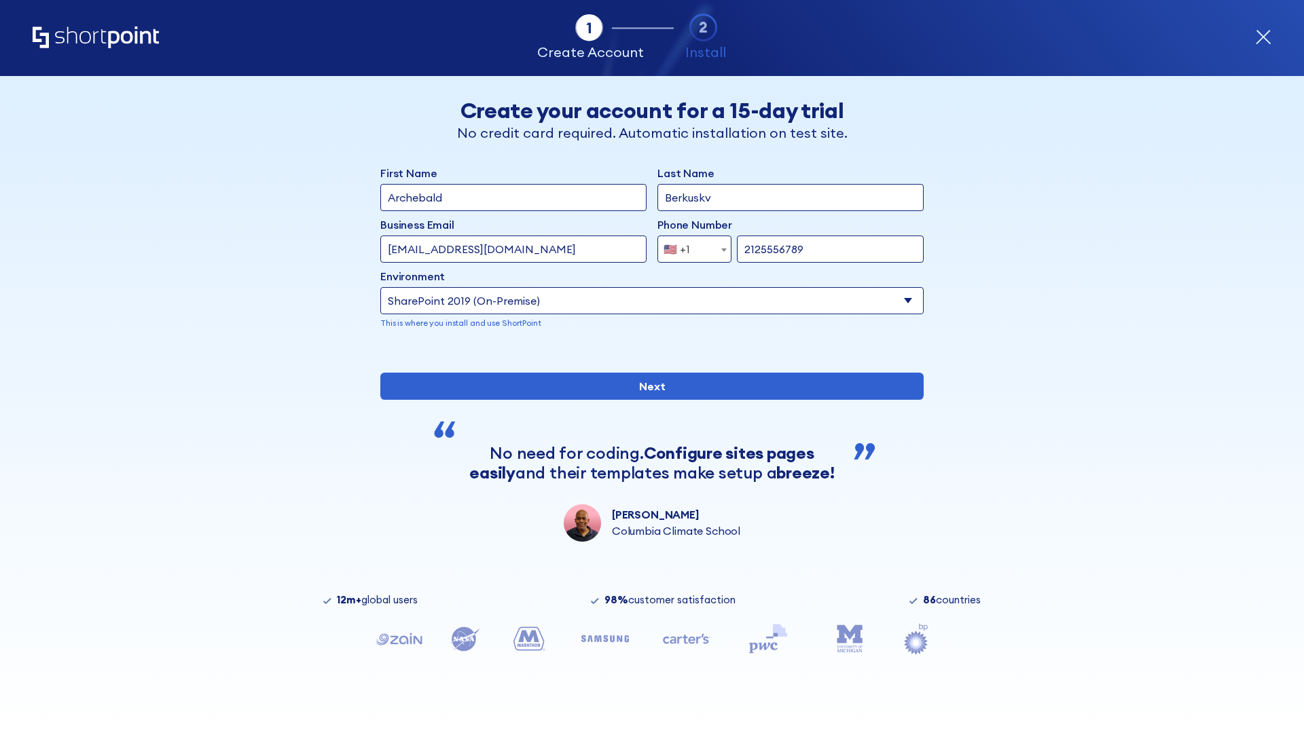
type input "2125556789"
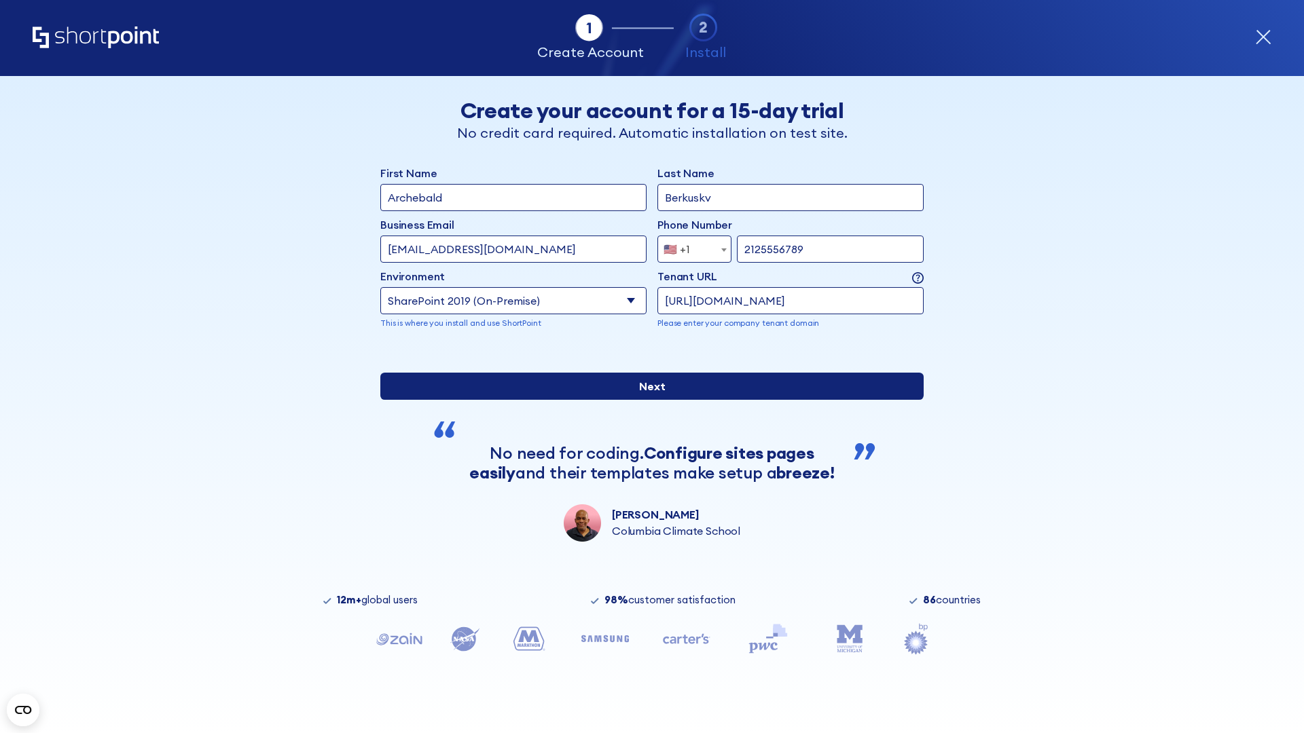
type input "[URL][DOMAIN_NAME]"
click at [646, 400] on input "Next" at bounding box center [651, 386] width 543 height 27
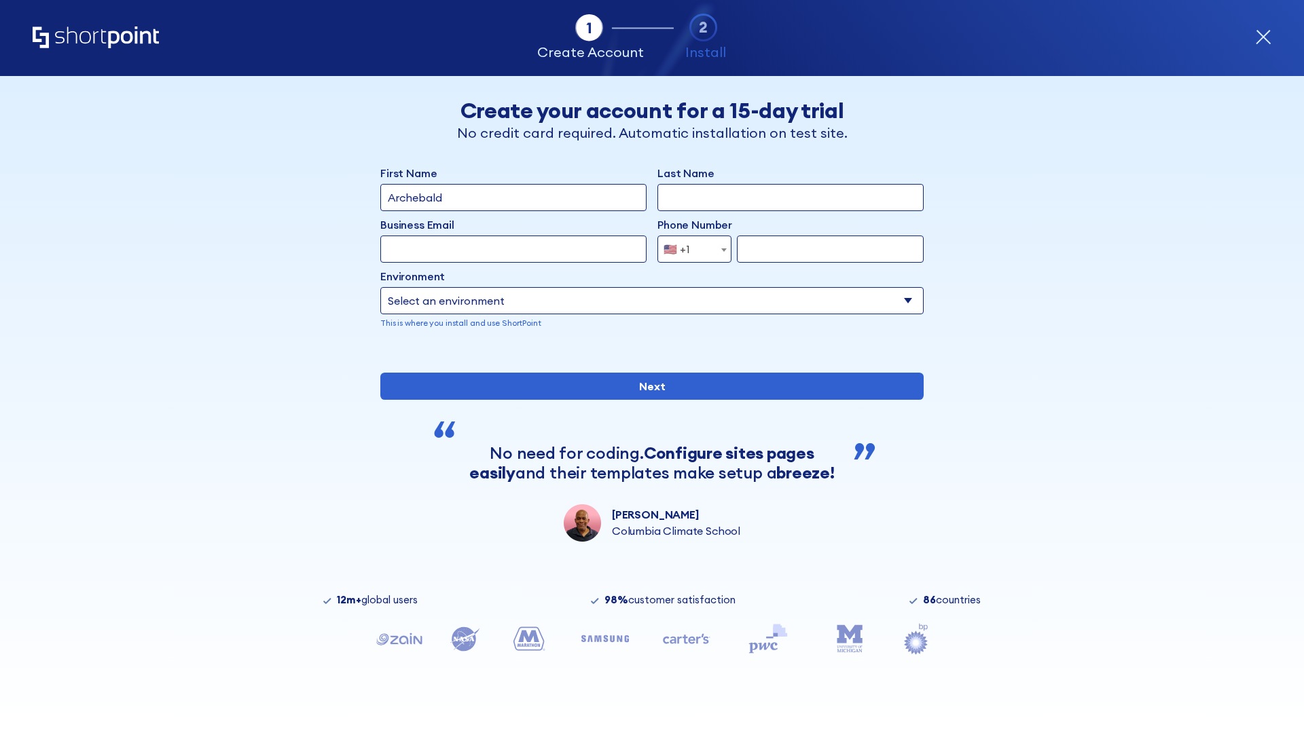
type input "Archebald"
type input "Berkuskv"
type input "[EMAIL_ADDRESS][DOMAIN_NAME]"
type input "2125556789"
select select "SharePoint 2019 (On-Premise)"
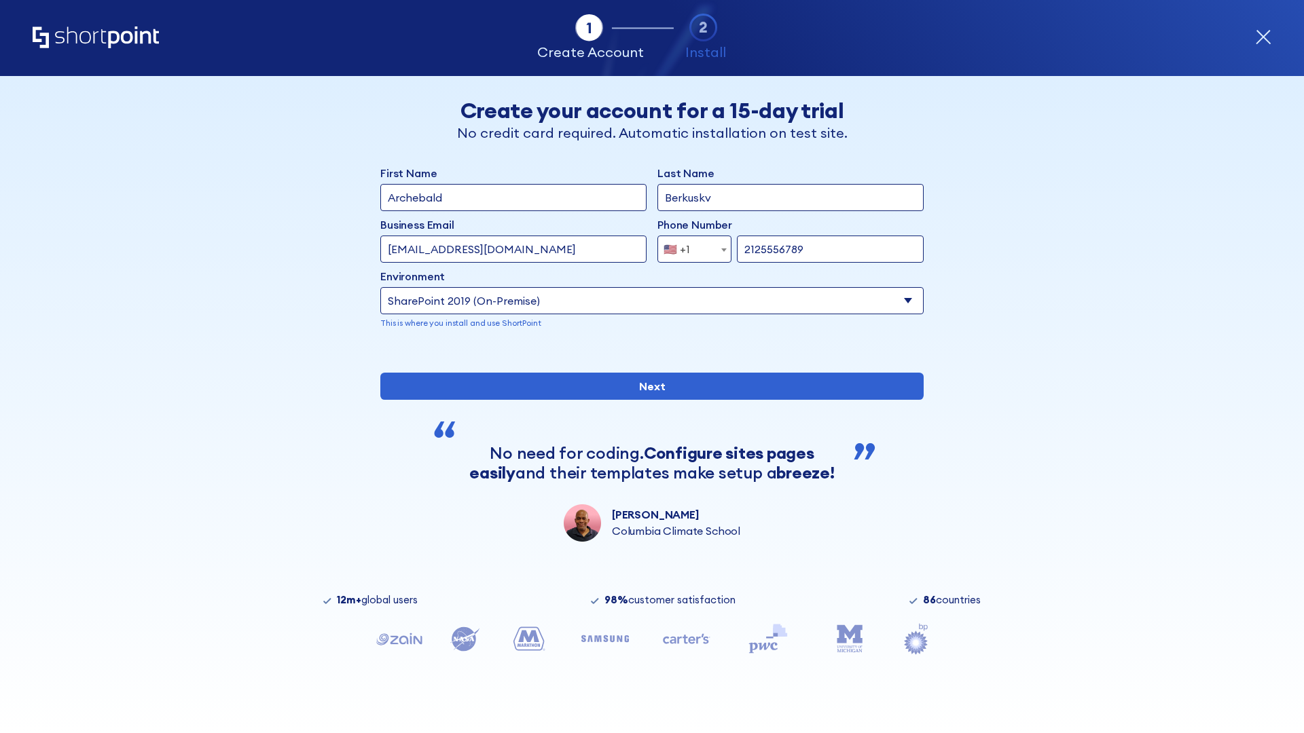
type input "2125556789"
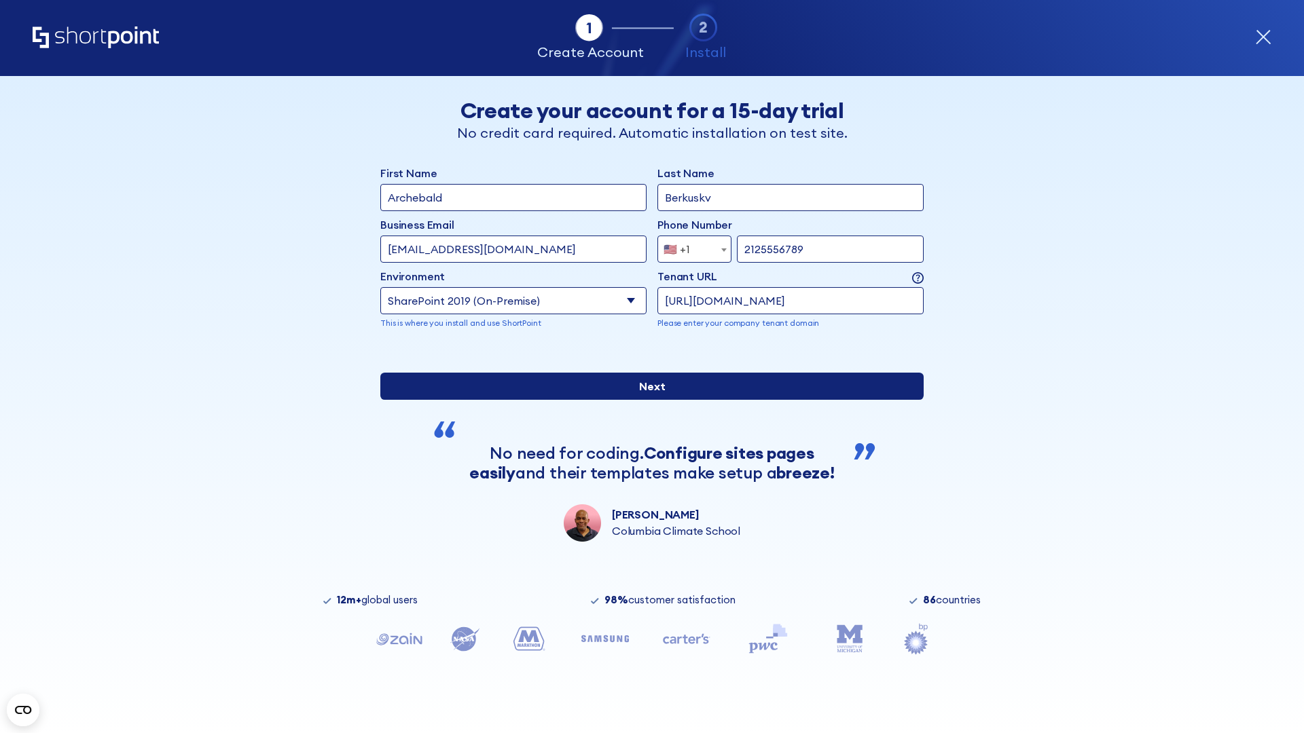
type input "https://secure.sharepoint.us"
click at [646, 400] on input "Next" at bounding box center [651, 386] width 543 height 27
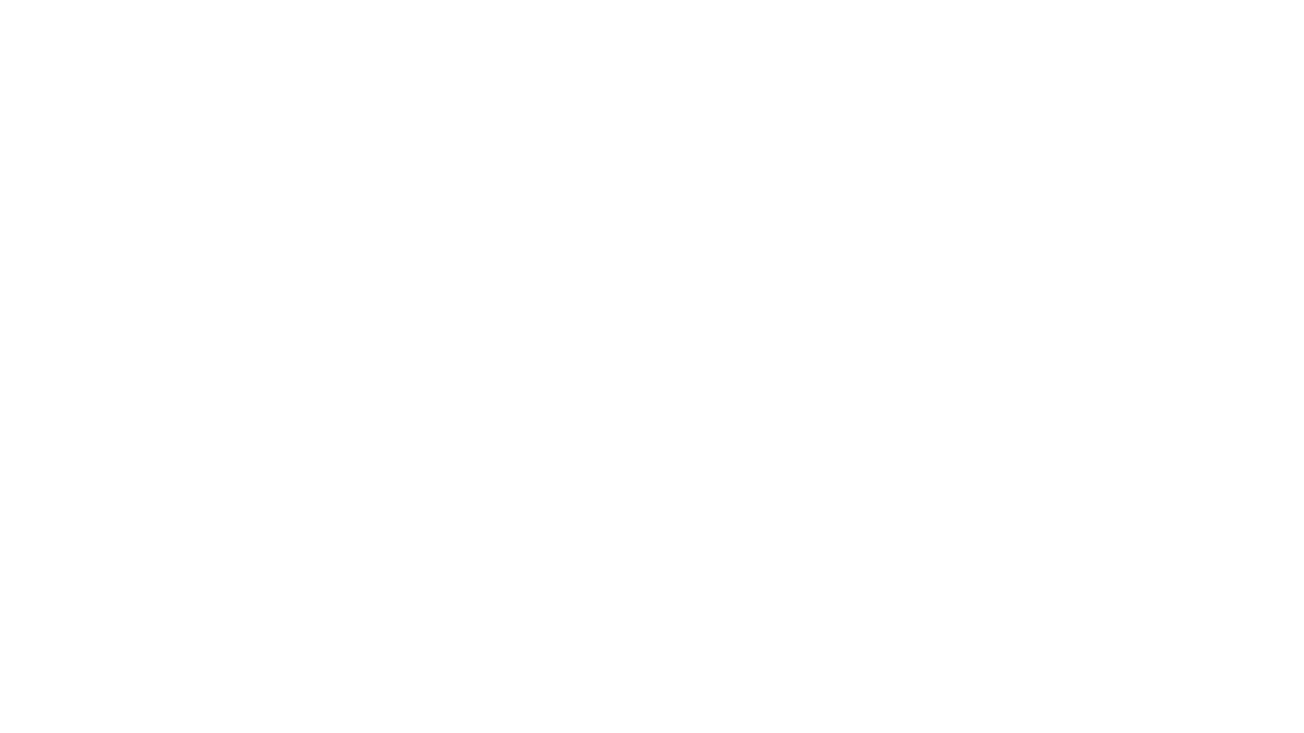
type input "Archebald"
type input "Berkuskv"
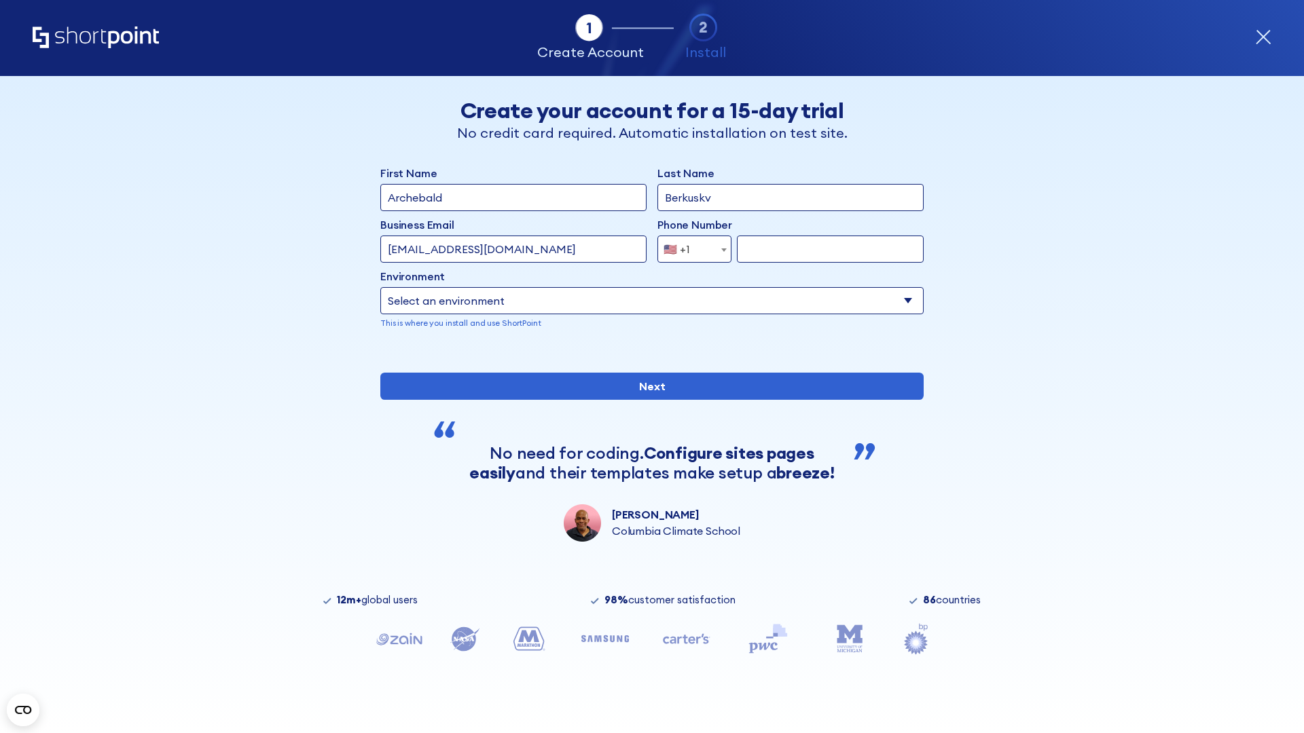
type input "[EMAIL_ADDRESS][DOMAIN_NAME]"
type input "2125556789"
select select "SharePoint 2019 (On-Premise)"
type input "2125556789"
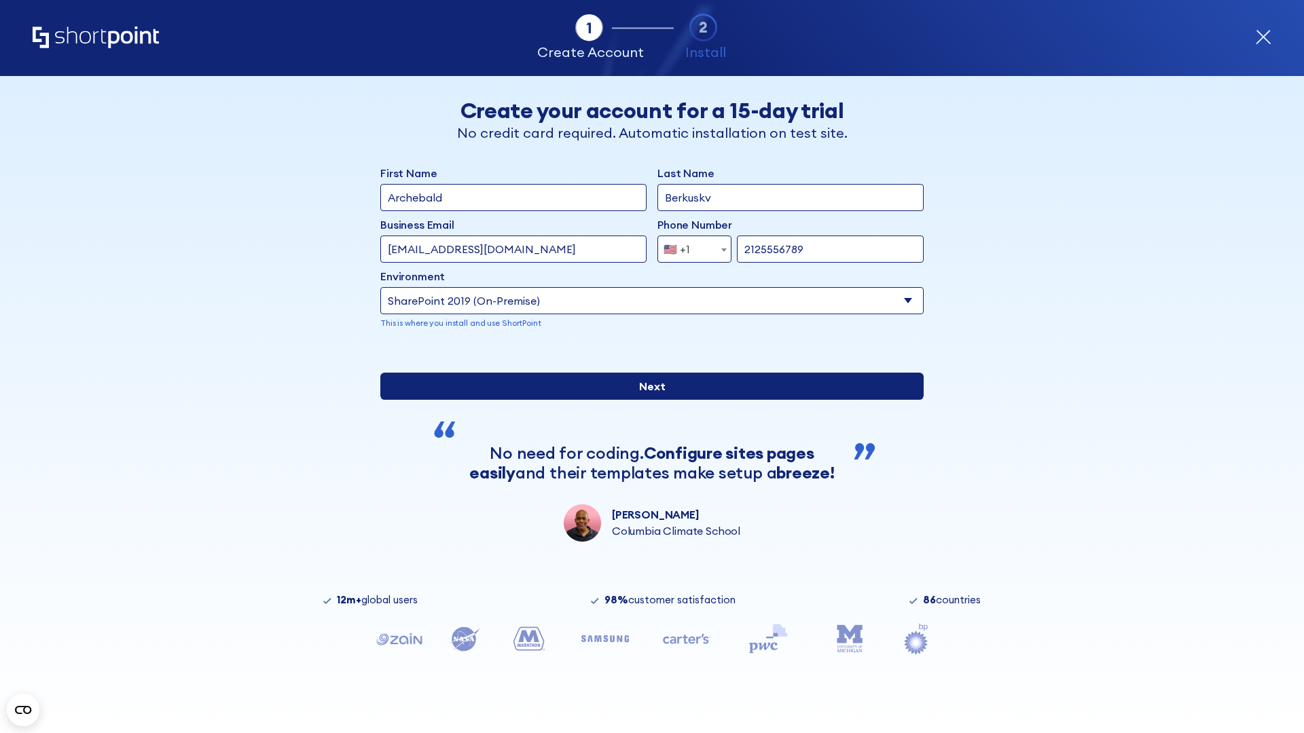
type input "[URL][DOMAIN_NAME]"
click at [646, 458] on div "First Name Archebald Last Name Berkuskv Business Email Invalid Email Address te…" at bounding box center [651, 353] width 543 height 377
click at [646, 400] on input "Next" at bounding box center [651, 386] width 543 height 27
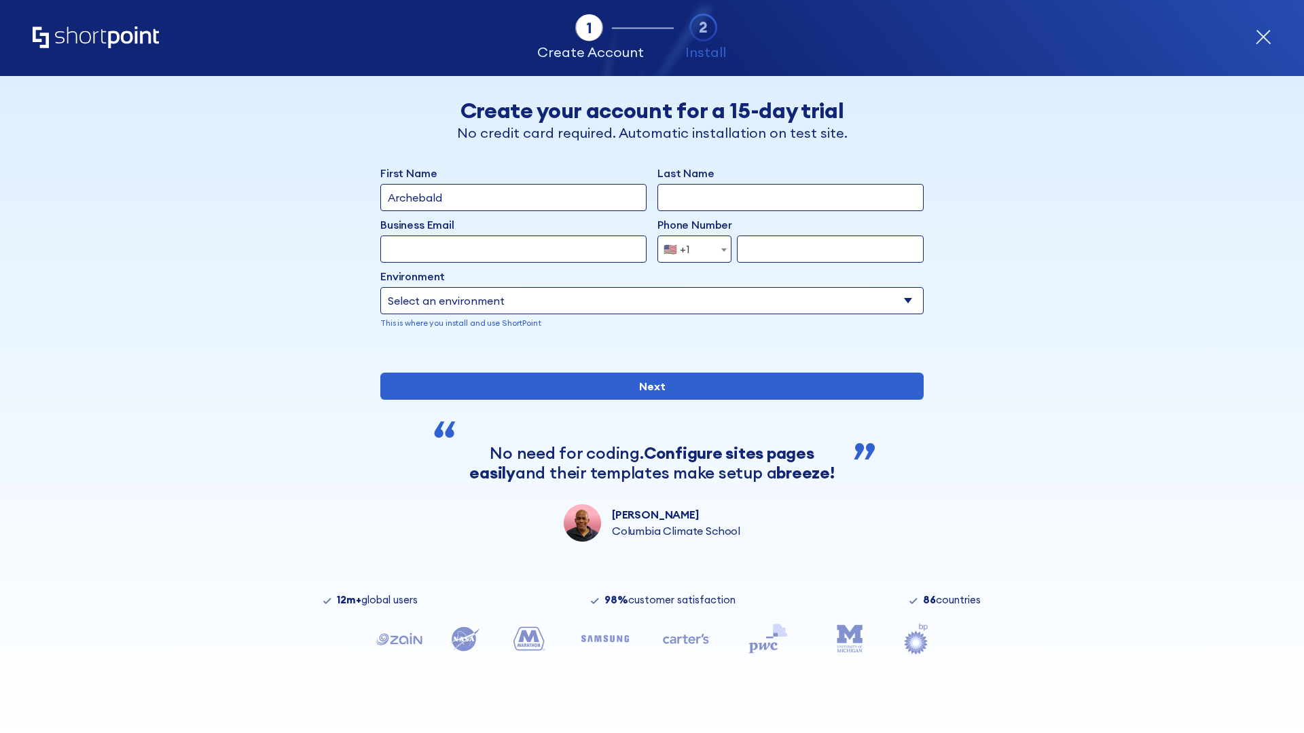
type input "Archebald"
type input "Berkuskv"
type input "[EMAIL_ADDRESS][DOMAIN_NAME]"
type input "2125556789"
select select "SharePoint 2019 (On-Premise)"
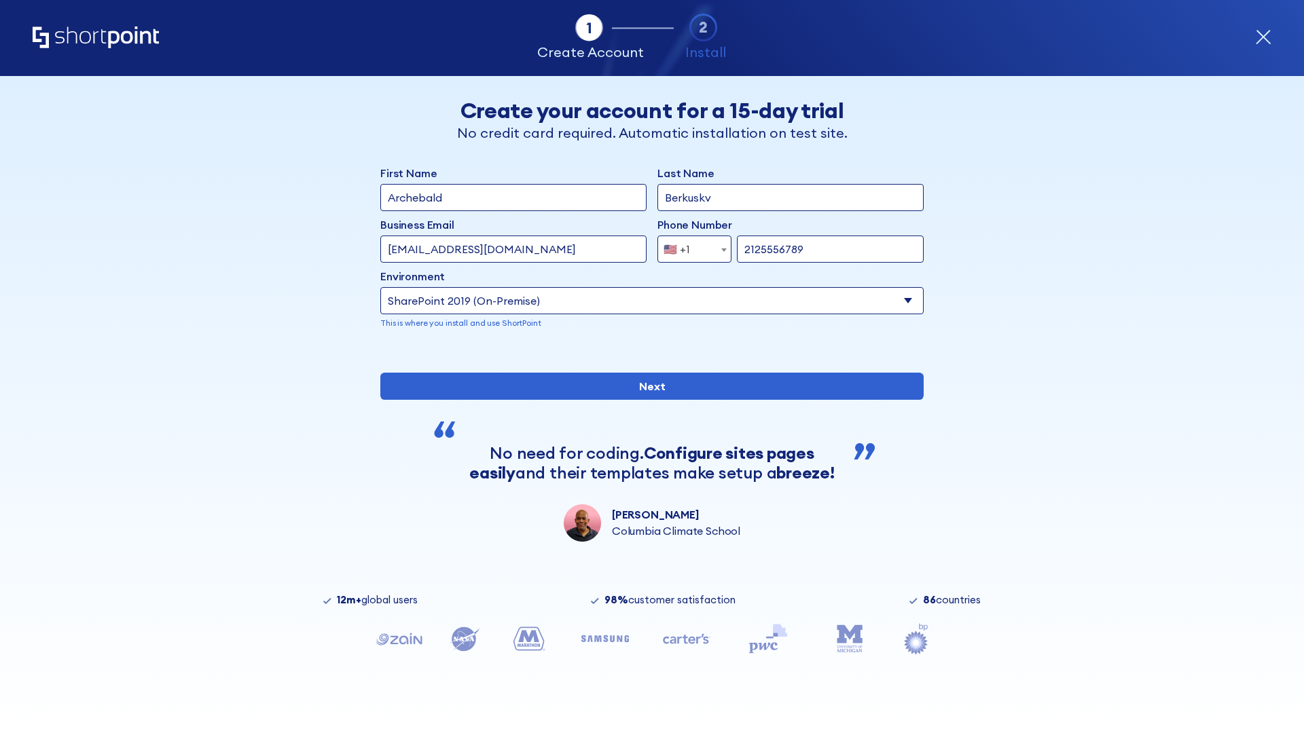
type input "2125556789"
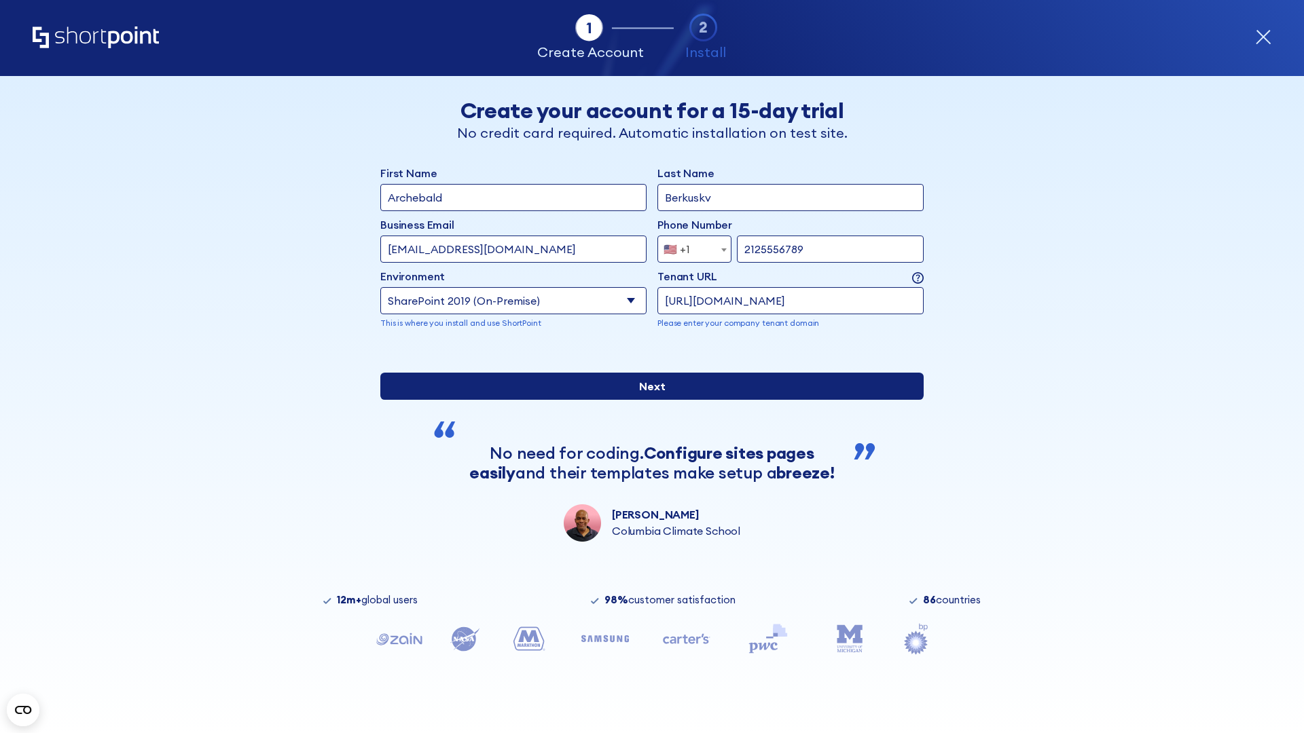
type input "https://team.dps.mil"
click at [646, 400] on input "Next" at bounding box center [651, 386] width 543 height 27
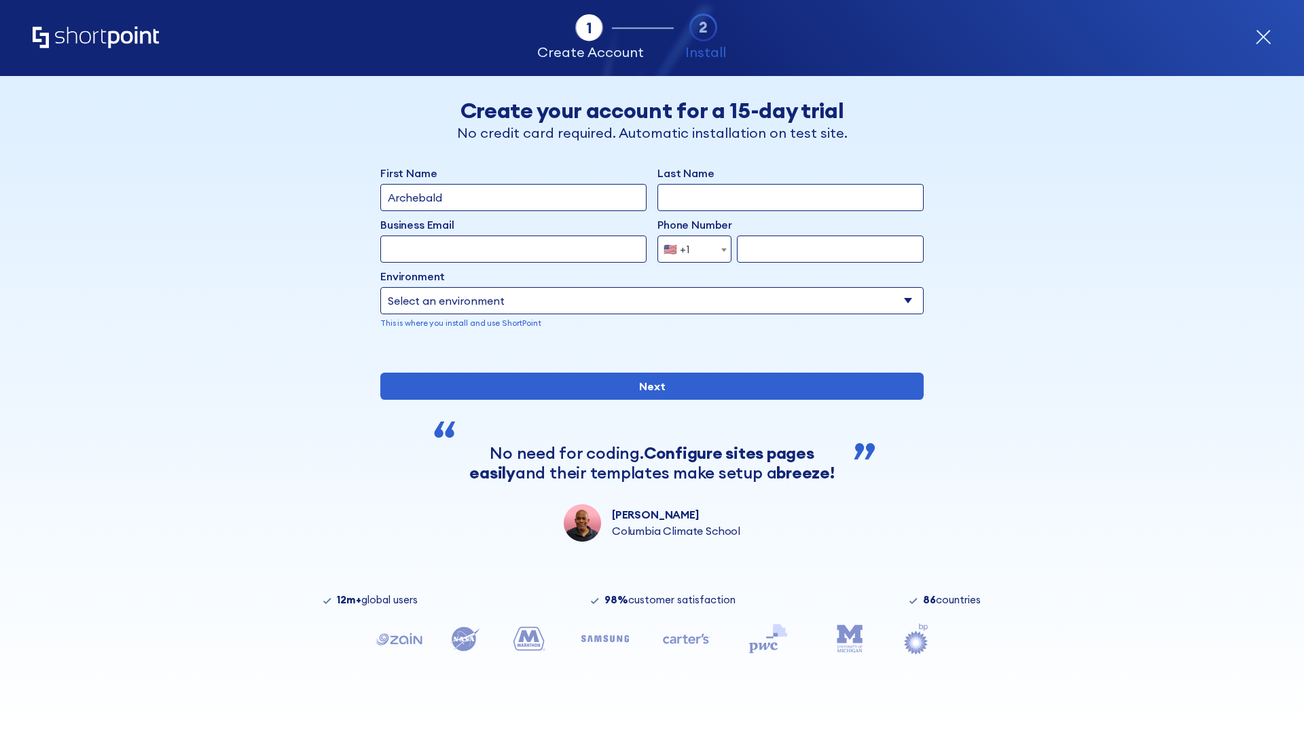
type input "Archebald"
type input "Berkuskv"
type input "[EMAIL_ADDRESS][DOMAIN_NAME]"
type input "2125556789"
select select "SharePoint 2016 (On-Premise)"
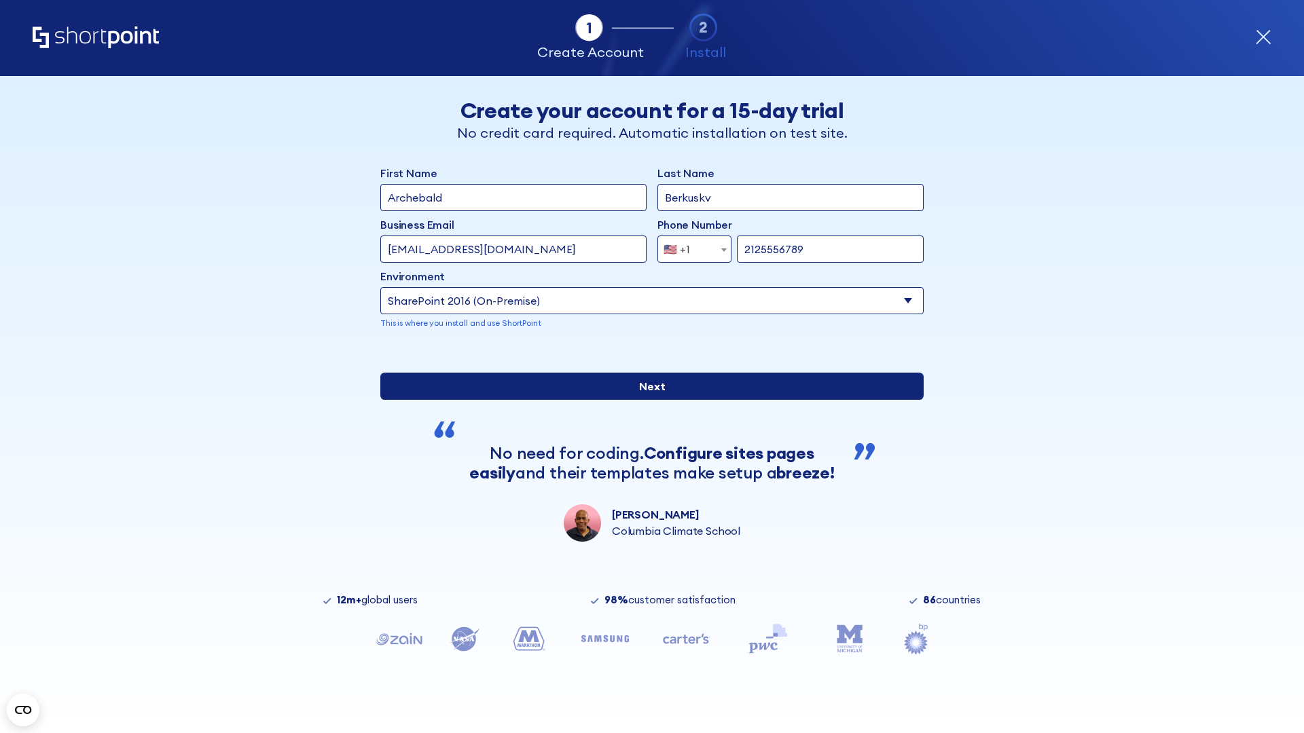
type input "2125556789"
click at [646, 400] on input "Next" at bounding box center [651, 386] width 543 height 27
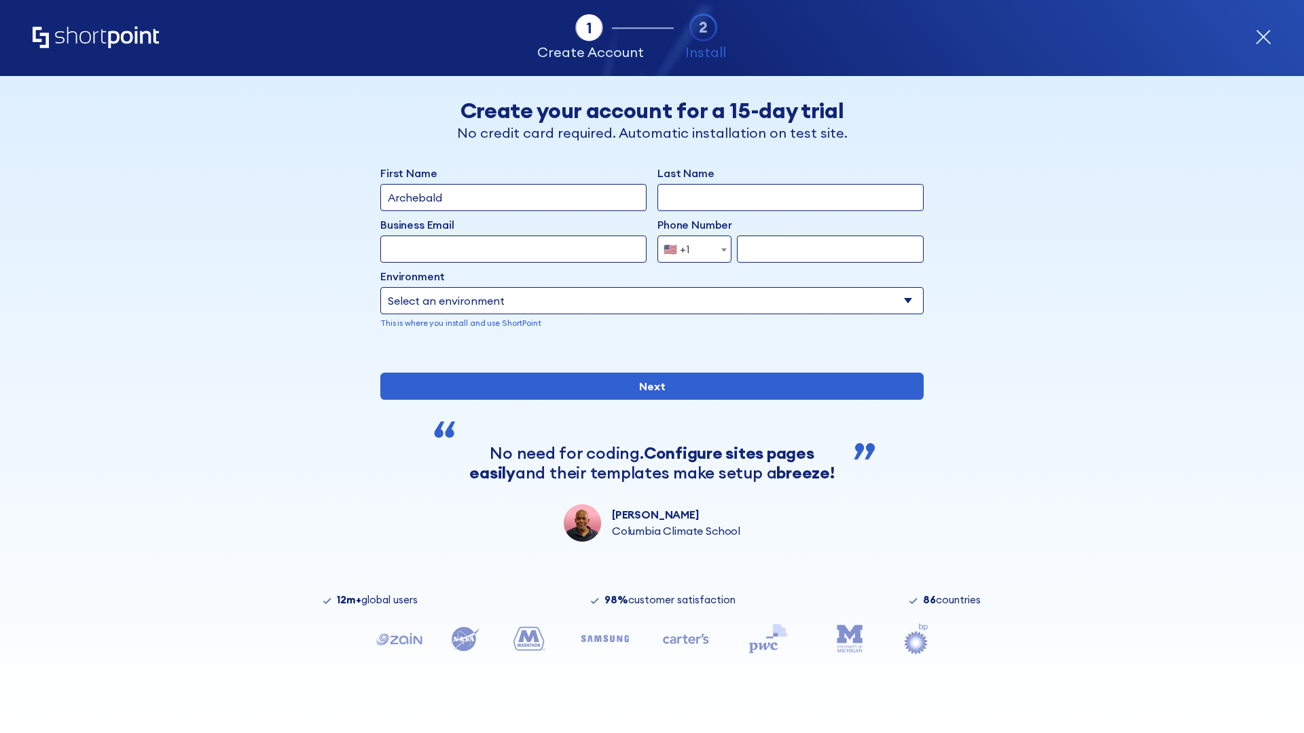
type input "Archebald"
type input "Berkuskv"
type input "[EMAIL_ADDRESS][DOMAIN_NAME]"
type input "2125556789"
select select "SharePoint 2013 (On-Premise)"
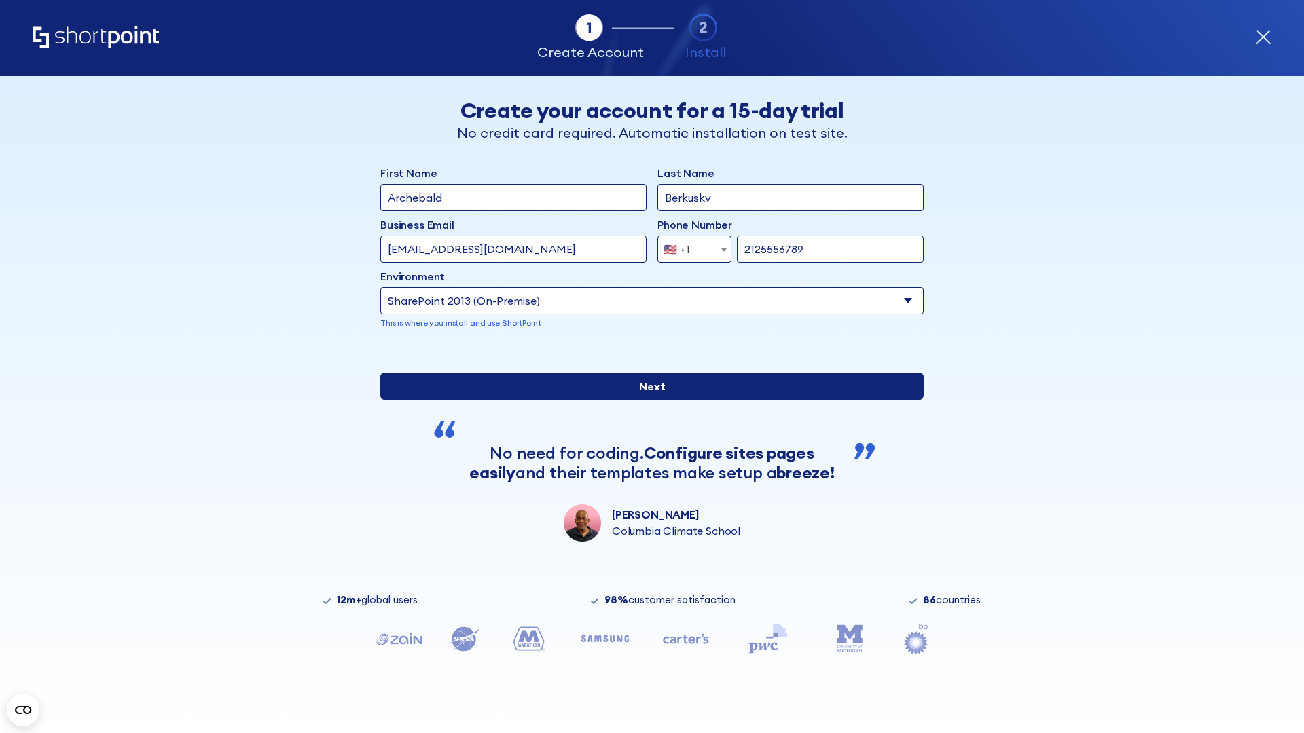
type input "2125556789"
click at [646, 450] on div "First Name Archebald Last Name Berkuskv Business Email Invalid Email Address [E…" at bounding box center [651, 353] width 543 height 377
click at [646, 400] on input "Next" at bounding box center [651, 386] width 543 height 27
